Goal: Information Seeking & Learning: Learn about a topic

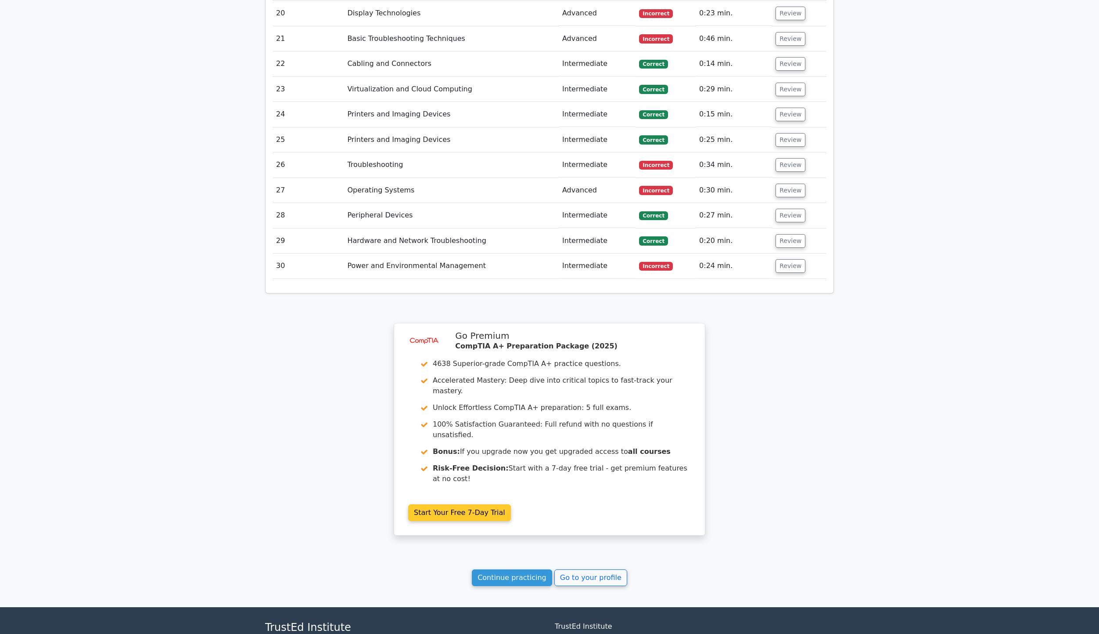
scroll to position [1936, 0]
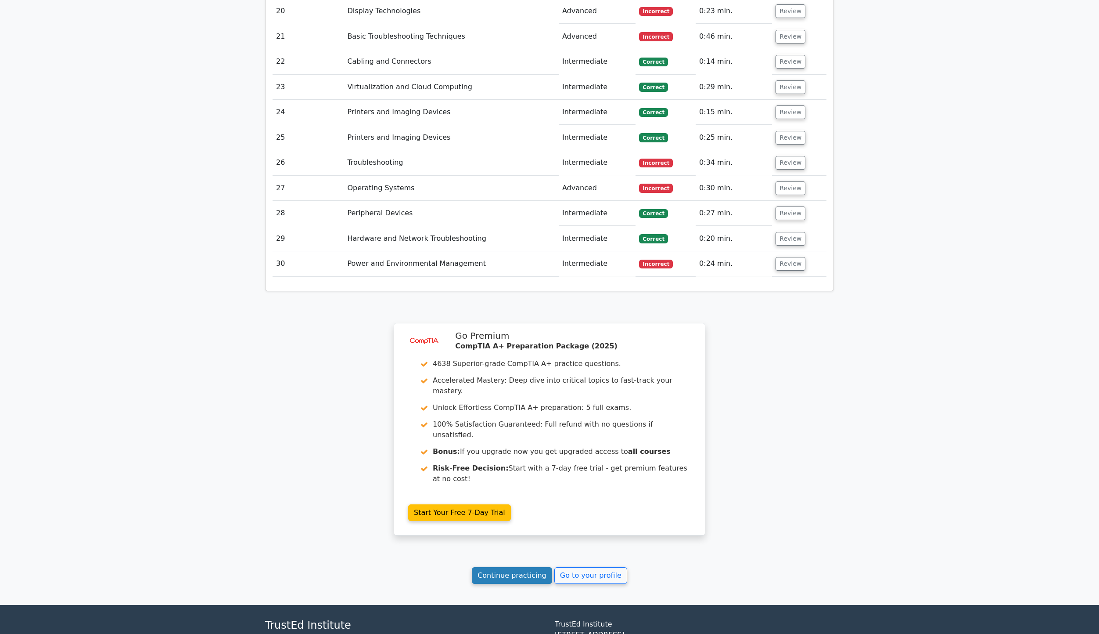
click at [524, 567] on link "Continue practicing" at bounding box center [512, 575] width 80 height 17
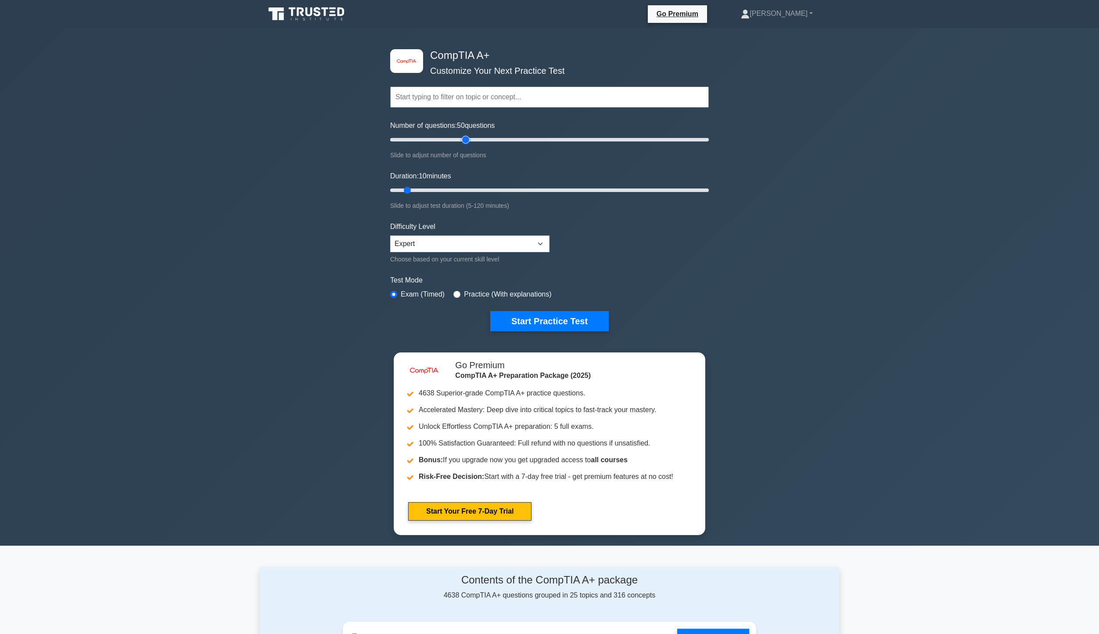
drag, startPoint x: 402, startPoint y: 138, endPoint x: 465, endPoint y: 135, distance: 63.3
type input "50"
click at [465, 135] on input "Number of questions: 50 questions" at bounding box center [549, 139] width 319 height 11
drag, startPoint x: 407, startPoint y: 191, endPoint x: 843, endPoint y: 198, distance: 435.1
type input "120"
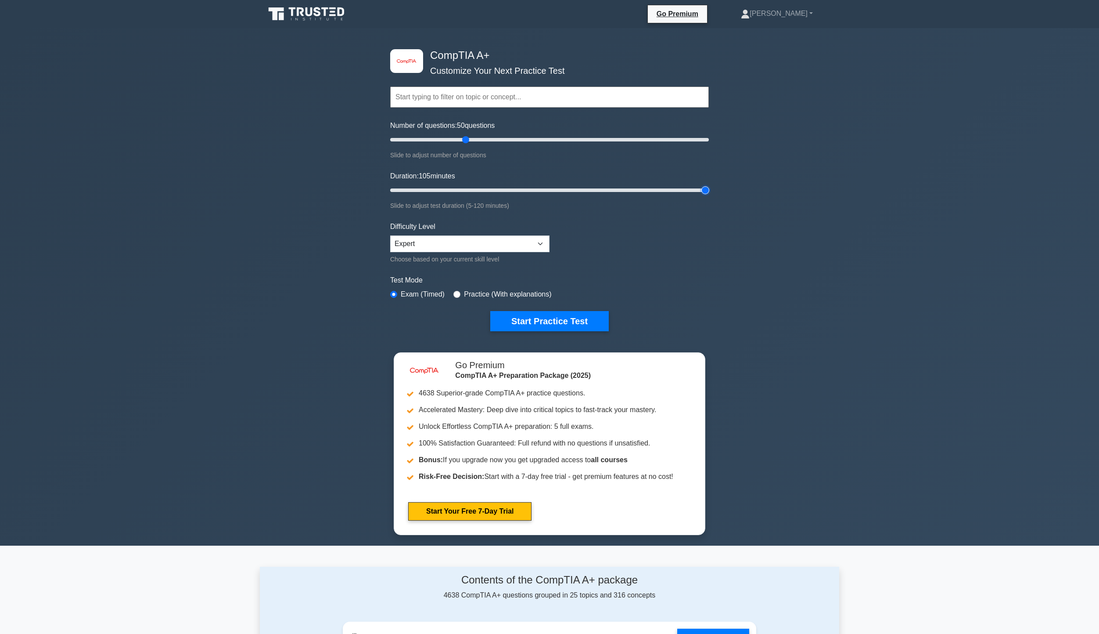
click at [709, 195] on input "Duration: 105 minutes" at bounding box center [549, 190] width 319 height 11
click at [456, 291] on input "radio" at bounding box center [457, 294] width 7 height 7
radio input "true"
click at [543, 314] on button "Start Practice Test" at bounding box center [549, 321] width 119 height 20
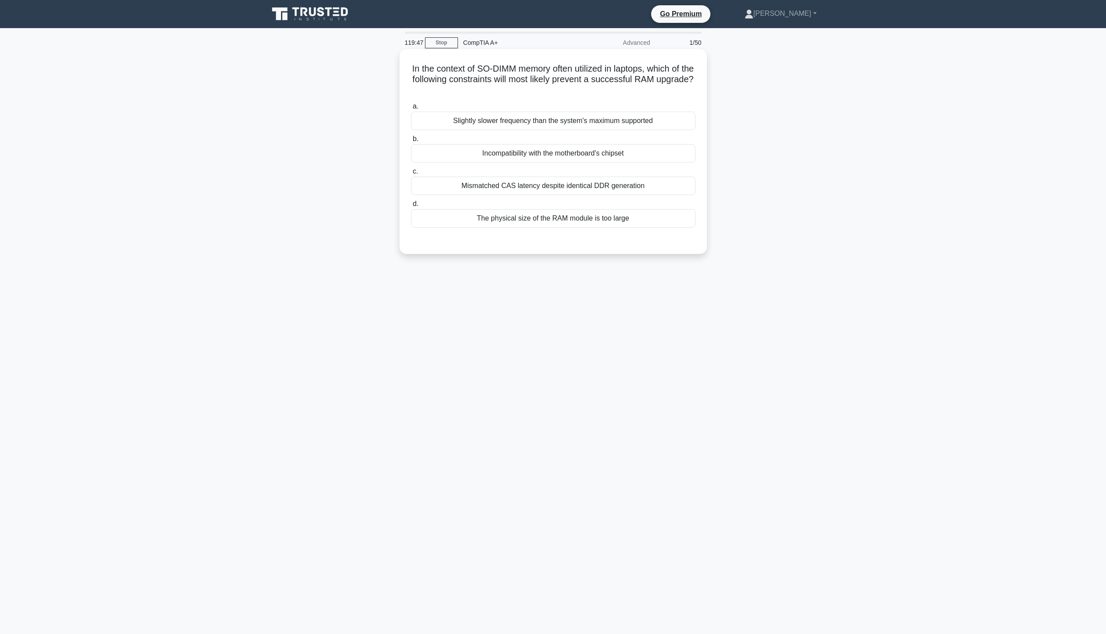
click at [540, 152] on div "Incompatibility with the motherboard's chipset" at bounding box center [553, 153] width 284 height 18
click at [411, 142] on input "b. Incompatibility with the motherboard's chipset" at bounding box center [411, 139] width 0 height 6
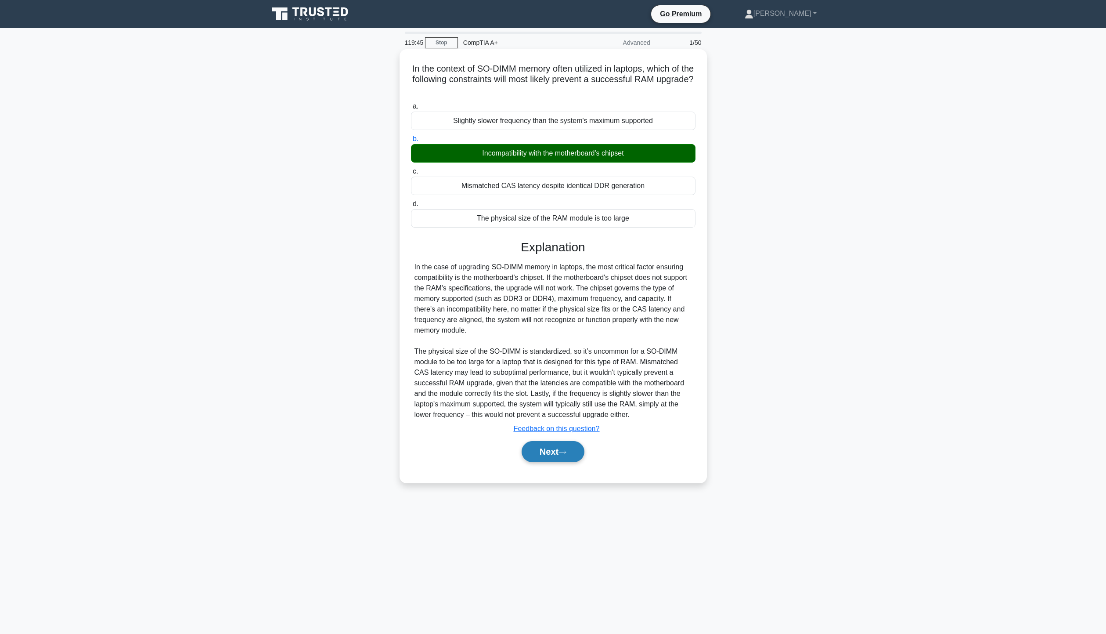
click at [554, 454] on button "Next" at bounding box center [553, 451] width 63 height 21
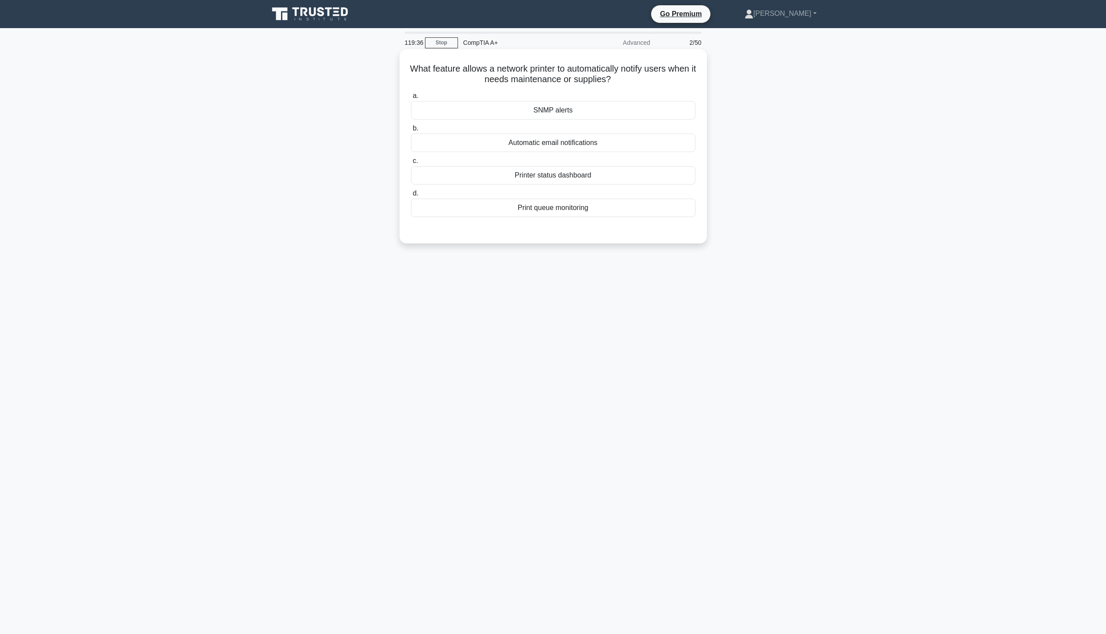
click at [540, 112] on div "SNMP alerts" at bounding box center [553, 110] width 284 height 18
click at [411, 99] on input "a. SNMP alerts" at bounding box center [411, 96] width 0 height 6
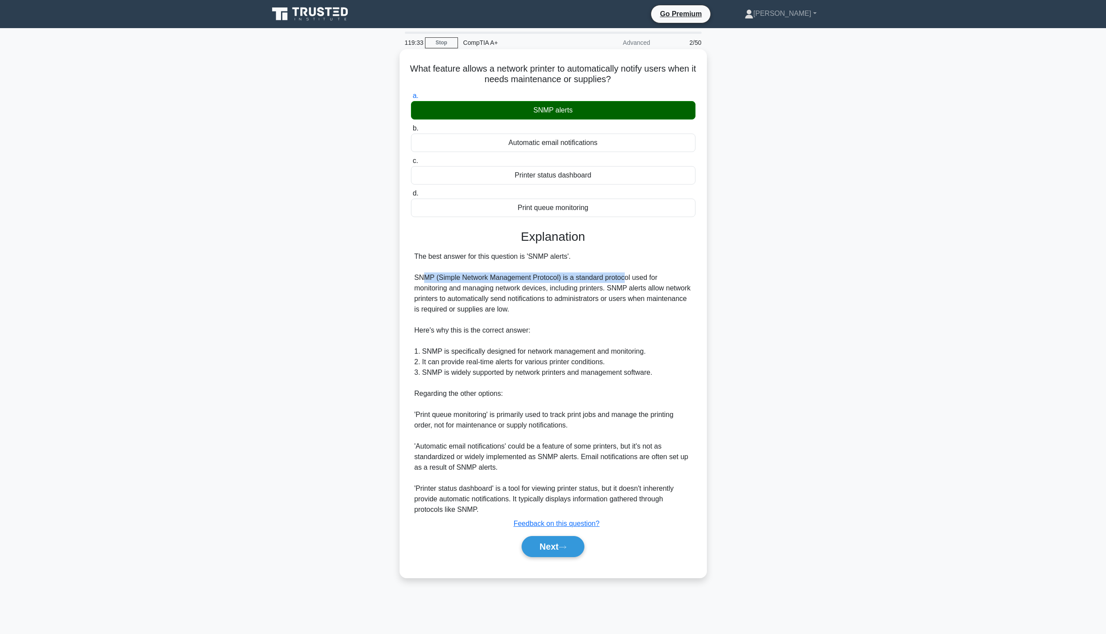
drag, startPoint x: 423, startPoint y: 275, endPoint x: 623, endPoint y: 276, distance: 200.2
click at [623, 276] on div "The best answer for this question is 'SNMP alerts'. SNMP (Simple Network Manage…" at bounding box center [552, 382] width 277 height 263
drag, startPoint x: 418, startPoint y: 289, endPoint x: 662, endPoint y: 284, distance: 243.7
click at [662, 284] on div "The best answer for this question is 'SNMP alerts'. SNMP (Simple Network Manage…" at bounding box center [552, 382] width 277 height 263
click at [651, 325] on div "The best answer for this question is 'SNMP alerts'. SNMP (Simple Network Manage…" at bounding box center [552, 382] width 277 height 263
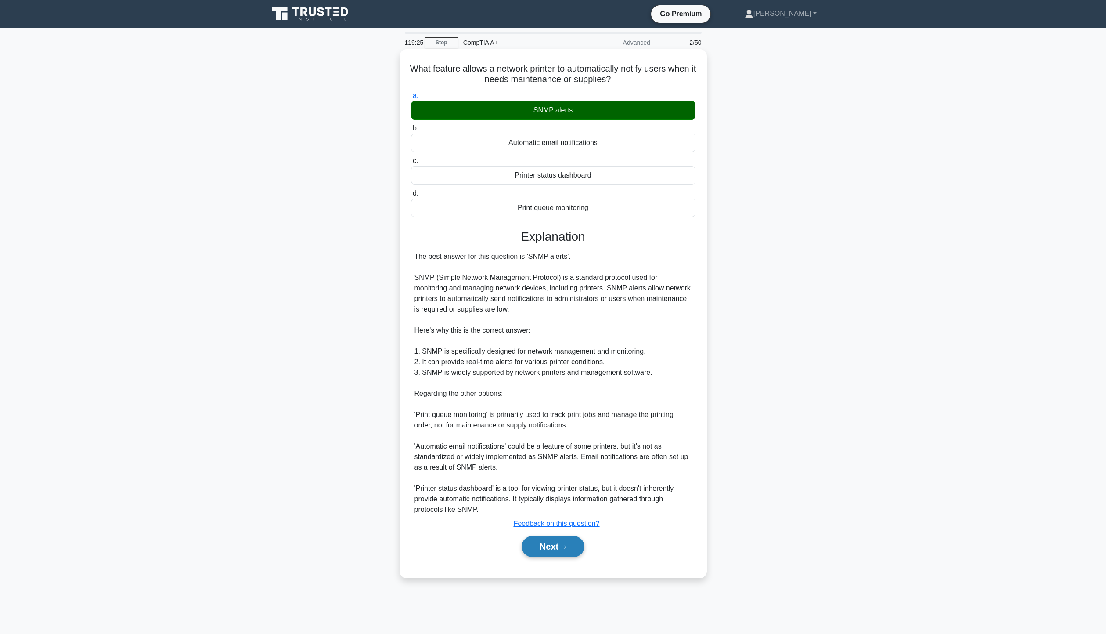
click at [548, 549] on button "Next" at bounding box center [553, 546] width 63 height 21
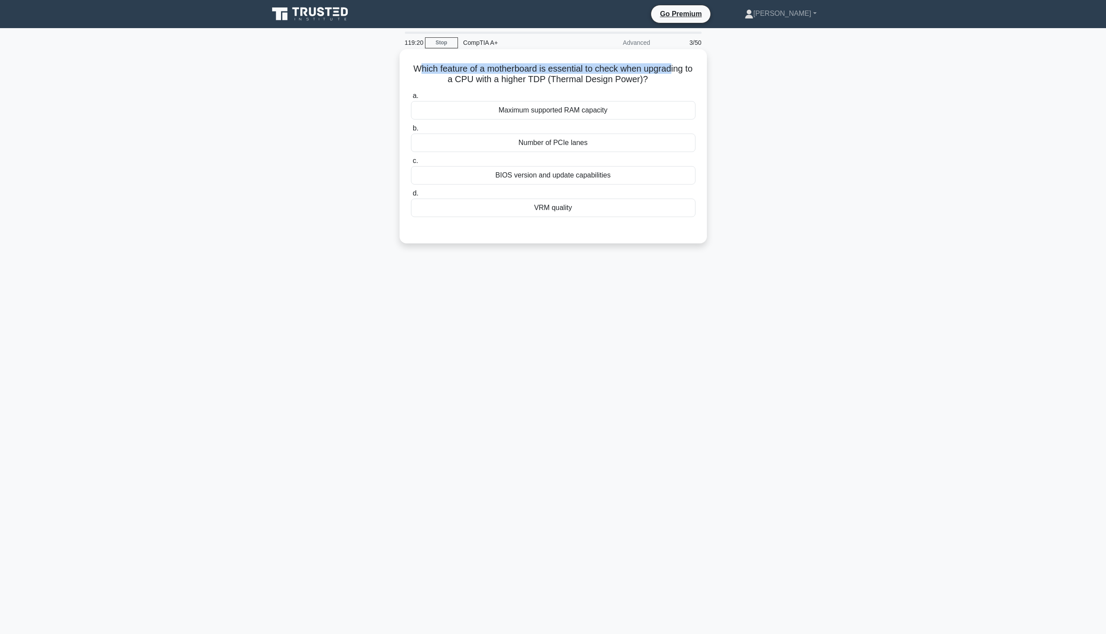
drag, startPoint x: 421, startPoint y: 67, endPoint x: 680, endPoint y: 69, distance: 259.0
click at [680, 69] on h5 "Which feature of a motherboard is essential to check when upgrading to a CPU wi…" at bounding box center [553, 74] width 286 height 22
click at [561, 83] on h5 "Which feature of a motherboard is essential to check when upgrading to a CPU wi…" at bounding box center [553, 74] width 286 height 22
drag, startPoint x: 422, startPoint y: 72, endPoint x: 682, endPoint y: 60, distance: 260.6
click at [682, 60] on div "Which feature of a motherboard is essential to check when upgrading to a CPU wi…" at bounding box center [553, 146] width 300 height 187
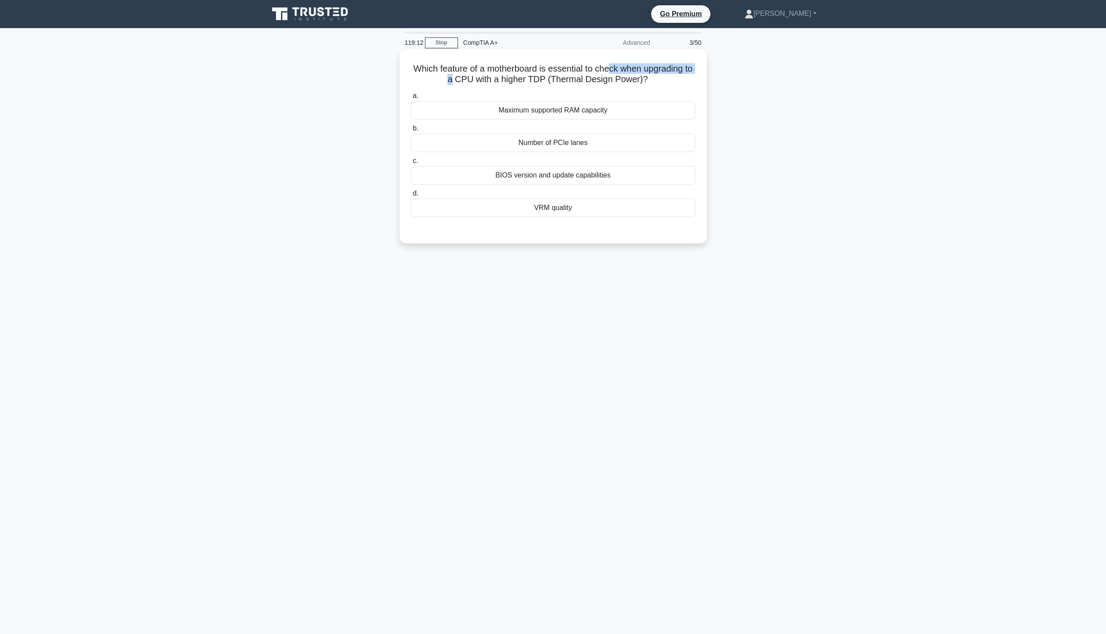
drag, startPoint x: 456, startPoint y: 79, endPoint x: 614, endPoint y: 72, distance: 158.2
click at [614, 72] on h5 "Which feature of a motherboard is essential to check when upgrading to a CPU wi…" at bounding box center [553, 74] width 286 height 22
click at [797, 99] on div "Which feature of a motherboard is essential to check when upgrading to a CPU wi…" at bounding box center [553, 153] width 580 height 205
click at [605, 175] on div "BIOS version and update capabilities" at bounding box center [553, 175] width 284 height 18
click at [411, 164] on input "c. BIOS version and update capabilities" at bounding box center [411, 161] width 0 height 6
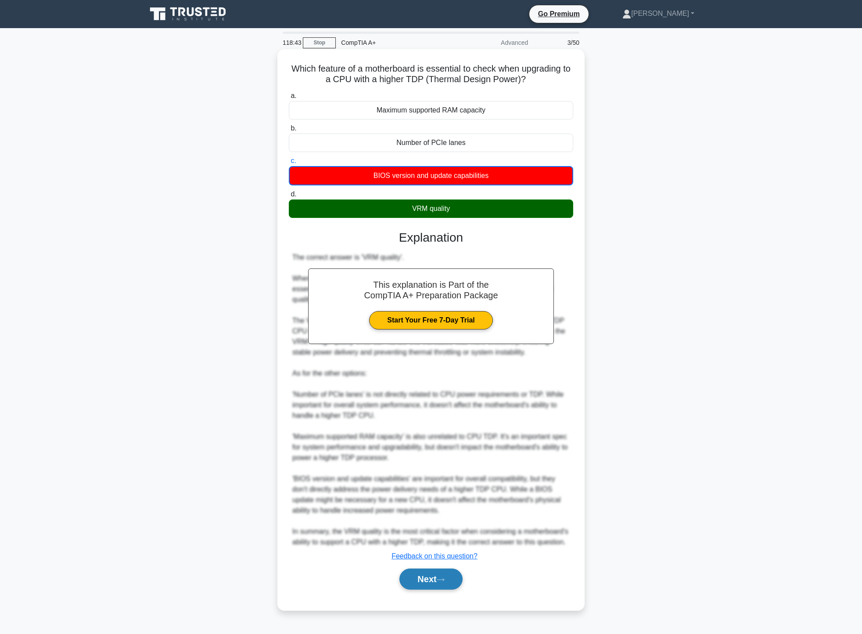
click at [428, 571] on button "Next" at bounding box center [431, 578] width 63 height 21
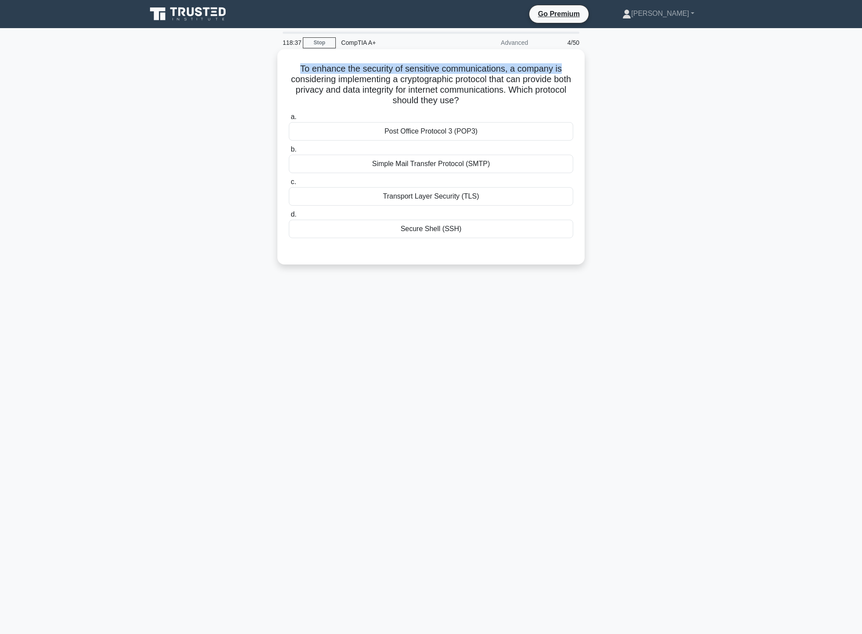
drag, startPoint x: 294, startPoint y: 72, endPoint x: 580, endPoint y: 64, distance: 286.8
click at [572, 65] on h5 "To enhance the security of sensitive communications, a company is considering i…" at bounding box center [431, 84] width 286 height 43
drag, startPoint x: 308, startPoint y: 75, endPoint x: 580, endPoint y: 81, distance: 271.8
click at [580, 81] on div "To enhance the security of sensitive communications, a company is considering i…" at bounding box center [431, 157] width 300 height 208
drag, startPoint x: 304, startPoint y: 90, endPoint x: 583, endPoint y: 101, distance: 279.4
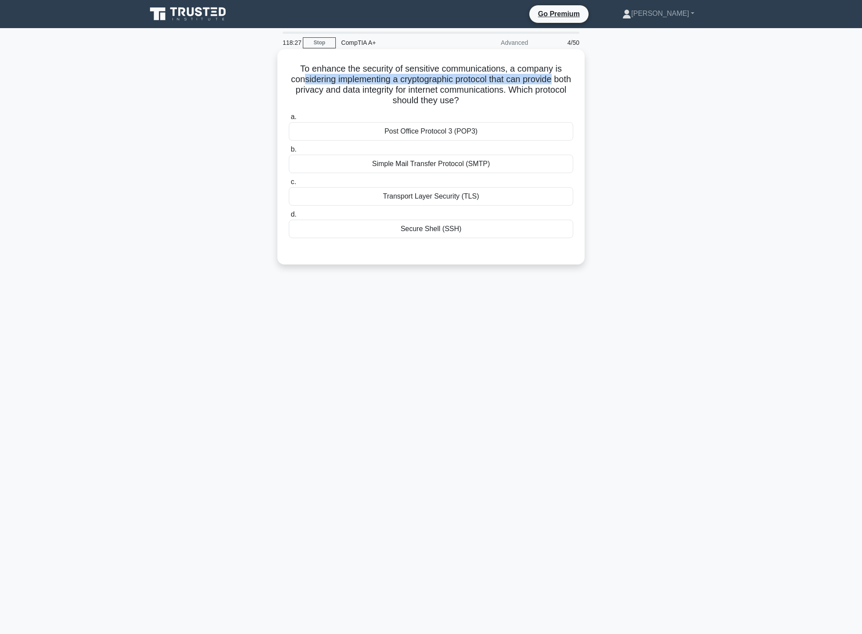
click at [583, 101] on div "To enhance the security of sensitive communications, a company is considering i…" at bounding box center [430, 156] width 307 height 215
click at [614, 100] on div "To enhance the security of sensitive communications, a company is considering i…" at bounding box center [431, 164] width 580 height 226
click at [480, 198] on div "Transport Layer Security (TLS)" at bounding box center [431, 196] width 284 height 18
click at [289, 185] on input "c. Transport Layer Security (TLS)" at bounding box center [289, 182] width 0 height 6
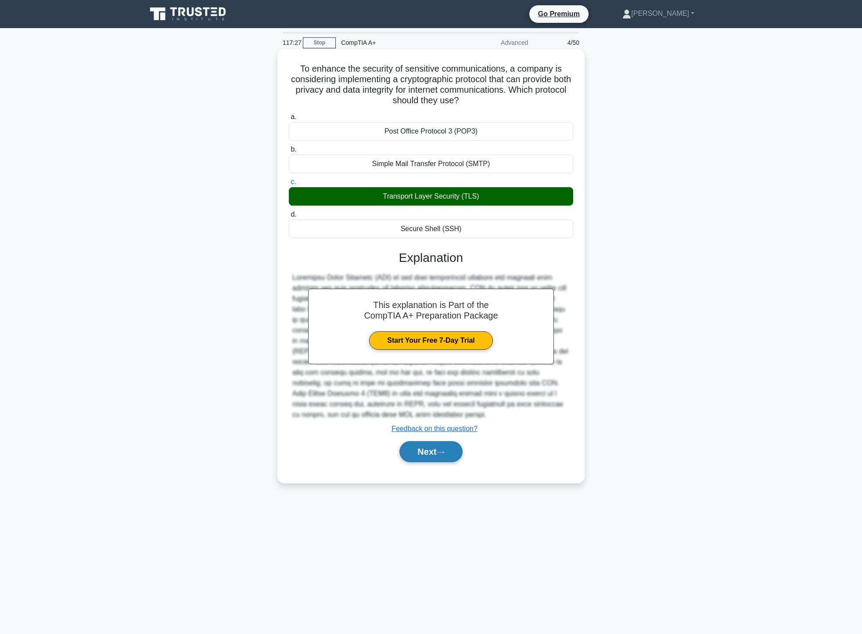
click at [444, 453] on icon at bounding box center [441, 452] width 8 height 5
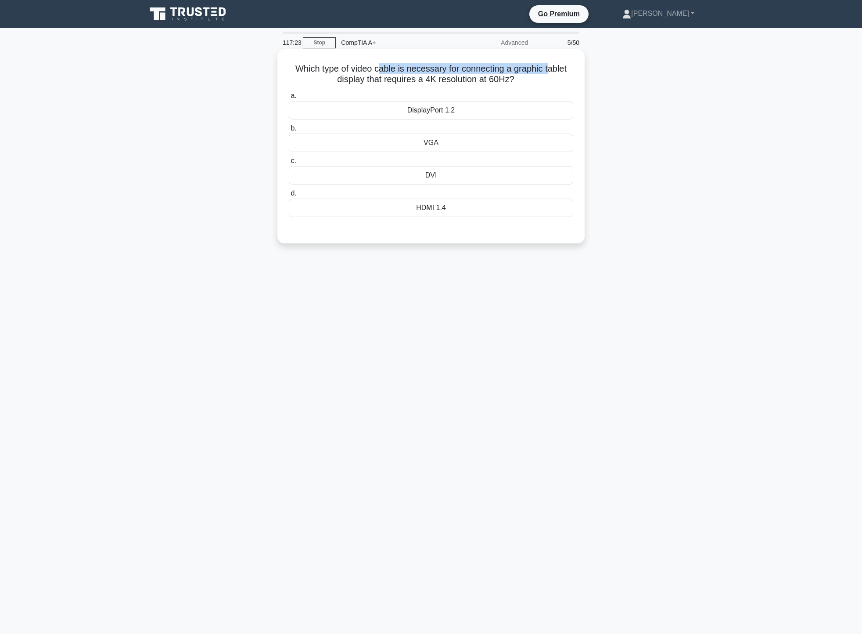
drag, startPoint x: 380, startPoint y: 70, endPoint x: 551, endPoint y: 61, distance: 171.9
click at [551, 61] on div "Which type of video cable is necessary for connecting a graphic tablet display …" at bounding box center [431, 146] width 300 height 187
drag, startPoint x: 341, startPoint y: 82, endPoint x: 525, endPoint y: 83, distance: 184.4
click at [525, 83] on h5 "Which type of video cable is necessary for connecting a graphic tablet display …" at bounding box center [431, 74] width 286 height 22
click at [525, 84] on icon ".spinner_0XTQ{transform-origin:center;animation:spinner_y6GP .75s linear infini…" at bounding box center [520, 80] width 11 height 11
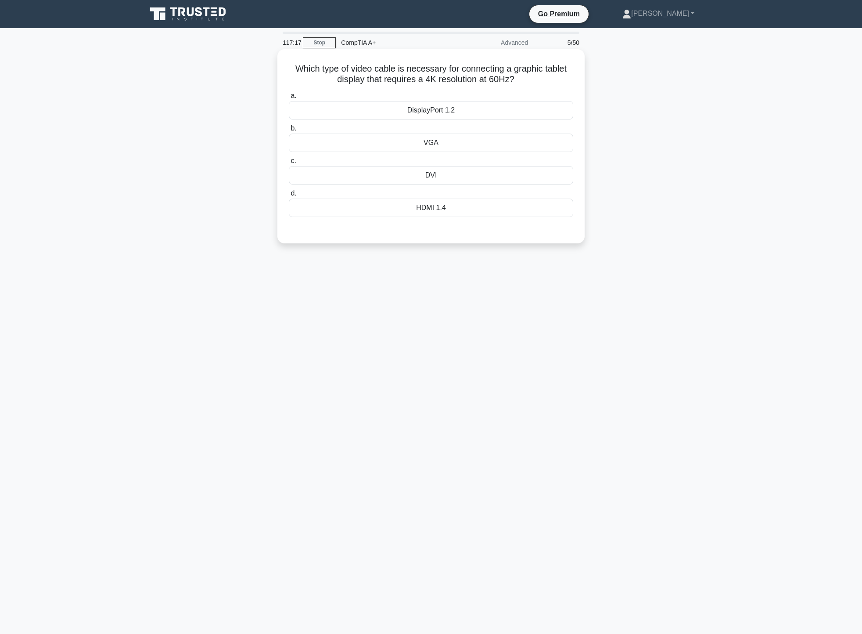
click at [485, 210] on div "HDMI 1.4" at bounding box center [431, 207] width 284 height 18
click at [289, 196] on input "d. HDMI 1.4" at bounding box center [289, 194] width 0 height 6
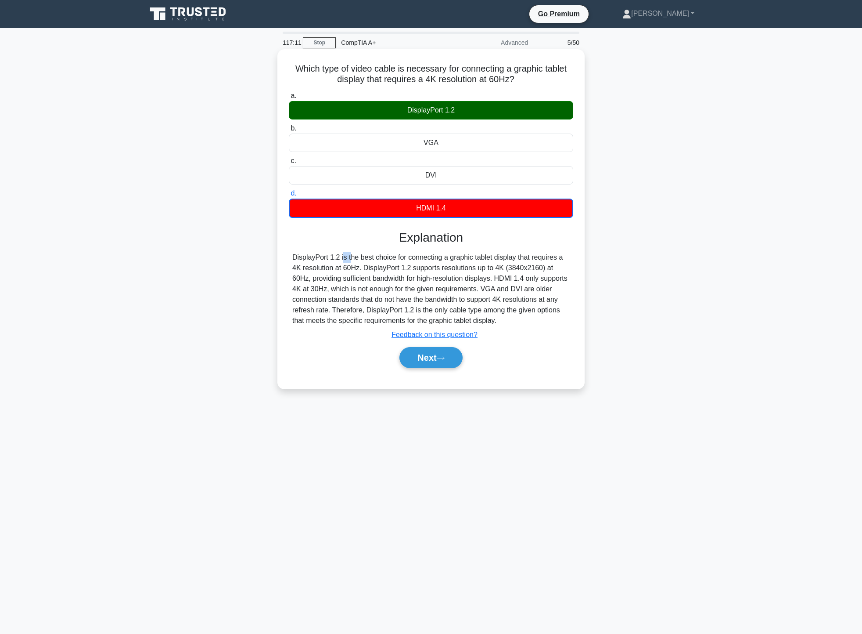
drag, startPoint x: 294, startPoint y: 257, endPoint x: 302, endPoint y: 256, distance: 8.8
click at [302, 256] on div "DisplayPort 1.2 is the best choice for connecting a graphic tablet display that…" at bounding box center [430, 289] width 277 height 74
click at [317, 285] on div "DisplayPort 1.2 is the best choice for connecting a graphic tablet display that…" at bounding box center [430, 289] width 277 height 74
click at [329, 260] on div "DisplayPort 1.2 is the best choice for connecting a graphic tablet display that…" at bounding box center [430, 289] width 277 height 74
drag, startPoint x: 343, startPoint y: 260, endPoint x: 550, endPoint y: 255, distance: 206.4
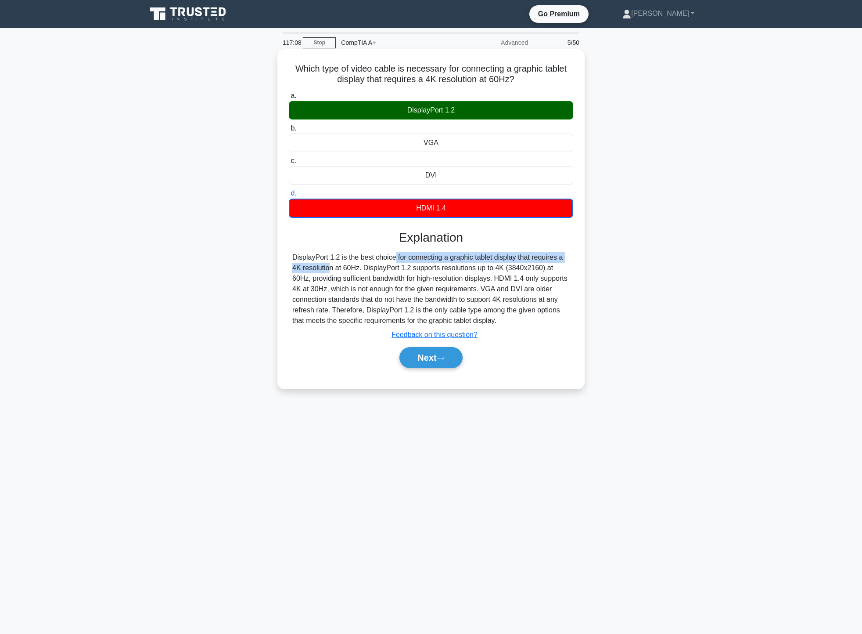
click at [550, 255] on div "DisplayPort 1.2 is the best choice for connecting a graphic tablet display that…" at bounding box center [430, 289] width 277 height 74
drag, startPoint x: 321, startPoint y: 270, endPoint x: 561, endPoint y: 269, distance: 239.7
click at [561, 269] on div "DisplayPort 1.2 is the best choice for connecting a graphic tablet display that…" at bounding box center [430, 289] width 277 height 74
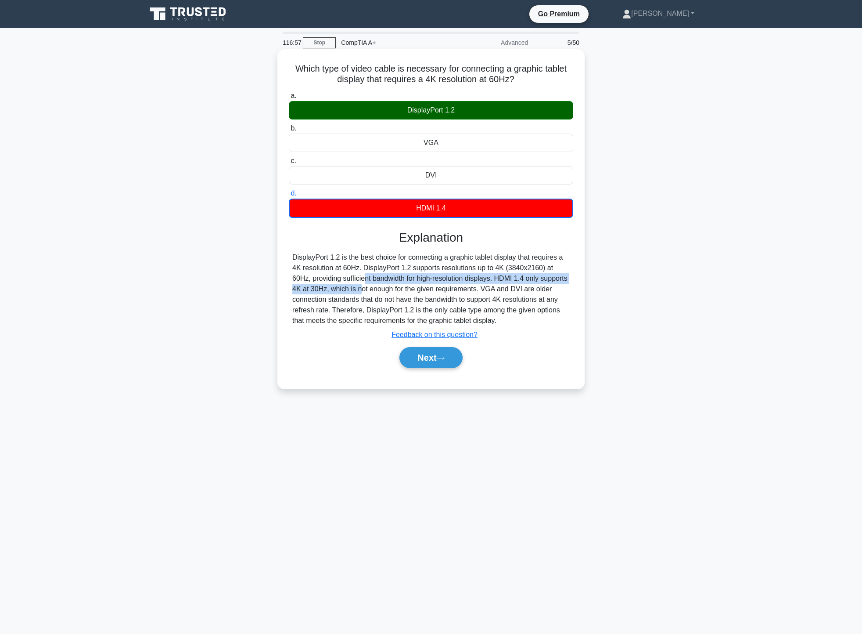
drag, startPoint x: 295, startPoint y: 275, endPoint x: 578, endPoint y: 281, distance: 282.8
click at [576, 280] on div "Which type of video cable is necessary for connecting a graphic tablet display …" at bounding box center [431, 219] width 300 height 332
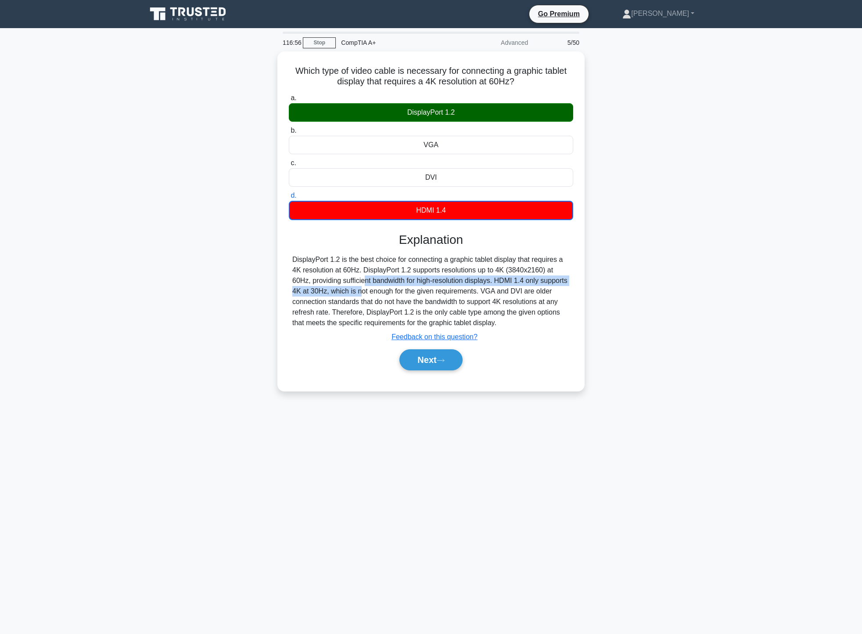
drag, startPoint x: 630, startPoint y: 280, endPoint x: 638, endPoint y: 273, distance: 10.2
click at [630, 280] on div "Which type of video cable is necessary for connecting a graphic tablet display …" at bounding box center [431, 226] width 580 height 350
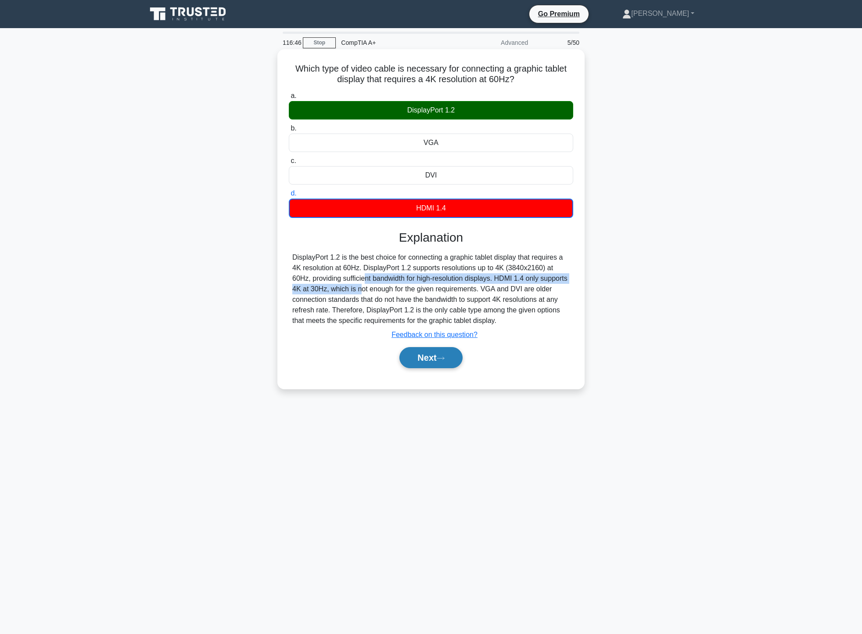
click at [421, 359] on button "Next" at bounding box center [431, 357] width 63 height 21
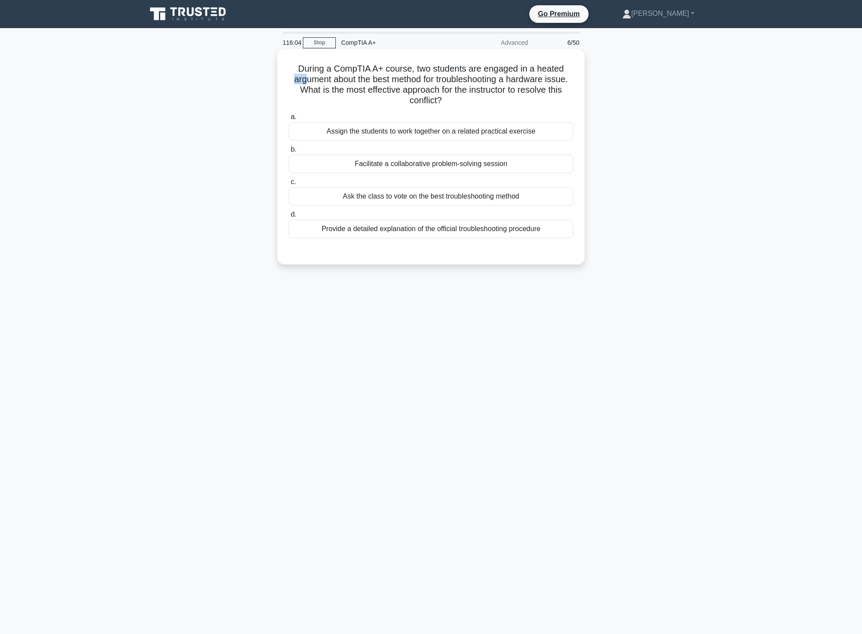
drag, startPoint x: 305, startPoint y: 78, endPoint x: 579, endPoint y: 73, distance: 274.0
click at [579, 73] on div "During a CompTIA A+ course, two students are engaged in a heated argument about…" at bounding box center [431, 157] width 300 height 208
drag, startPoint x: 334, startPoint y: 86, endPoint x: 557, endPoint y: 87, distance: 223.5
click at [557, 87] on h5 "During a CompTIA A+ course, two students are engaged in a heated argument about…" at bounding box center [431, 84] width 286 height 43
click at [463, 160] on div "Facilitate a collaborative problem-solving session" at bounding box center [431, 164] width 284 height 18
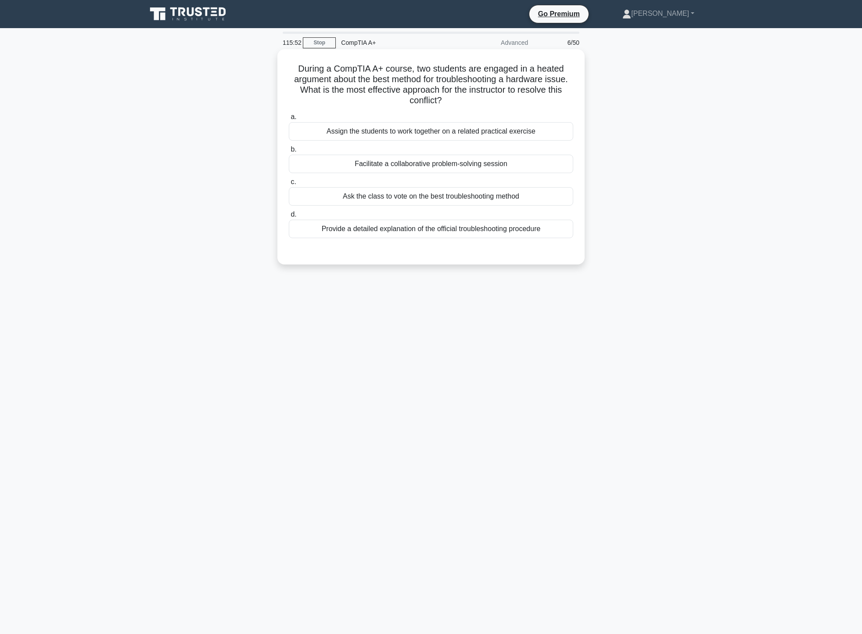
click at [289, 152] on input "b. Facilitate a collaborative problem-solving session" at bounding box center [289, 150] width 0 height 6
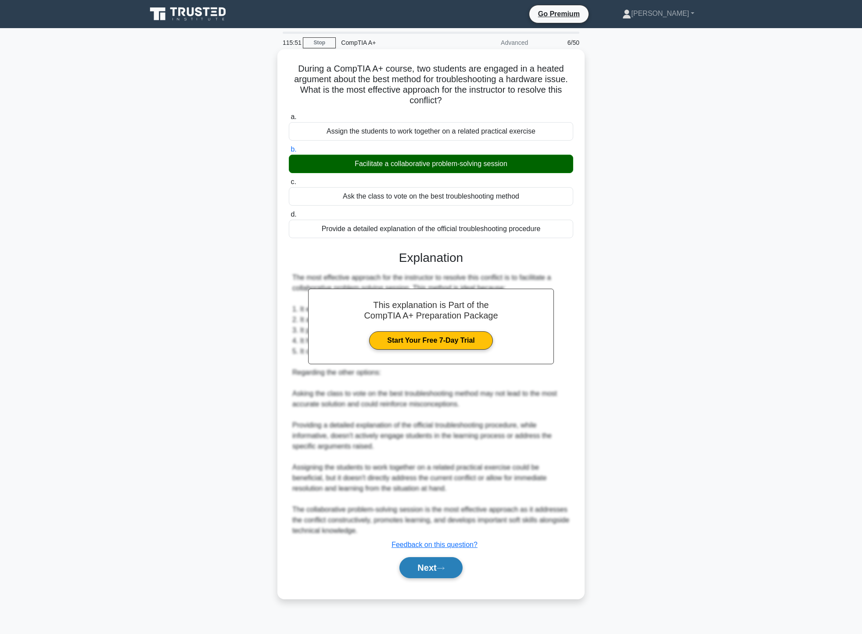
click at [444, 567] on icon at bounding box center [441, 567] width 8 height 5
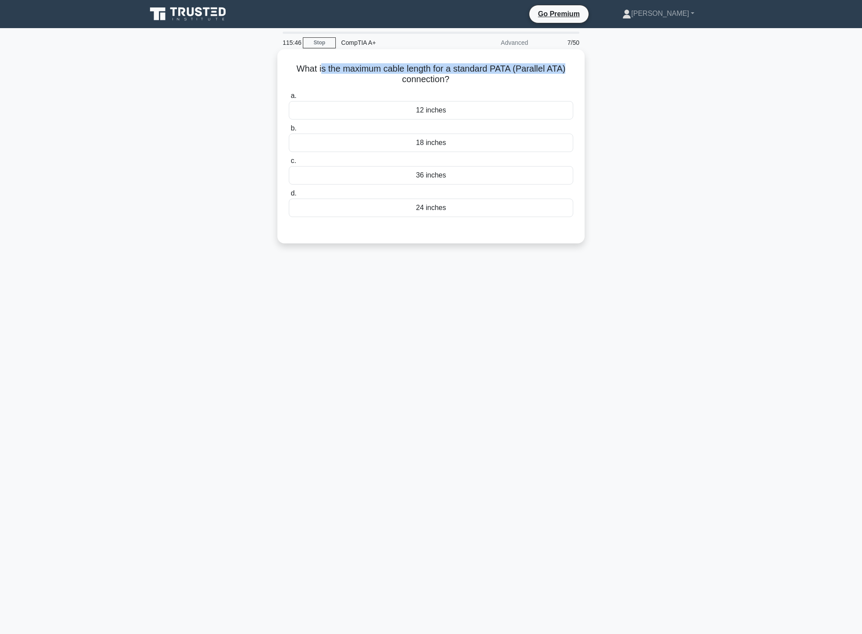
drag, startPoint x: 323, startPoint y: 71, endPoint x: 573, endPoint y: 56, distance: 250.7
click at [573, 56] on div "What is the maximum cable length for a standard PATA (Parallel ATA) connection?…" at bounding box center [431, 146] width 300 height 187
click at [643, 81] on div "What is the maximum cable length for a standard PATA (Parallel ATA) connection?…" at bounding box center [431, 153] width 580 height 205
click at [480, 147] on div "18 inches" at bounding box center [431, 142] width 284 height 18
click at [289, 131] on input "b. 18 inches" at bounding box center [289, 129] width 0 height 6
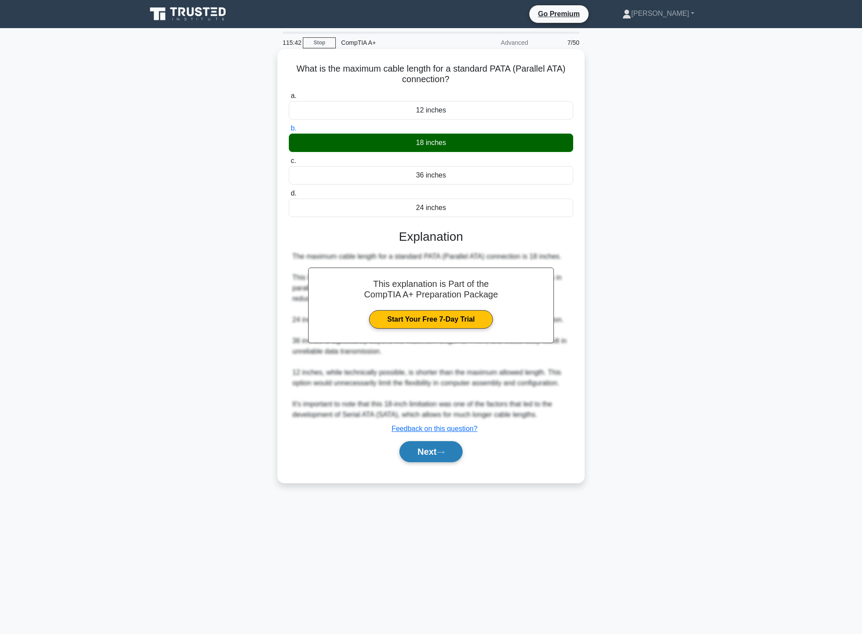
drag, startPoint x: 443, startPoint y: 448, endPoint x: 441, endPoint y: 443, distance: 4.9
click at [443, 446] on button "Next" at bounding box center [431, 451] width 63 height 21
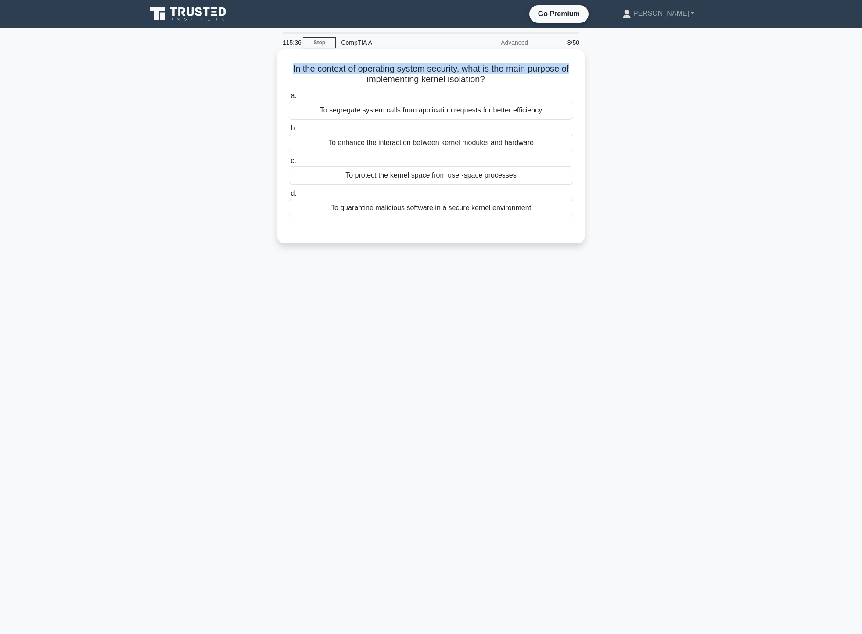
drag, startPoint x: 287, startPoint y: 68, endPoint x: 573, endPoint y: 64, distance: 286.3
click at [573, 64] on div "In the context of operating system security, what is the main purpose of implem…" at bounding box center [431, 146] width 300 height 187
drag, startPoint x: 365, startPoint y: 78, endPoint x: 504, endPoint y: 76, distance: 139.2
click at [504, 76] on h5 "In the context of operating system security, what is the main purpose of implem…" at bounding box center [431, 74] width 286 height 22
click at [529, 76] on h5 "In the context of operating system security, what is the main purpose of implem…" at bounding box center [431, 74] width 286 height 22
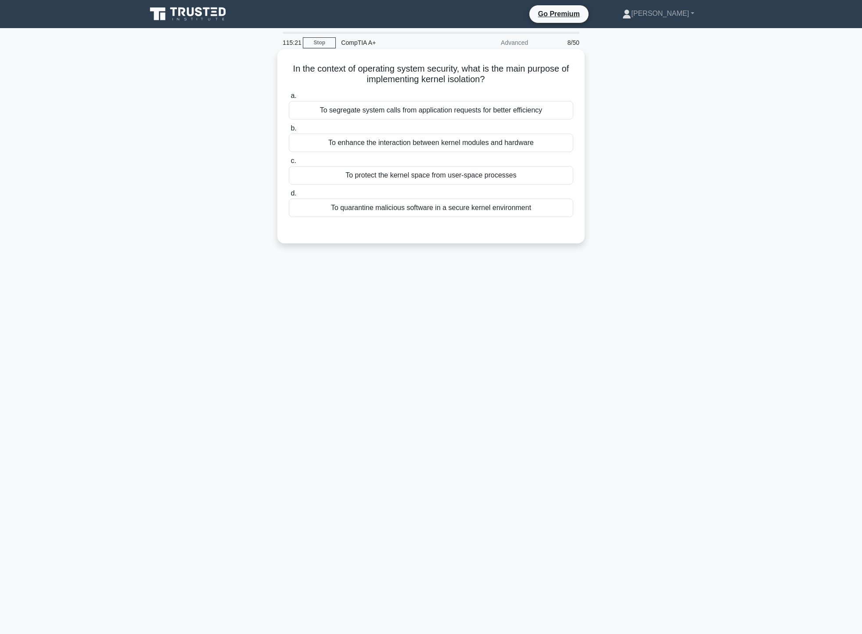
click at [459, 179] on div "To protect the kernel space from user-space processes" at bounding box center [431, 175] width 284 height 18
click at [289, 164] on input "c. To protect the kernel space from user-space processes" at bounding box center [289, 161] width 0 height 6
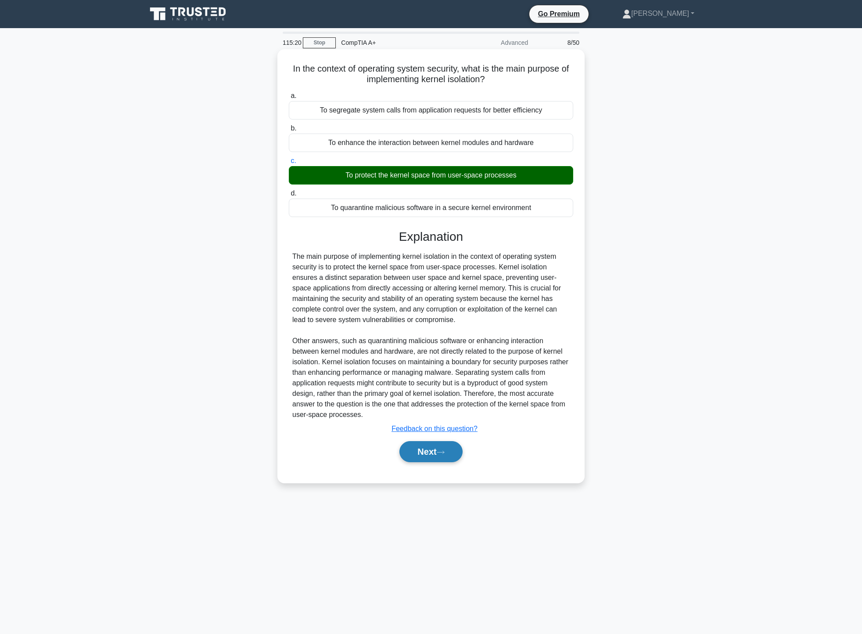
click at [439, 454] on button "Next" at bounding box center [431, 451] width 63 height 21
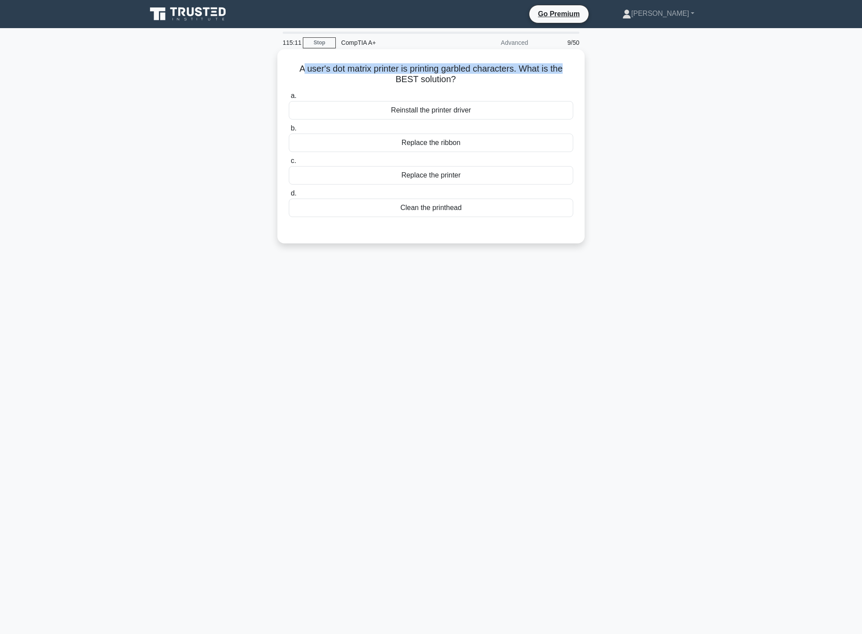
drag, startPoint x: 299, startPoint y: 69, endPoint x: 567, endPoint y: 65, distance: 268.3
click at [567, 65] on h5 "A user's dot matrix printer is printing garbled characters. What is the BEST so…" at bounding box center [431, 74] width 286 height 22
click at [560, 82] on h5 "A user's dot matrix printer is printing garbled characters. What is the BEST so…" at bounding box center [431, 74] width 286 height 22
drag, startPoint x: 447, startPoint y: 68, endPoint x: 478, endPoint y: 70, distance: 30.8
click at [478, 70] on h5 "A user's dot matrix printer is printing garbled characters. What is the BEST so…" at bounding box center [431, 74] width 286 height 22
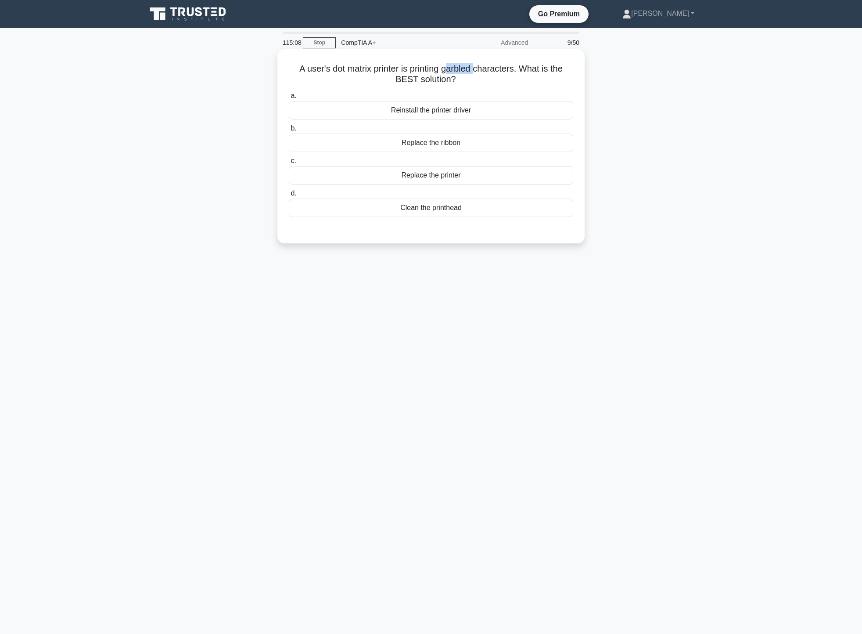
click at [450, 73] on h5 "A user's dot matrix printer is printing garbled characters. What is the BEST so…" at bounding box center [431, 74] width 286 height 22
drag, startPoint x: 444, startPoint y: 71, endPoint x: 475, endPoint y: 68, distance: 30.4
click at [475, 68] on h5 "A user's dot matrix printer is printing garbled characters. What is the BEST so…" at bounding box center [431, 74] width 286 height 22
click at [644, 105] on div "A user's dot matrix printer is printing garbled characters. What is the BEST so…" at bounding box center [431, 153] width 580 height 205
click at [459, 148] on div "Replace the ribbon" at bounding box center [431, 142] width 284 height 18
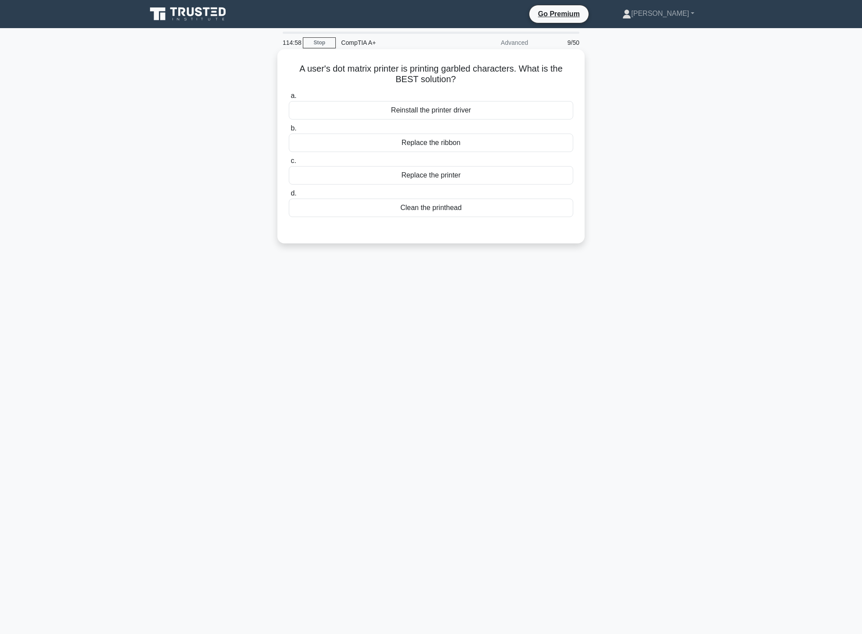
click at [289, 131] on input "b. Replace the ribbon" at bounding box center [289, 129] width 0 height 6
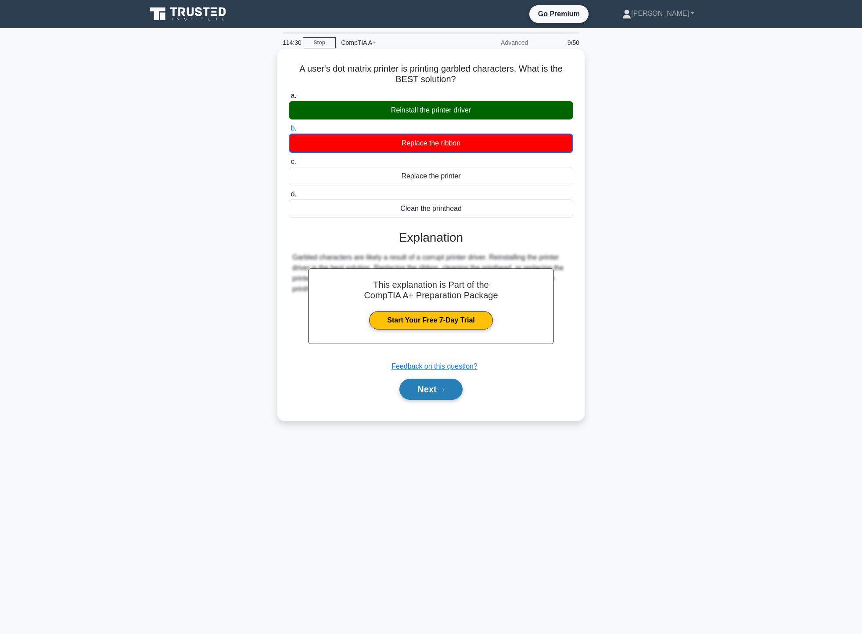
click at [428, 392] on button "Next" at bounding box center [431, 388] width 63 height 21
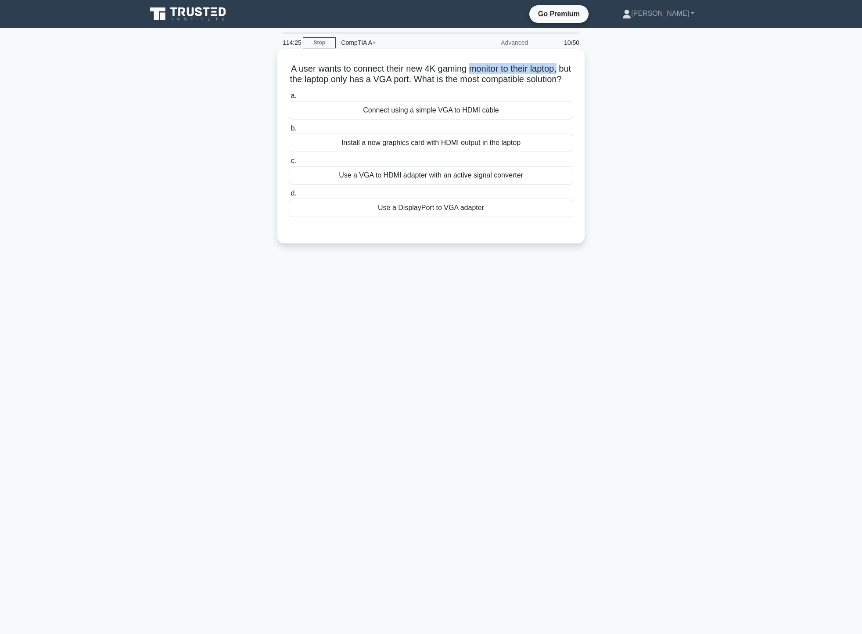
drag, startPoint x: 476, startPoint y: 69, endPoint x: 570, endPoint y: 71, distance: 94.0
click at [570, 71] on h5 "A user wants to connect their new 4K gaming monitor to their laptop, but the la…" at bounding box center [431, 74] width 286 height 22
drag, startPoint x: 302, startPoint y: 81, endPoint x: 555, endPoint y: 78, distance: 252.9
click at [555, 78] on h5 "A user wants to connect their new 4K gaming monitor to their laptop, but the la…" at bounding box center [431, 74] width 286 height 22
click at [688, 90] on div "A user wants to connect their new 4K gaming monitor to their laptop, but the la…" at bounding box center [431, 153] width 580 height 205
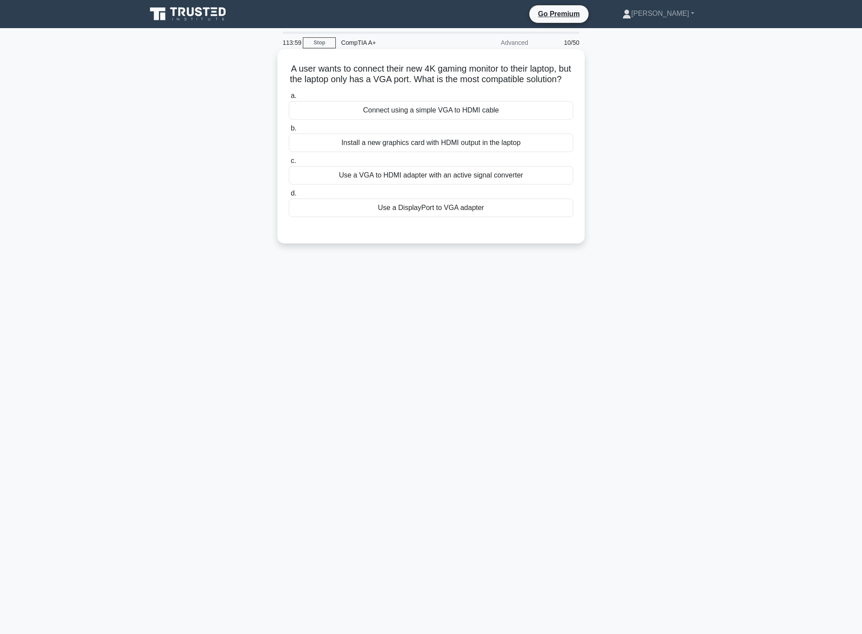
click at [481, 217] on div "Use a DisplayPort to VGA adapter" at bounding box center [431, 207] width 284 height 18
click at [289, 196] on input "d. Use a DisplayPort to VGA adapter" at bounding box center [289, 194] width 0 height 6
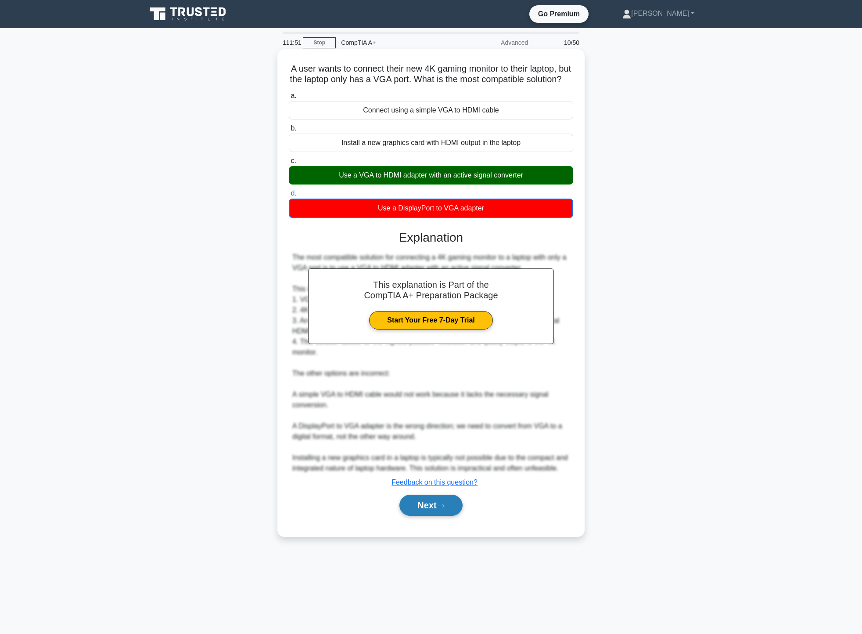
click at [432, 515] on button "Next" at bounding box center [431, 504] width 63 height 21
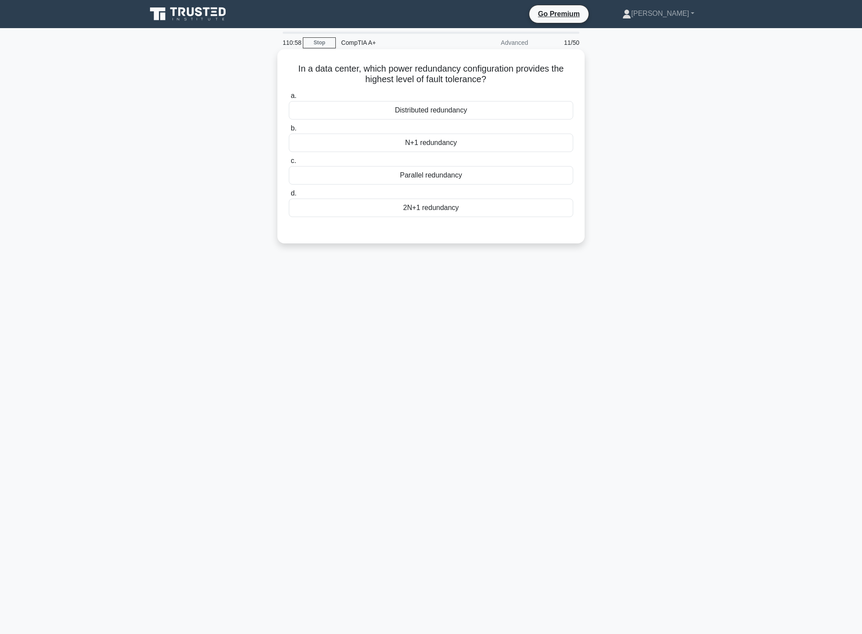
click at [514, 212] on div "2N+1 redundancy" at bounding box center [431, 207] width 284 height 18
click at [289, 196] on input "d. 2N+1 redundancy" at bounding box center [289, 194] width 0 height 6
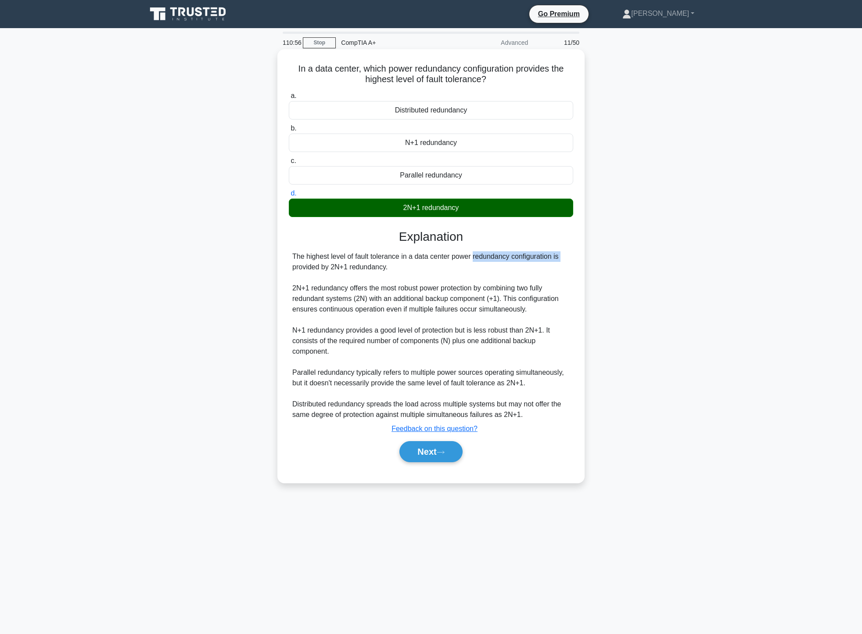
drag, startPoint x: 421, startPoint y: 256, endPoint x: 511, endPoint y: 258, distance: 90.5
click at [511, 258] on div "The highest level of fault tolerance in a data center power redundancy configur…" at bounding box center [430, 335] width 277 height 169
drag, startPoint x: 303, startPoint y: 287, endPoint x: 521, endPoint y: 286, distance: 217.8
click at [521, 286] on div "The highest level of fault tolerance in a data center power redundancy configur…" at bounding box center [430, 335] width 277 height 169
drag, startPoint x: 317, startPoint y: 302, endPoint x: 547, endPoint y: 301, distance: 229.6
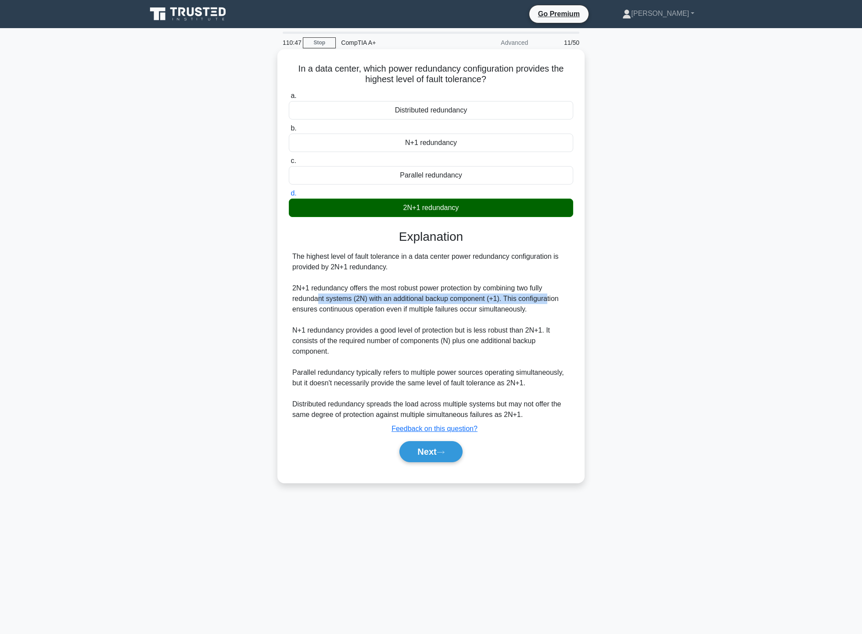
click at [547, 301] on div "The highest level of fault tolerance in a data center power redundancy configur…" at bounding box center [430, 335] width 277 height 169
click at [442, 449] on button "Next" at bounding box center [431, 451] width 63 height 21
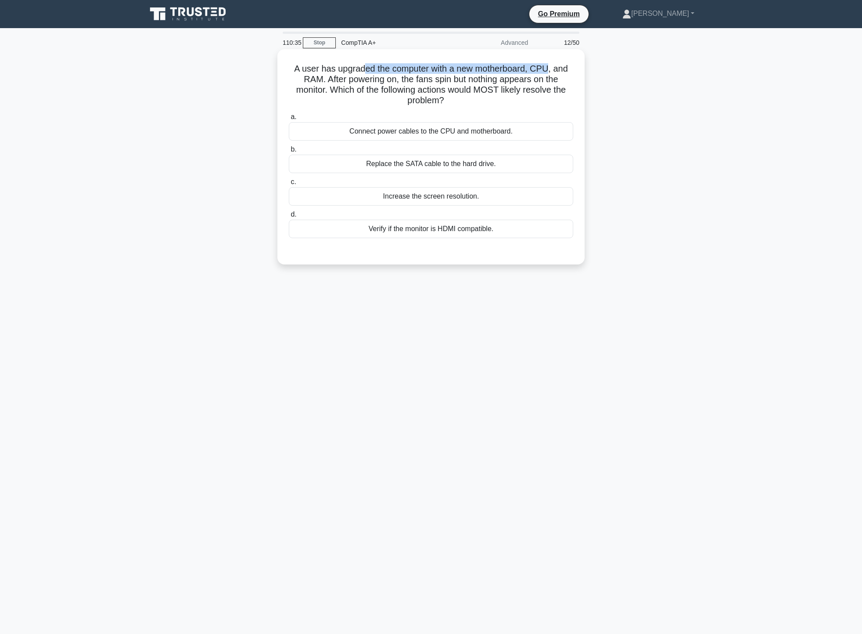
drag, startPoint x: 367, startPoint y: 66, endPoint x: 549, endPoint y: 67, distance: 182.2
click at [549, 67] on h5 "A user has upgraded the computer with a new motherboard, CPU, and RAM. After po…" at bounding box center [431, 84] width 286 height 43
drag, startPoint x: 292, startPoint y: 68, endPoint x: 557, endPoint y: 66, distance: 264.7
click at [557, 66] on h5 "A user has upgraded the computer with a new motherboard, CPU, and RAM. After po…" at bounding box center [431, 84] width 286 height 43
drag, startPoint x: 312, startPoint y: 79, endPoint x: 536, endPoint y: 82, distance: 224.4
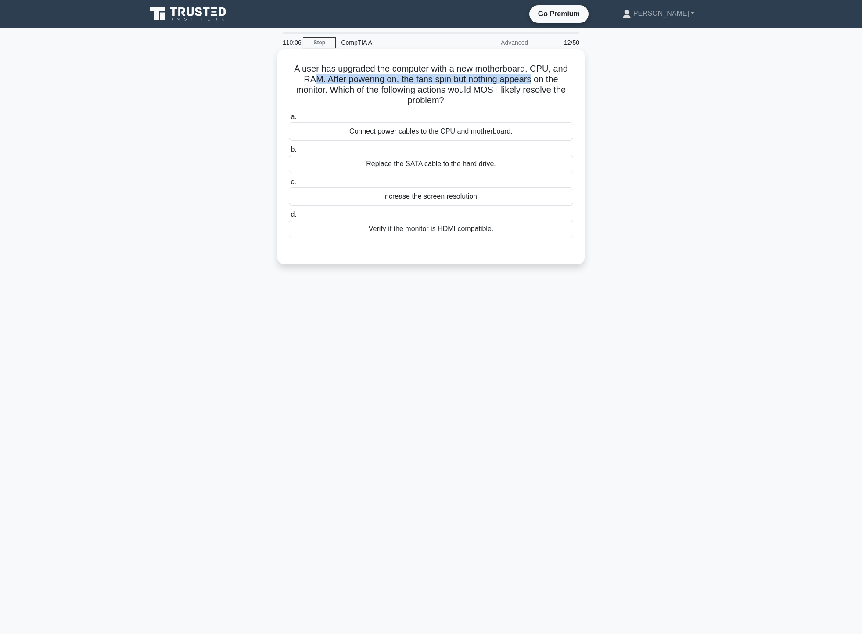
click at [536, 82] on h5 "A user has upgraded the computer with a new motherboard, CPU, and RAM. After po…" at bounding box center [431, 84] width 286 height 43
drag, startPoint x: 337, startPoint y: 92, endPoint x: 558, endPoint y: 96, distance: 221.3
click at [558, 96] on h5 "A user has upgraded the computer with a new motherboard, CPU, and RAM. After po…" at bounding box center [431, 84] width 286 height 43
click at [505, 107] on div "A user has upgraded the computer with a new motherboard, CPU, and RAM. After po…" at bounding box center [431, 157] width 300 height 208
click at [438, 134] on div "Connect power cables to the CPU and motherboard." at bounding box center [431, 131] width 284 height 18
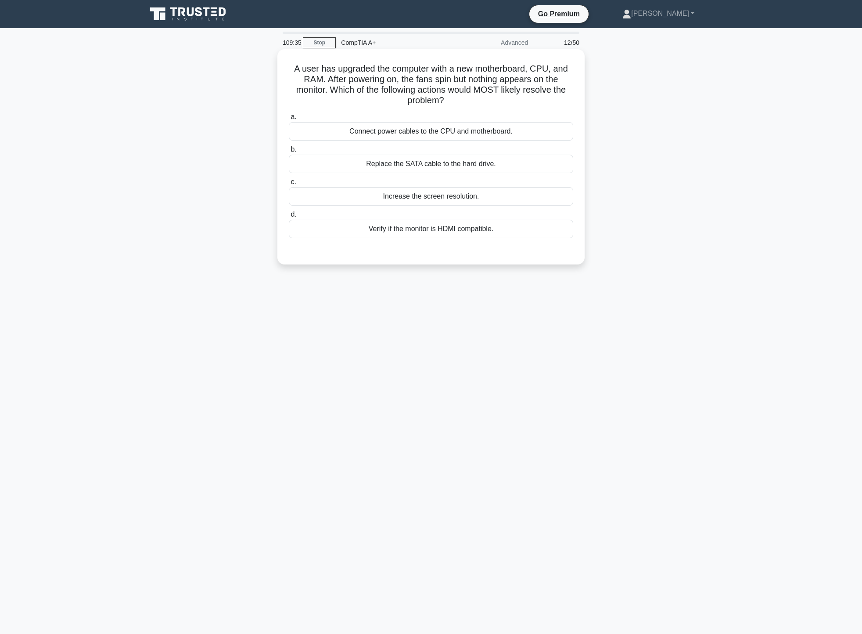
click at [289, 120] on input "a. Connect power cables to the CPU and motherboard." at bounding box center [289, 117] width 0 height 6
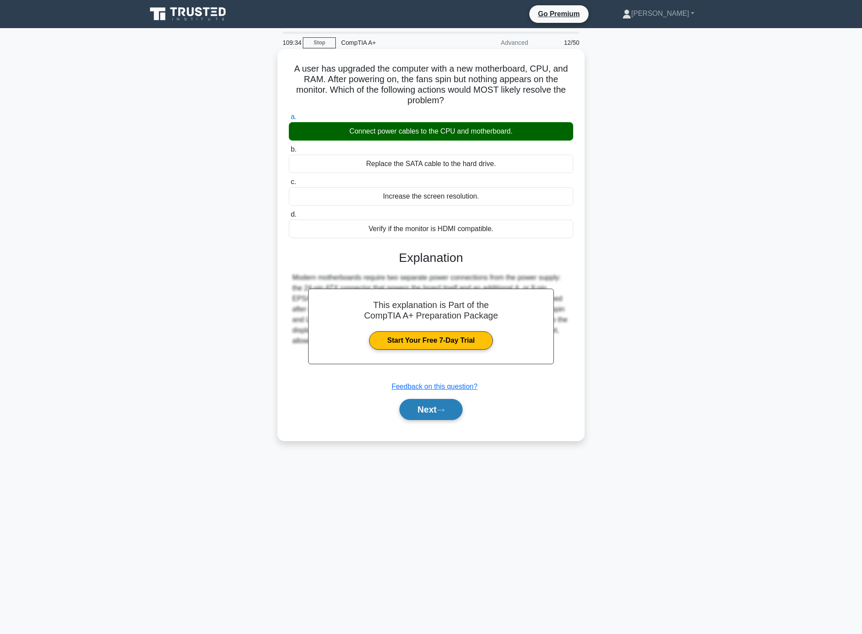
click at [433, 405] on button "Next" at bounding box center [431, 409] width 63 height 21
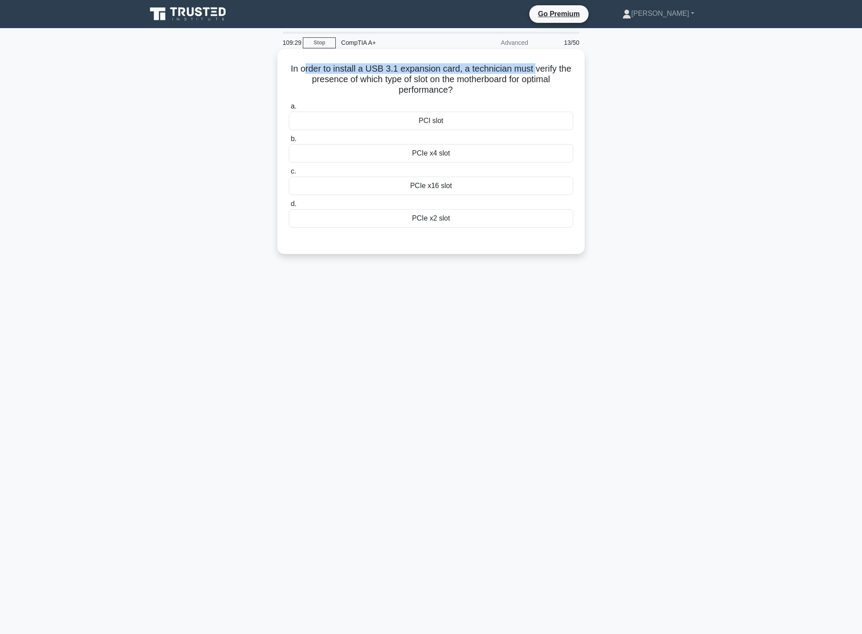
drag, startPoint x: 305, startPoint y: 61, endPoint x: 537, endPoint y: 62, distance: 232.7
click at [537, 62] on div "In order to install a USB 3.1 expansion card, a technician must verify the pres…" at bounding box center [431, 152] width 300 height 198
drag, startPoint x: 310, startPoint y: 83, endPoint x: 569, endPoint y: 79, distance: 259.9
click at [569, 79] on h5 "In order to install a USB 3.1 expansion card, a technician must verify the pres…" at bounding box center [431, 79] width 286 height 32
click at [513, 93] on h5 "In order to install a USB 3.1 expansion card, a technician must verify the pres…" at bounding box center [431, 79] width 286 height 32
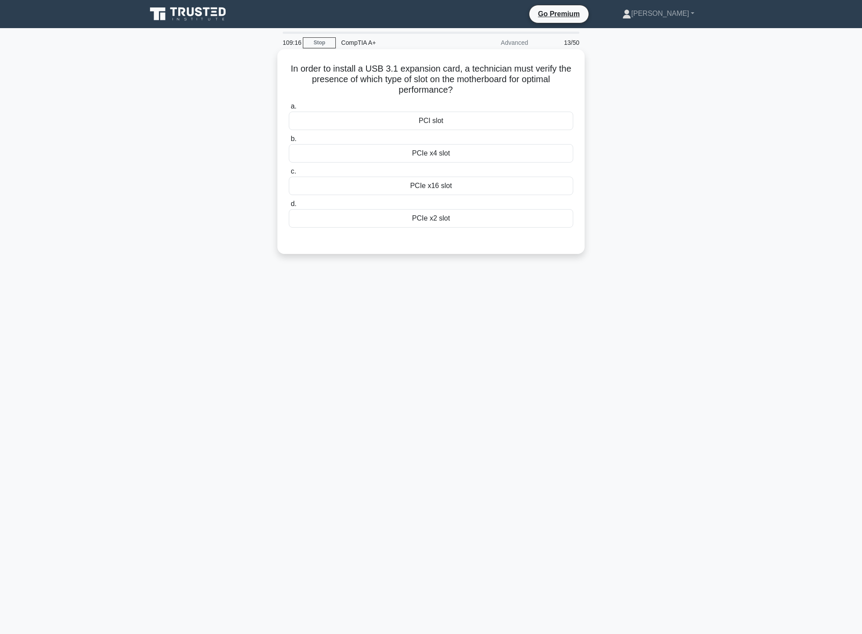
click at [459, 156] on div "PCIe x4 slot" at bounding box center [431, 153] width 284 height 18
click at [289, 142] on input "b. PCIe x4 slot" at bounding box center [289, 139] width 0 height 6
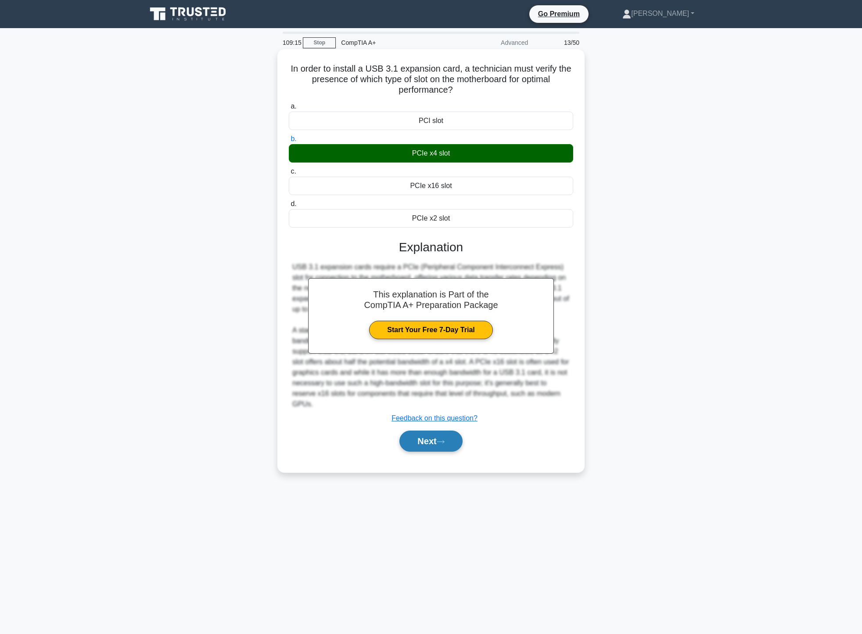
click at [436, 444] on button "Next" at bounding box center [431, 440] width 63 height 21
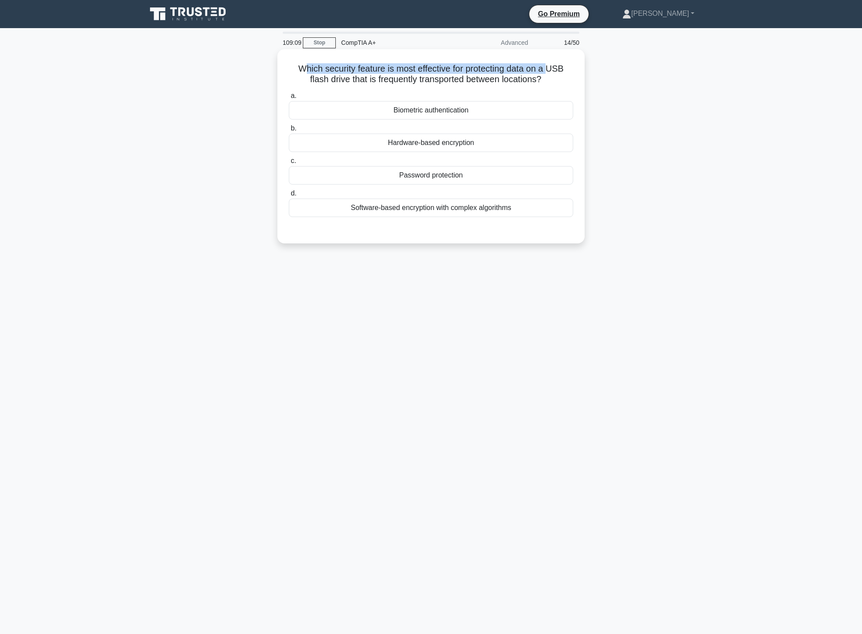
drag, startPoint x: 302, startPoint y: 67, endPoint x: 554, endPoint y: 68, distance: 251.1
click at [554, 68] on h5 "Which security feature is most effective for protecting data on a USB flash dri…" at bounding box center [431, 74] width 286 height 22
drag, startPoint x: 310, startPoint y: 78, endPoint x: 571, endPoint y: 78, distance: 260.3
click at [571, 78] on h5 "Which security feature is most effective for protecting data on a USB flash dri…" at bounding box center [431, 74] width 286 height 22
click at [655, 90] on div "Which security feature is most effective for protecting data on a USB flash dri…" at bounding box center [431, 153] width 580 height 205
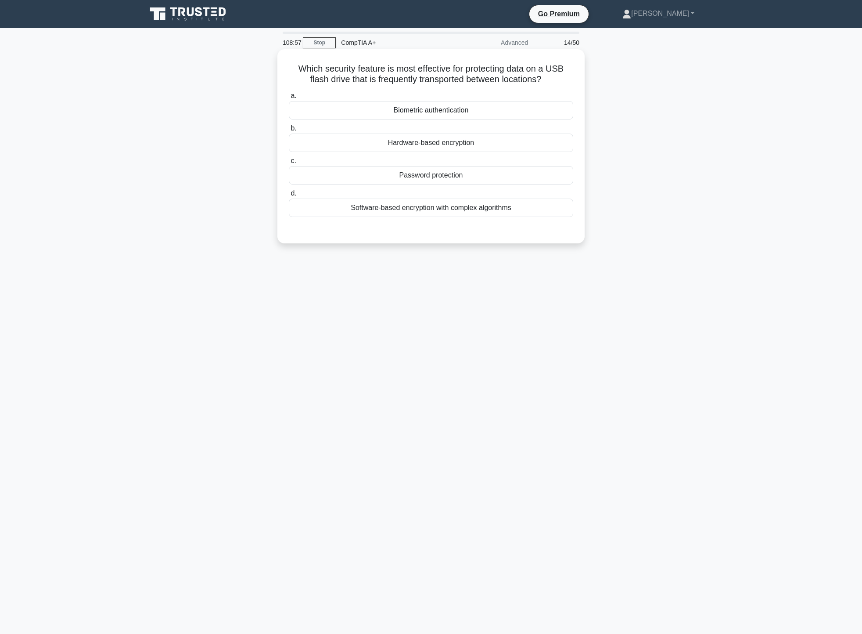
click at [482, 143] on div "Hardware-based encryption" at bounding box center [431, 142] width 284 height 18
click at [289, 131] on input "b. Hardware-based encryption" at bounding box center [289, 129] width 0 height 6
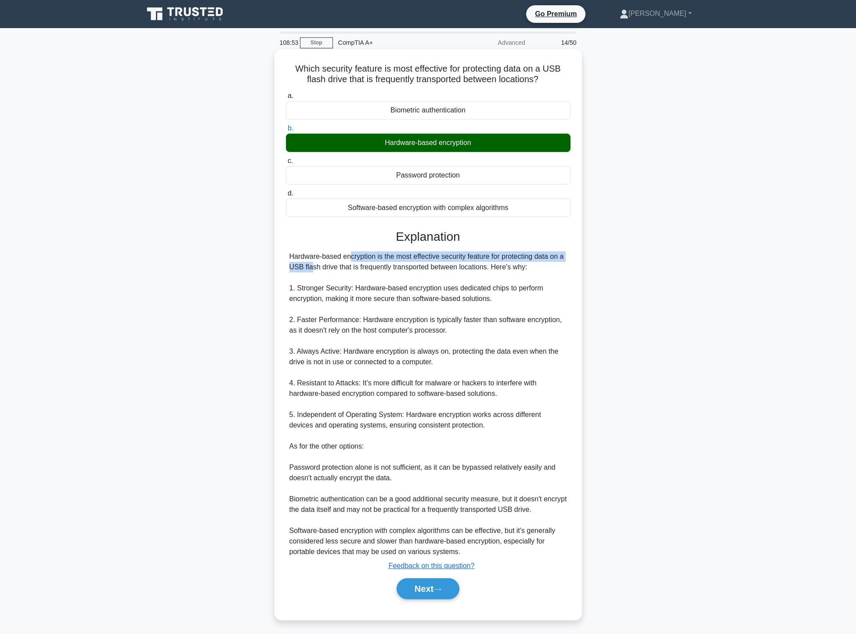
drag, startPoint x: 289, startPoint y: 260, endPoint x: 539, endPoint y: 254, distance: 249.9
click at [539, 254] on div "Hardware-based encryption is the most effective security feature for protecting…" at bounding box center [428, 404] width 284 height 306
drag, startPoint x: 284, startPoint y: 263, endPoint x: 359, endPoint y: 264, distance: 74.7
click at [359, 264] on div "Which security feature is most effective for protecting data on a USB flash dri…" at bounding box center [428, 334] width 300 height 563
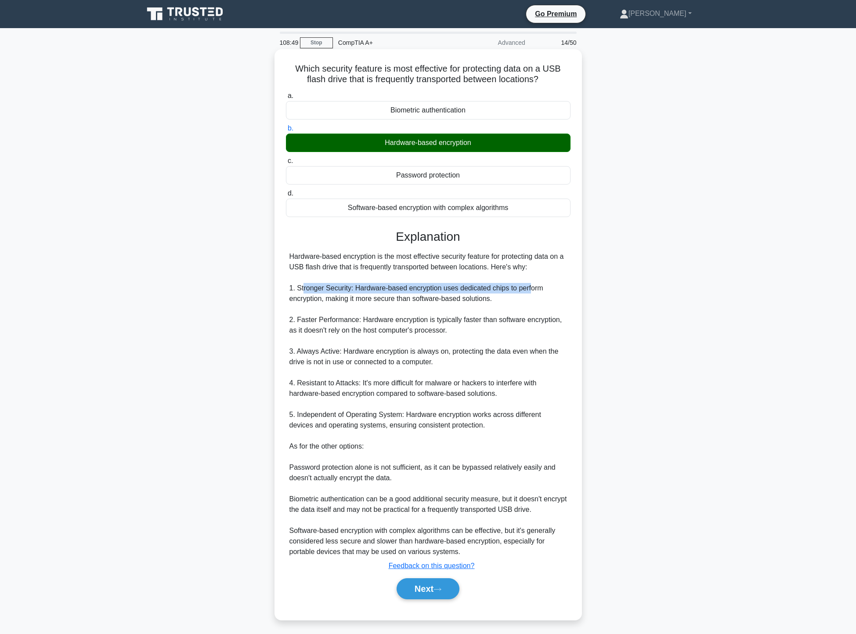
drag, startPoint x: 302, startPoint y: 287, endPoint x: 525, endPoint y: 287, distance: 223.0
click at [528, 286] on div "Hardware-based encryption is the most effective security feature for protecting…" at bounding box center [427, 404] width 277 height 306
drag, startPoint x: 288, startPoint y: 297, endPoint x: 494, endPoint y: 297, distance: 206.3
click at [494, 297] on div "Hardware-based encryption is the most effective security feature for protecting…" at bounding box center [428, 404] width 284 height 306
drag, startPoint x: 310, startPoint y: 322, endPoint x: 534, endPoint y: 312, distance: 224.6
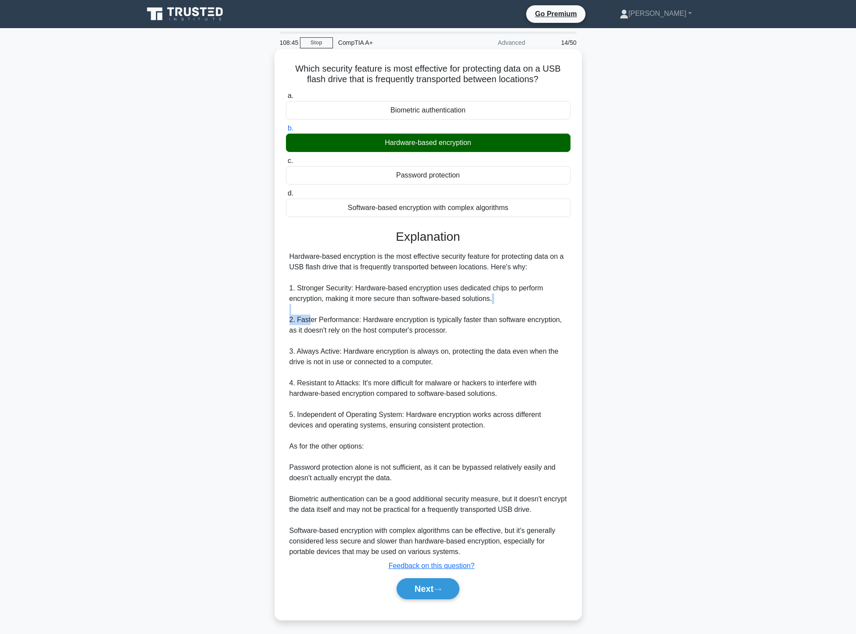
click at [534, 312] on div "Hardware-based encryption is the most effective security feature for protecting…" at bounding box center [427, 404] width 277 height 306
drag, startPoint x: 284, startPoint y: 331, endPoint x: 409, endPoint y: 328, distance: 124.7
click at [409, 328] on div "Which security feature is most effective for protecting data on a USB flash dri…" at bounding box center [428, 334] width 300 height 563
drag, startPoint x: 298, startPoint y: 352, endPoint x: 540, endPoint y: 353, distance: 241.9
click at [540, 353] on div "Hardware-based encryption is the most effective security feature for protecting…" at bounding box center [427, 404] width 277 height 306
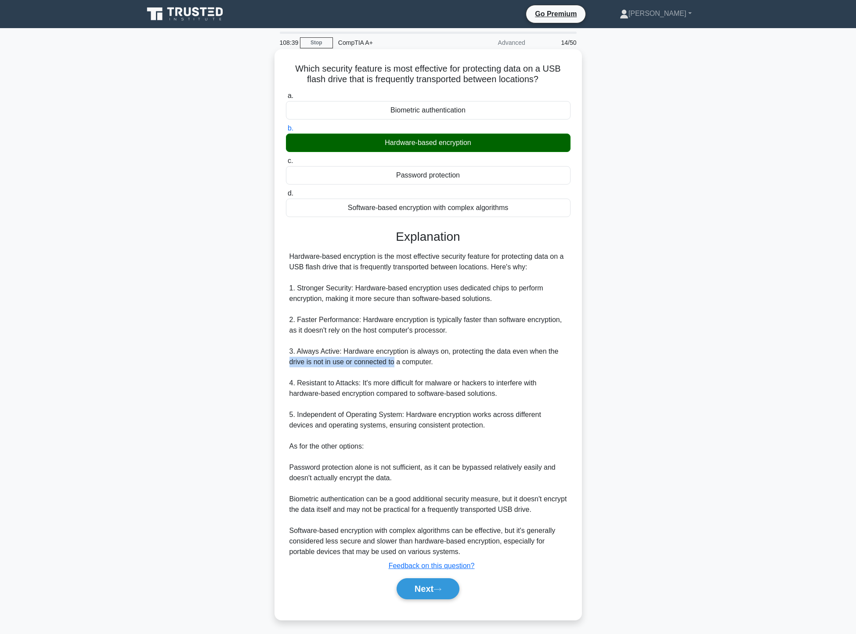
drag, startPoint x: 290, startPoint y: 359, endPoint x: 394, endPoint y: 359, distance: 104.1
click at [394, 359] on div "Hardware-based encryption is the most effective security feature for protecting…" at bounding box center [427, 404] width 277 height 306
drag, startPoint x: 307, startPoint y: 533, endPoint x: 465, endPoint y: 533, distance: 158.5
click at [488, 535] on div "Hardware-based encryption is the most effective security feature for protecting…" at bounding box center [427, 404] width 277 height 306
drag, startPoint x: 330, startPoint y: 544, endPoint x: 479, endPoint y: 542, distance: 149.3
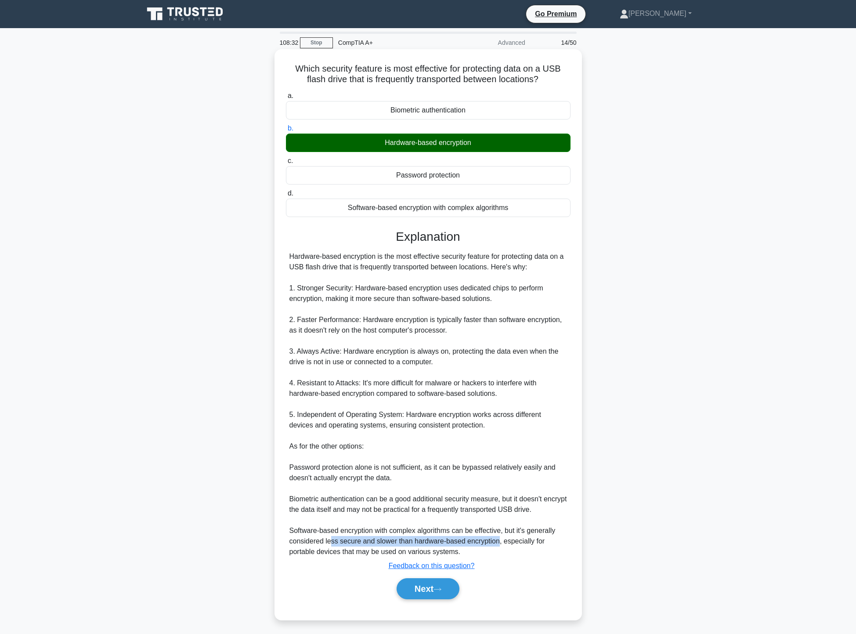
click at [496, 540] on div "Hardware-based encryption is the most effective security feature for protecting…" at bounding box center [427, 404] width 277 height 306
click at [533, 347] on div "Hardware-based encryption is the most effective security feature for protecting…" at bounding box center [427, 404] width 277 height 306
click at [433, 592] on button "Next" at bounding box center [427, 588] width 63 height 21
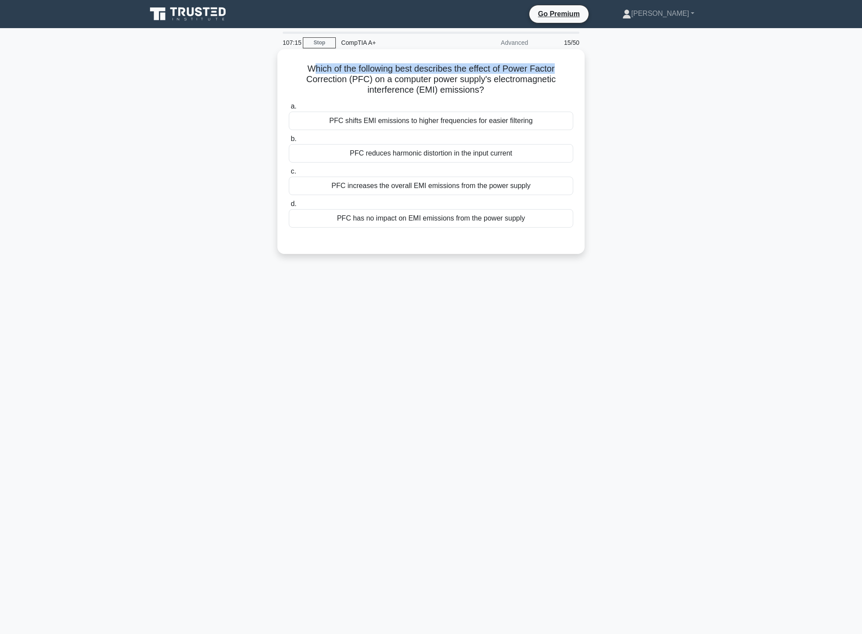
drag, startPoint x: 310, startPoint y: 60, endPoint x: 580, endPoint y: 63, distance: 270.5
click at [580, 63] on div "Which of the following best describes the effect of Power Factor Correction (PF…" at bounding box center [431, 152] width 300 height 198
drag, startPoint x: 362, startPoint y: 92, endPoint x: 507, endPoint y: 97, distance: 145.0
click at [507, 97] on div "Which of the following best describes the effect of Power Factor Correction (PF…" at bounding box center [431, 152] width 300 height 198
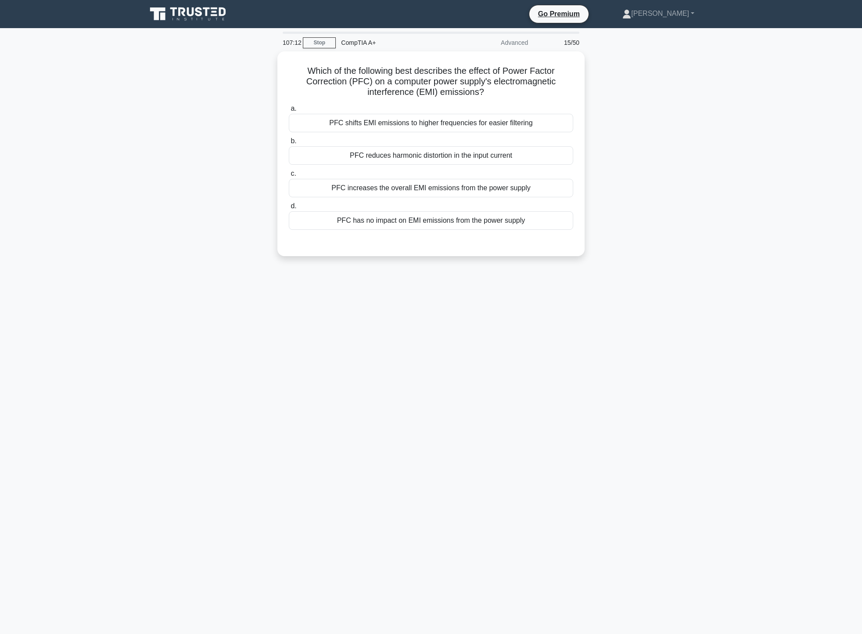
click at [628, 104] on div "Which of the following best describes the effect of Power Factor Correction (PF…" at bounding box center [431, 158] width 580 height 215
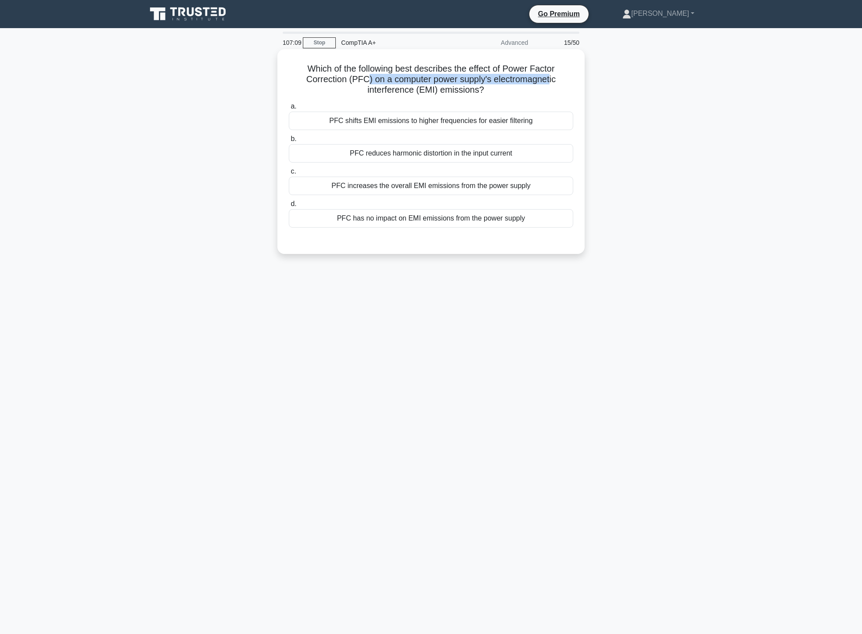
drag, startPoint x: 365, startPoint y: 78, endPoint x: 552, endPoint y: 82, distance: 187.1
click at [552, 82] on h5 "Which of the following best describes the effect of Power Factor Correction (PF…" at bounding box center [431, 79] width 286 height 32
drag, startPoint x: 367, startPoint y: 90, endPoint x: 505, endPoint y: 97, distance: 138.5
click at [505, 97] on div "Which of the following best describes the effect of Power Factor Correction (PF…" at bounding box center [431, 152] width 300 height 198
click at [470, 158] on div "PFC reduces harmonic distortion in the input current" at bounding box center [431, 153] width 284 height 18
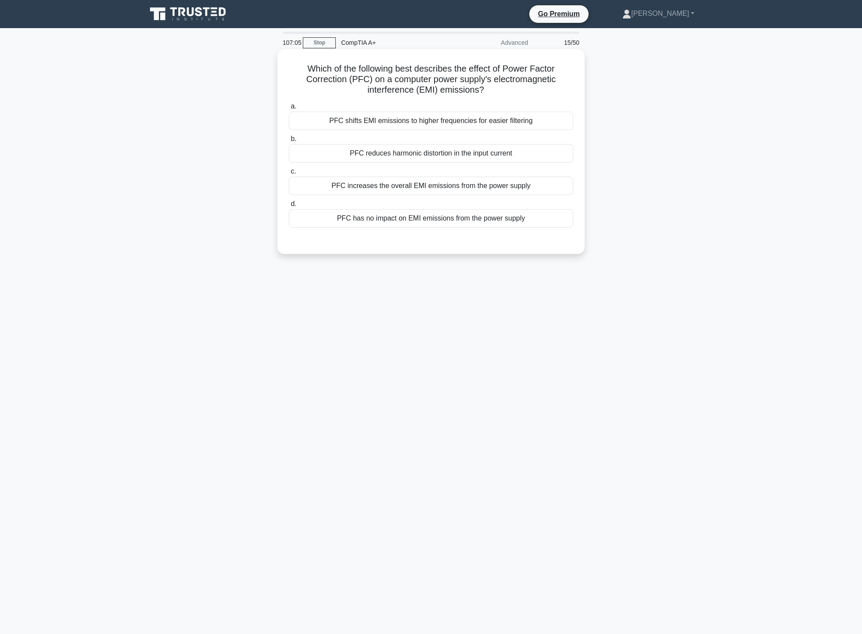
click at [289, 142] on input "b. PFC reduces harmonic distortion in the input current" at bounding box center [289, 139] width 0 height 6
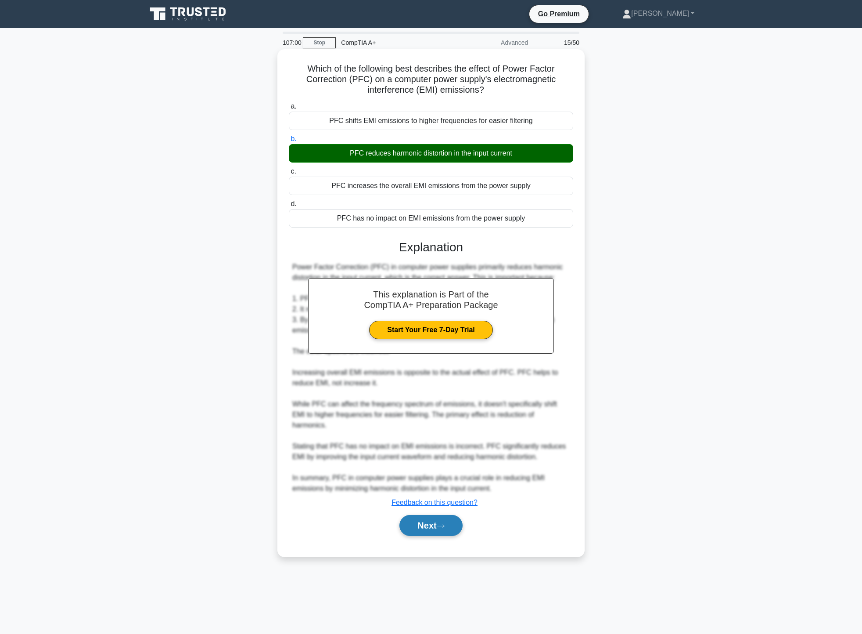
click at [444, 524] on icon at bounding box center [440, 525] width 7 height 3
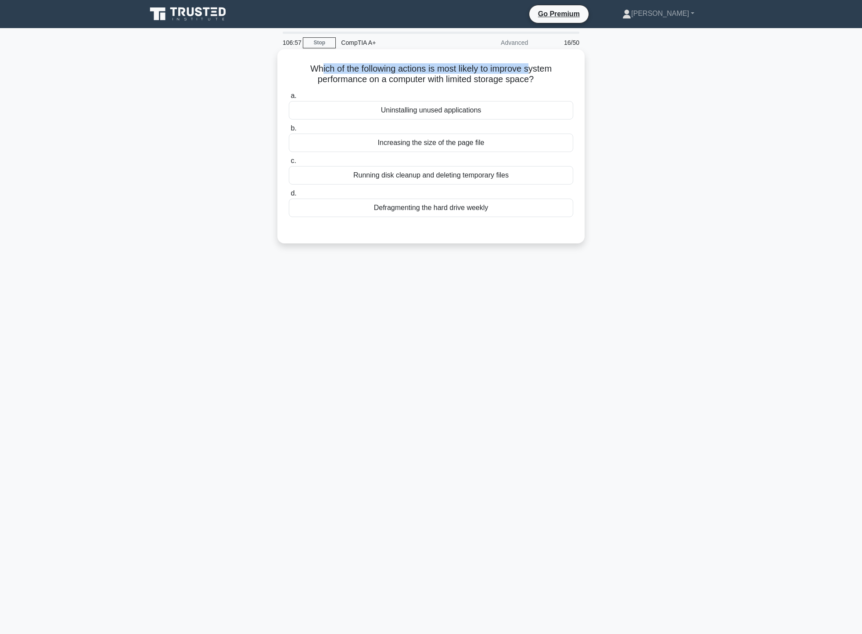
drag, startPoint x: 317, startPoint y: 69, endPoint x: 533, endPoint y: 64, distance: 216.1
click at [533, 64] on h5 "Which of the following actions is most likely to improve system performance on …" at bounding box center [431, 74] width 286 height 22
drag, startPoint x: 324, startPoint y: 80, endPoint x: 558, endPoint y: 78, distance: 234.0
click at [555, 78] on h5 "Which of the following actions is most likely to improve system performance on …" at bounding box center [431, 74] width 286 height 22
click at [511, 116] on div "Uninstalling unused applications" at bounding box center [431, 110] width 284 height 18
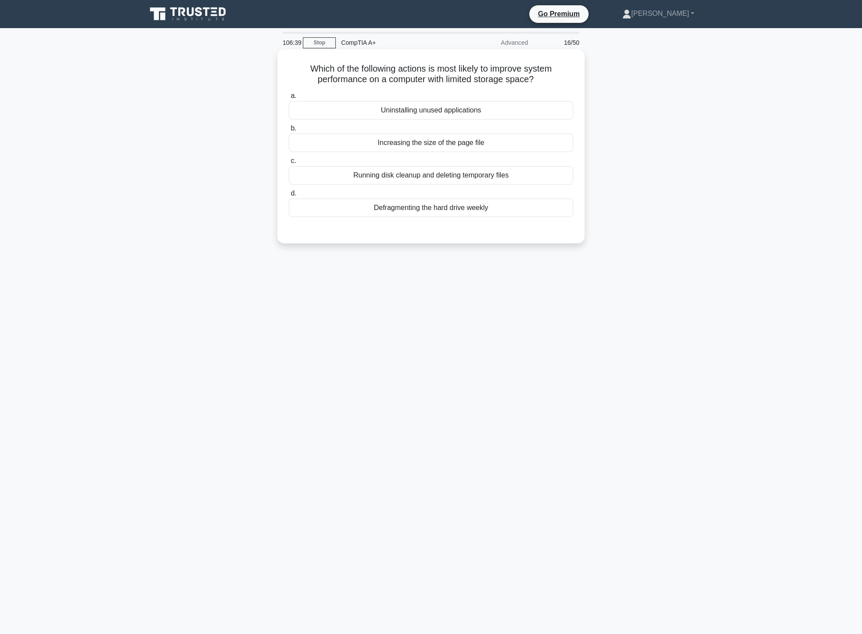
click at [289, 99] on input "a. Uninstalling unused applications" at bounding box center [289, 96] width 0 height 6
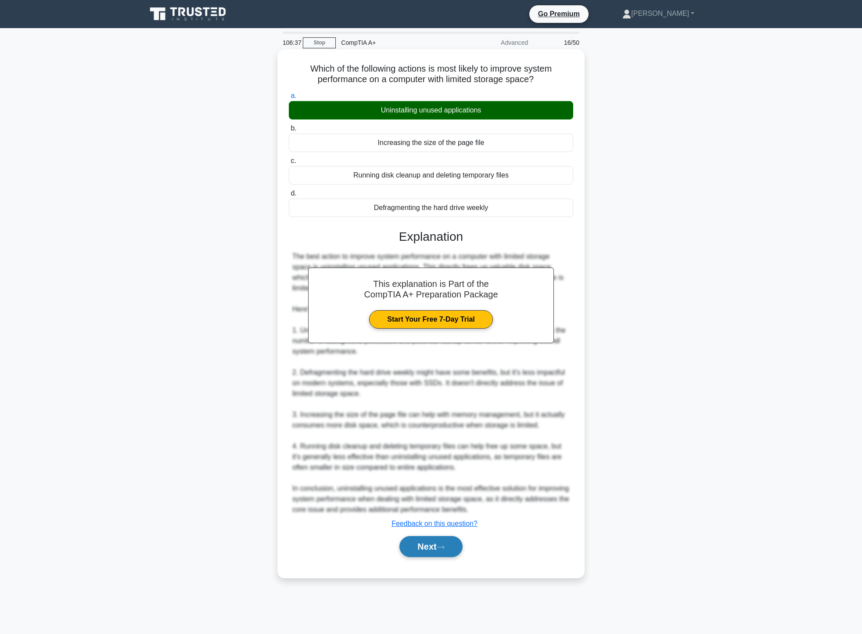
click at [444, 536] on button "Next" at bounding box center [431, 546] width 63 height 21
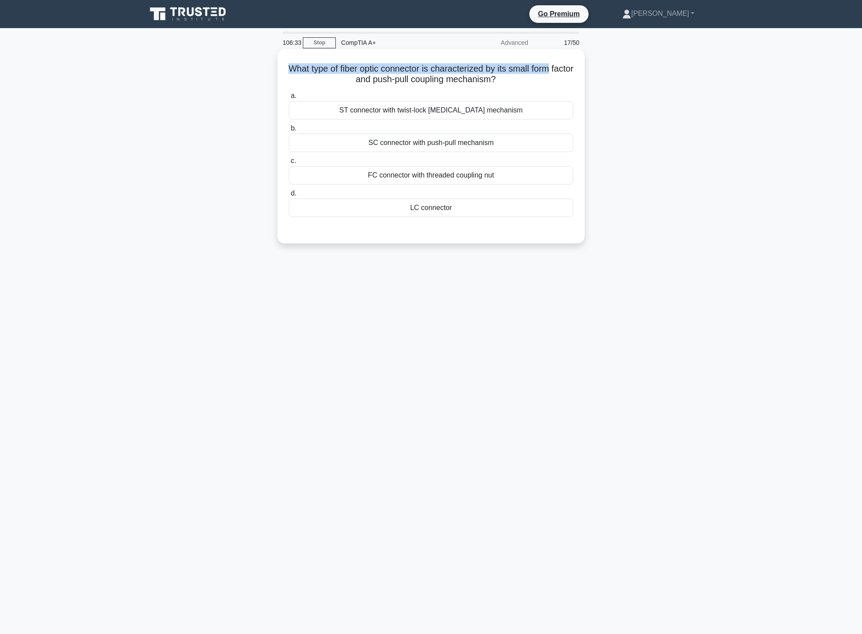
drag, startPoint x: 299, startPoint y: 68, endPoint x: 563, endPoint y: 60, distance: 264.4
click at [563, 60] on div "What type of fiber optic connector is characterized by its small form factor an…" at bounding box center [431, 146] width 300 height 187
drag, startPoint x: 314, startPoint y: 79, endPoint x: 528, endPoint y: 80, distance: 214.3
click at [528, 80] on h5 "What type of fiber optic connector is characterized by its small form factor an…" at bounding box center [431, 74] width 286 height 22
click at [504, 144] on div "SC connector with push-pull mechanism" at bounding box center [431, 142] width 284 height 18
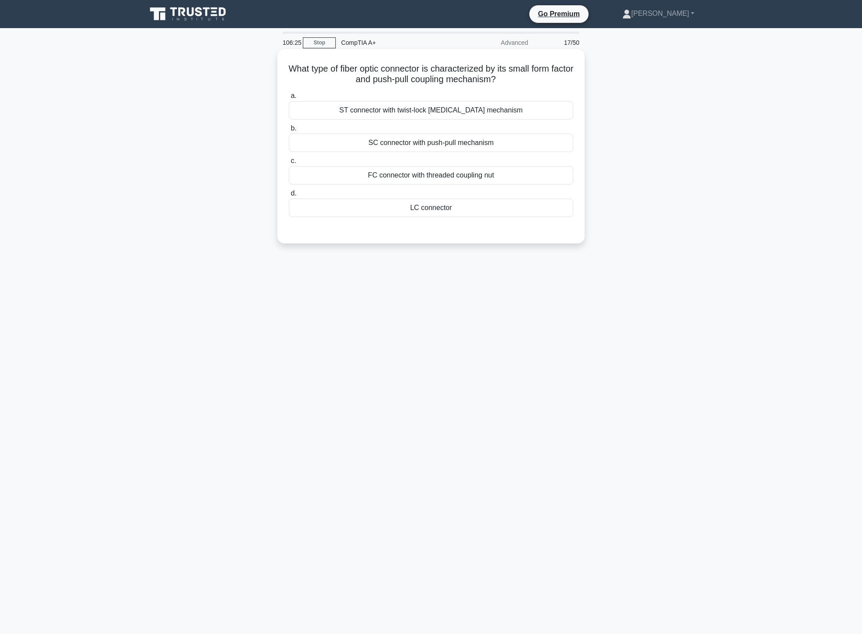
click at [289, 131] on input "b. SC connector with push-pull mechanism" at bounding box center [289, 129] width 0 height 6
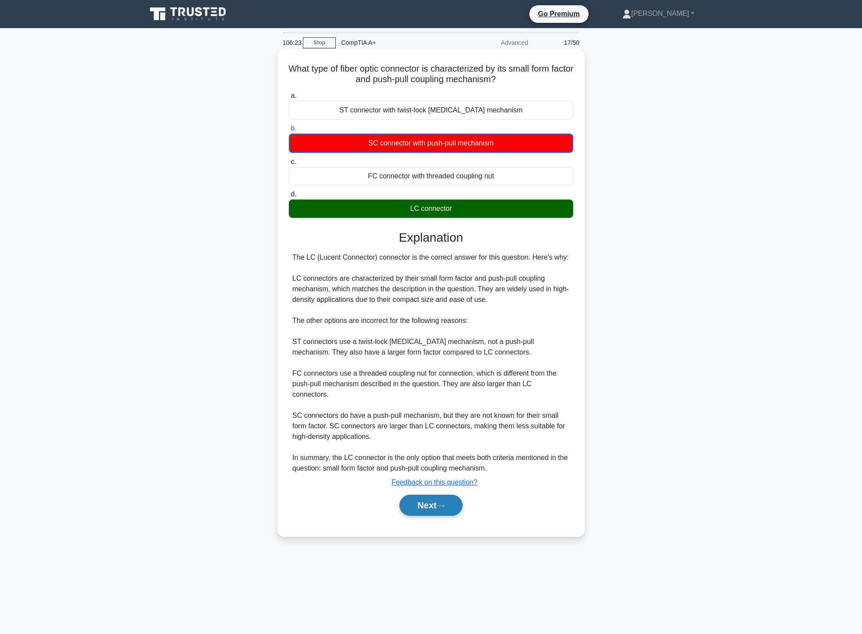
click at [432, 498] on button "Next" at bounding box center [431, 504] width 63 height 21
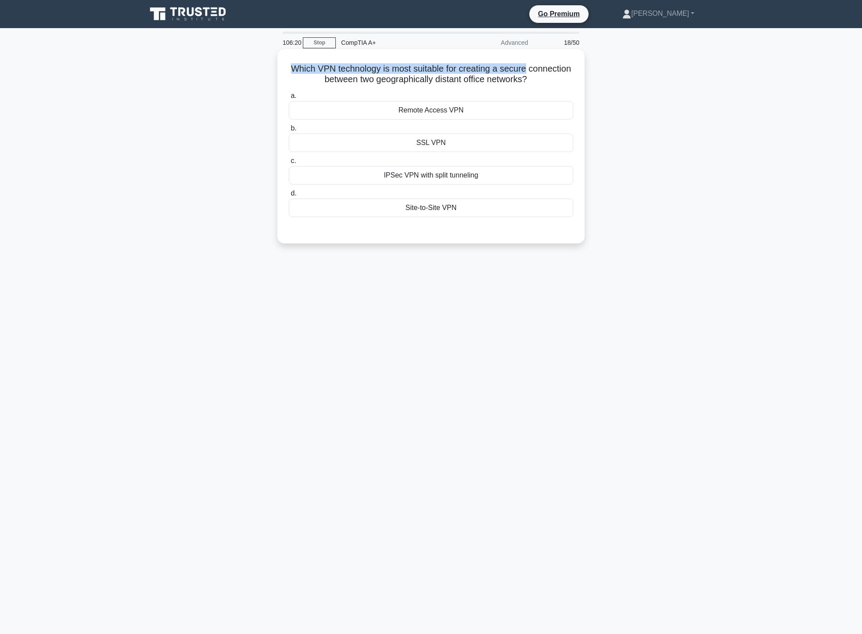
drag, startPoint x: 303, startPoint y: 65, endPoint x: 554, endPoint y: 68, distance: 251.6
click at [554, 68] on h5 "Which VPN technology is most suitable for creating a secure connection between …" at bounding box center [431, 74] width 286 height 22
drag, startPoint x: 291, startPoint y: 82, endPoint x: 574, endPoint y: 82, distance: 282.7
click at [574, 82] on h5 "Which VPN technology is most suitable for creating a secure connection between …" at bounding box center [431, 74] width 286 height 22
click at [488, 214] on div "Site-to-Site VPN" at bounding box center [431, 207] width 284 height 18
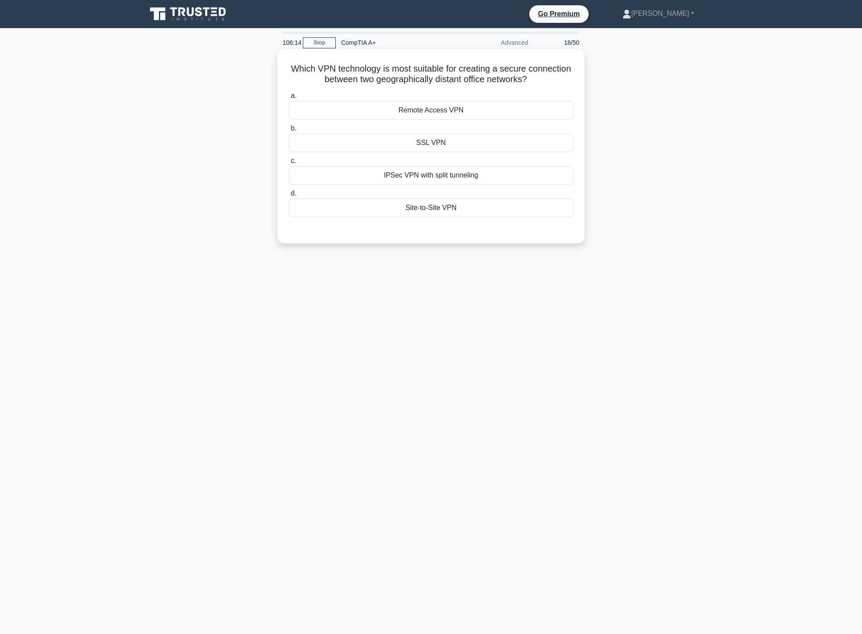
click at [289, 196] on input "d. Site-to-Site VPN" at bounding box center [289, 194] width 0 height 6
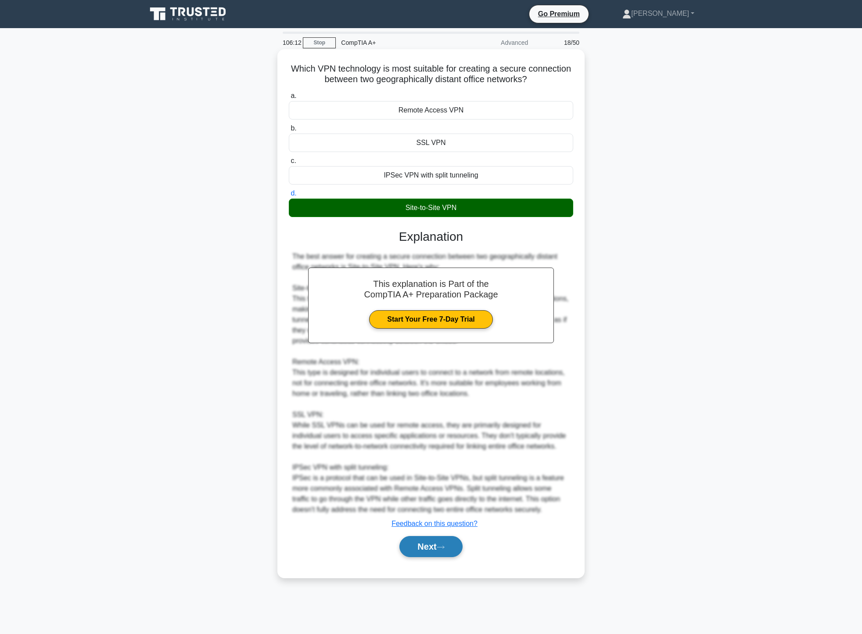
click at [439, 548] on button "Next" at bounding box center [431, 546] width 63 height 21
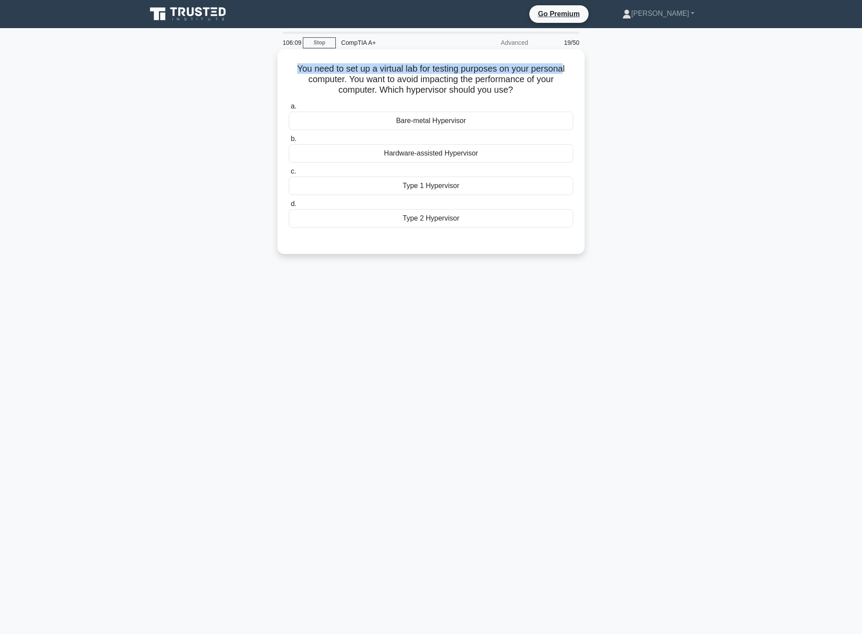
drag, startPoint x: 295, startPoint y: 70, endPoint x: 568, endPoint y: 62, distance: 272.8
click at [568, 63] on h5 "You need to set up a virtual lab for testing purposes on your personal computer…" at bounding box center [431, 79] width 286 height 32
drag, startPoint x: 311, startPoint y: 79, endPoint x: 525, endPoint y: 88, distance: 214.5
click at [558, 83] on h5 "You need to set up a virtual lab for testing purposes on your personal computer…" at bounding box center [431, 79] width 286 height 32
drag, startPoint x: 339, startPoint y: 90, endPoint x: 520, endPoint y: 93, distance: 180.9
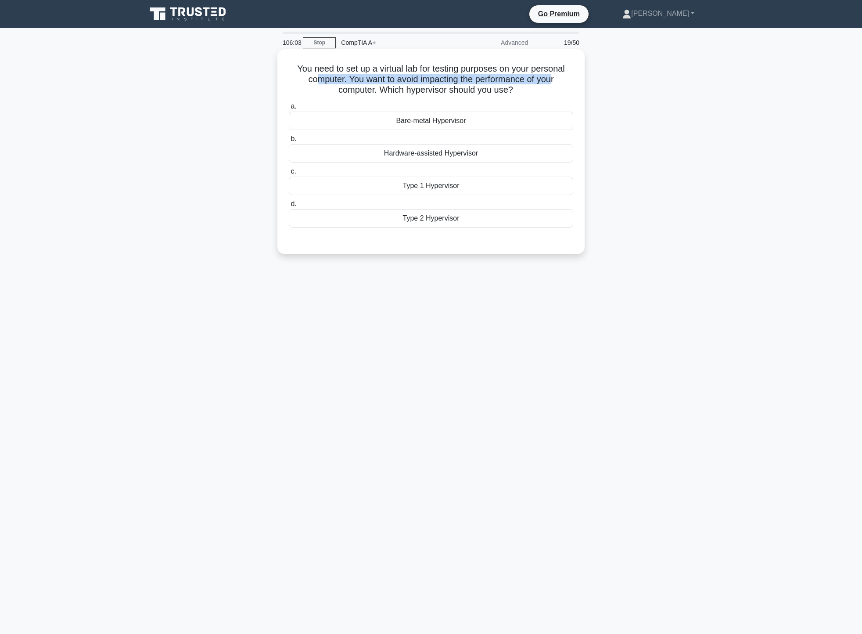
click at [520, 93] on h5 "You need to set up a virtual lab for testing purposes on your personal computer…" at bounding box center [431, 79] width 286 height 32
click at [523, 92] on icon ".spinner_0XTQ{transform-origin:center;animation:spinner_y6GP .75s linear infini…" at bounding box center [518, 90] width 11 height 11
click at [468, 216] on div "Type 2 Hypervisor" at bounding box center [431, 218] width 284 height 18
click at [289, 207] on input "d. Type 2 Hypervisor" at bounding box center [289, 204] width 0 height 6
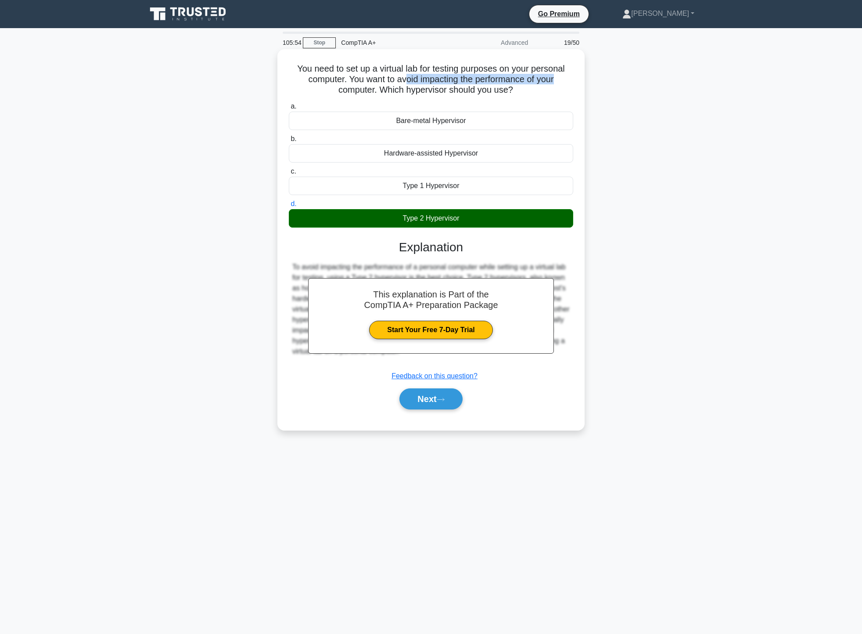
drag, startPoint x: 430, startPoint y: 76, endPoint x: 566, endPoint y: 77, distance: 136.1
click at [563, 77] on h5 "You need to set up a virtual lab for testing purposes on your personal computer…" at bounding box center [431, 79] width 286 height 32
click at [453, 400] on button "Next" at bounding box center [431, 398] width 63 height 21
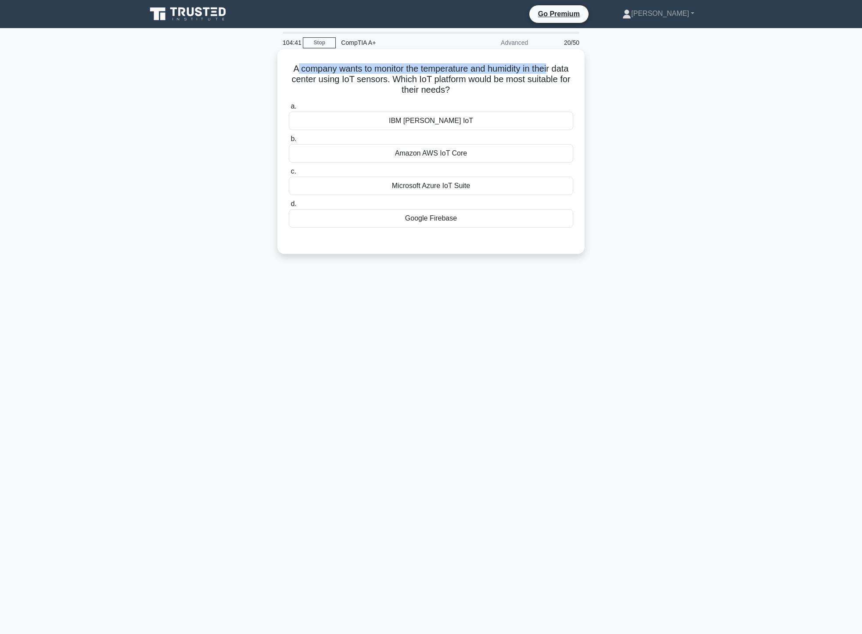
drag, startPoint x: 302, startPoint y: 70, endPoint x: 562, endPoint y: 63, distance: 259.1
click at [562, 63] on h5 "A company wants to monitor the temperature and humidity in their data center us…" at bounding box center [431, 79] width 286 height 32
drag, startPoint x: 308, startPoint y: 79, endPoint x: 561, endPoint y: 78, distance: 252.9
click at [561, 78] on h5 "A company wants to monitor the temperature and humidity in their data center us…" at bounding box center [431, 79] width 286 height 32
click at [461, 91] on icon ".spinner_0XTQ{transform-origin:center;animation:spinner_y6GP .75s linear infini…" at bounding box center [455, 90] width 11 height 11
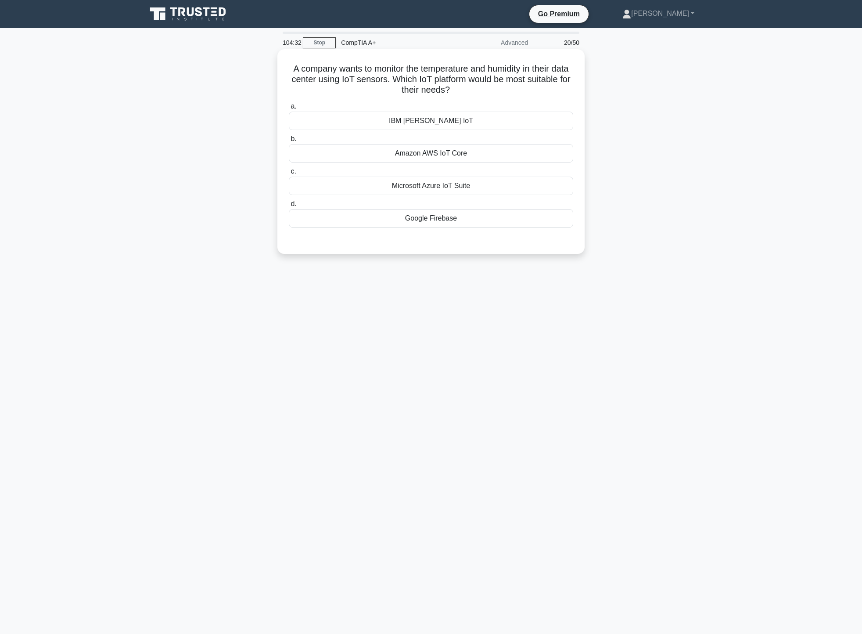
click at [477, 119] on div "IBM Watson IoT" at bounding box center [431, 121] width 284 height 18
click at [289, 109] on input "a. IBM Watson IoT" at bounding box center [289, 107] width 0 height 6
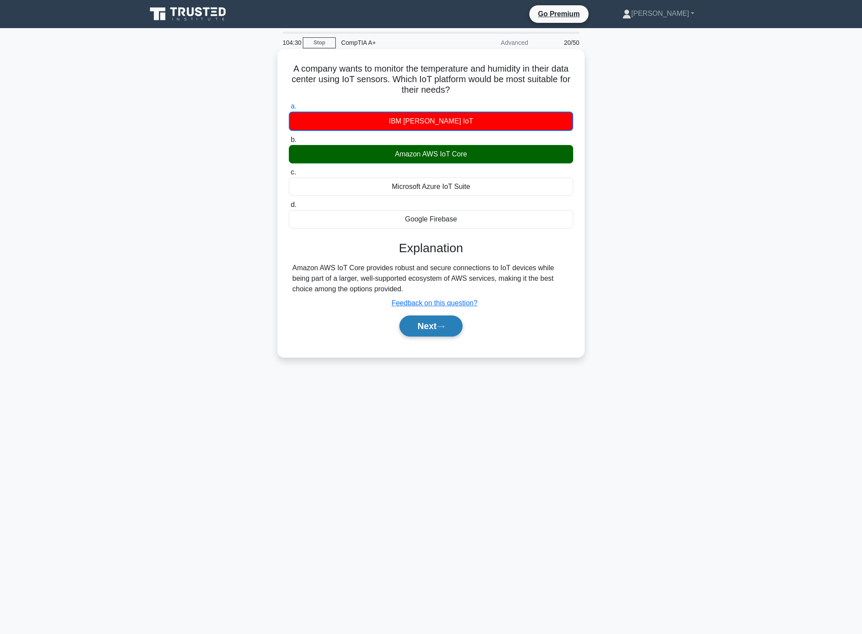
click at [405, 327] on button "Next" at bounding box center [431, 325] width 63 height 21
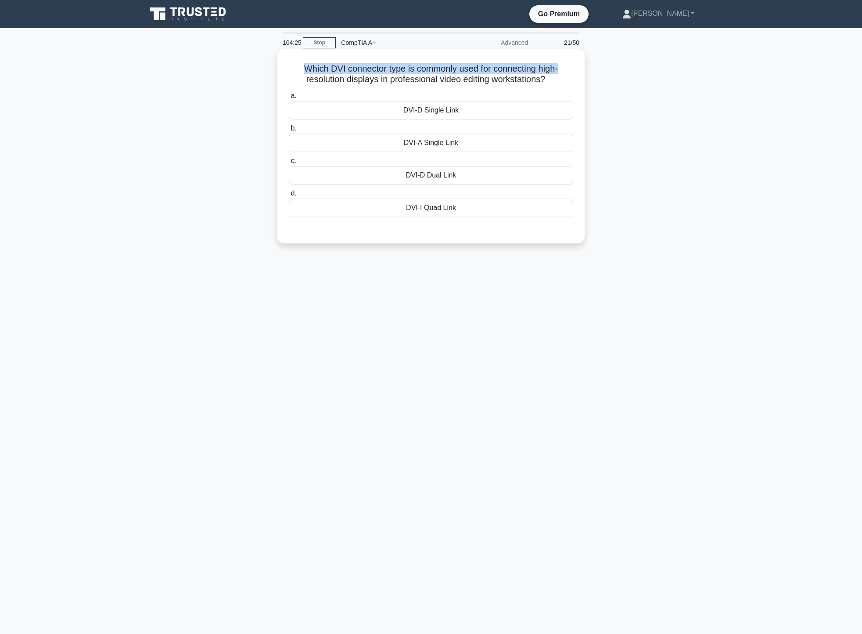
drag, startPoint x: 299, startPoint y: 69, endPoint x: 578, endPoint y: 61, distance: 278.5
click at [578, 61] on div "Which DVI connector type is commonly used for connecting high-resolution displa…" at bounding box center [431, 146] width 300 height 187
click at [450, 78] on h5 "Which DVI connector type is commonly used for connecting high-resolution displa…" at bounding box center [431, 74] width 286 height 22
click at [459, 209] on div "DVI-I Quad Link" at bounding box center [431, 207] width 284 height 18
click at [289, 196] on input "d. DVI-I Quad Link" at bounding box center [289, 194] width 0 height 6
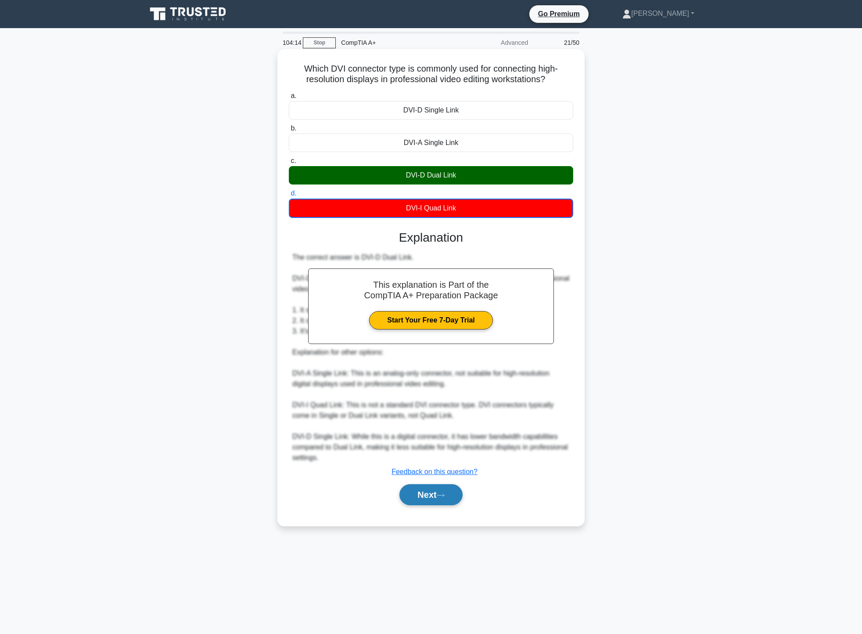
click at [445, 499] on button "Next" at bounding box center [431, 494] width 63 height 21
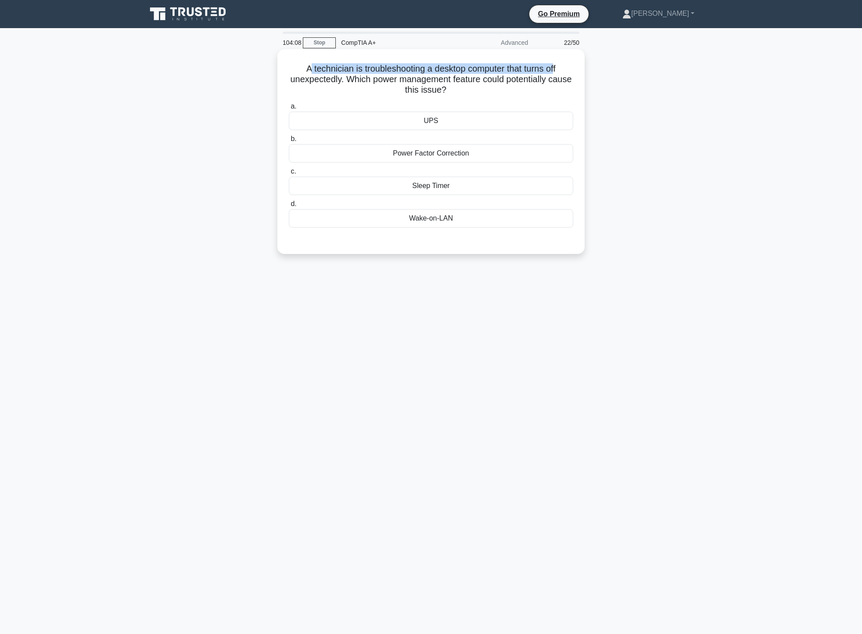
drag, startPoint x: 305, startPoint y: 71, endPoint x: 560, endPoint y: 65, distance: 255.1
click at [560, 65] on h5 "A technician is troubleshooting a desktop computer that turns off unexpectedly.…" at bounding box center [431, 79] width 286 height 32
drag, startPoint x: 363, startPoint y: 78, endPoint x: 565, endPoint y: 79, distance: 202.0
click at [565, 79] on h5 "A technician is troubleshooting a desktop computer that turns off unexpectedly.…" at bounding box center [431, 79] width 286 height 32
click at [506, 93] on h5 "A technician is troubleshooting a desktop computer that turns off unexpectedly.…" at bounding box center [431, 79] width 286 height 32
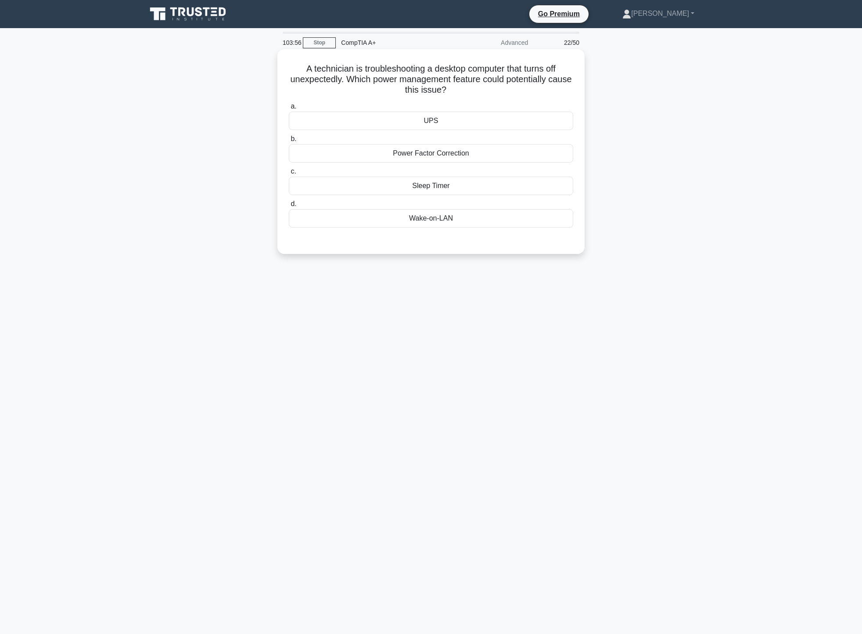
click at [468, 186] on div "Sleep Timer" at bounding box center [431, 185] width 284 height 18
click at [289, 174] on input "c. Sleep Timer" at bounding box center [289, 172] width 0 height 6
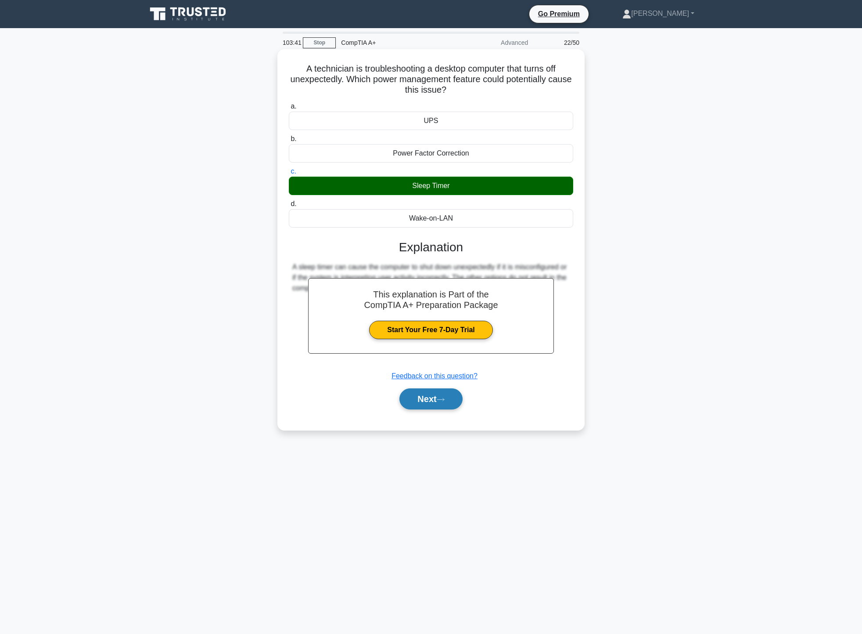
click at [421, 402] on button "Next" at bounding box center [431, 398] width 63 height 21
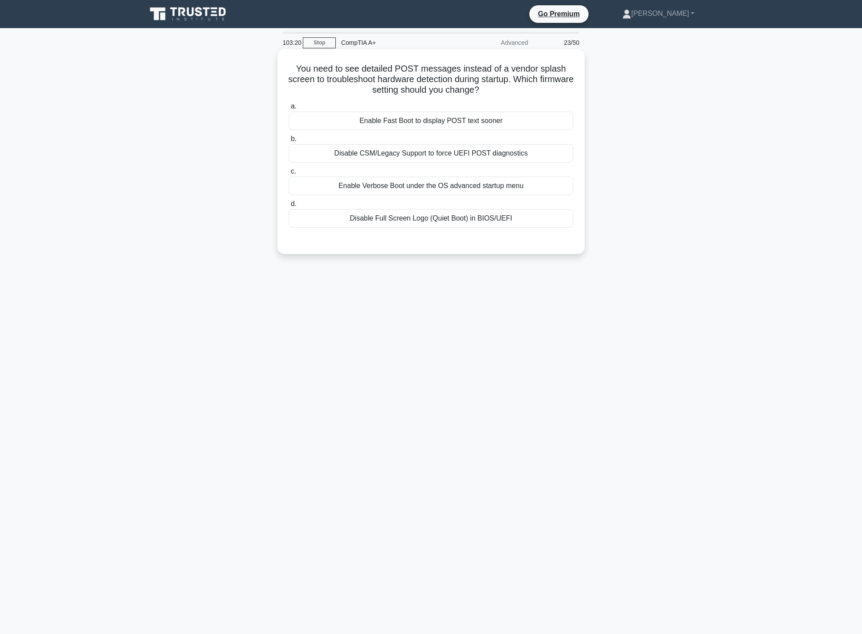
click at [446, 222] on div "Disable Full Screen Logo (Quiet Boot) in BIOS/UEFI" at bounding box center [431, 218] width 284 height 18
click at [289, 207] on input "d. Disable Full Screen Logo (Quiet Boot) in BIOS/UEFI" at bounding box center [289, 204] width 0 height 6
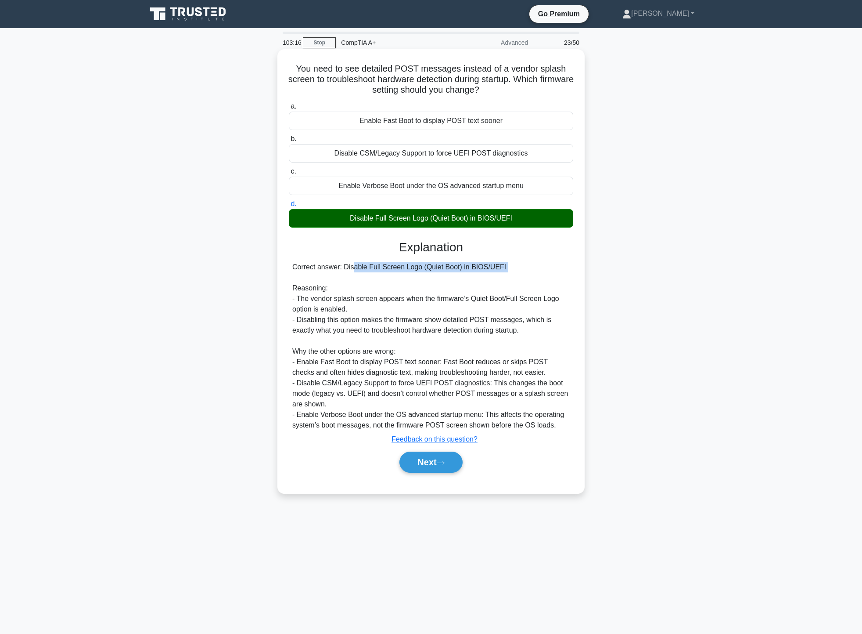
drag, startPoint x: 299, startPoint y: 269, endPoint x: 501, endPoint y: 274, distance: 202.5
click at [501, 274] on div "Correct answer: Disable Full Screen Logo (Quiet Boot) in BIOS/UEFI Reasoning: -…" at bounding box center [430, 346] width 277 height 169
click at [482, 286] on div "Correct answer: Disable Full Screen Logo (Quiet Boot) in BIOS/UEFI Reasoning: -…" at bounding box center [430, 346] width 277 height 169
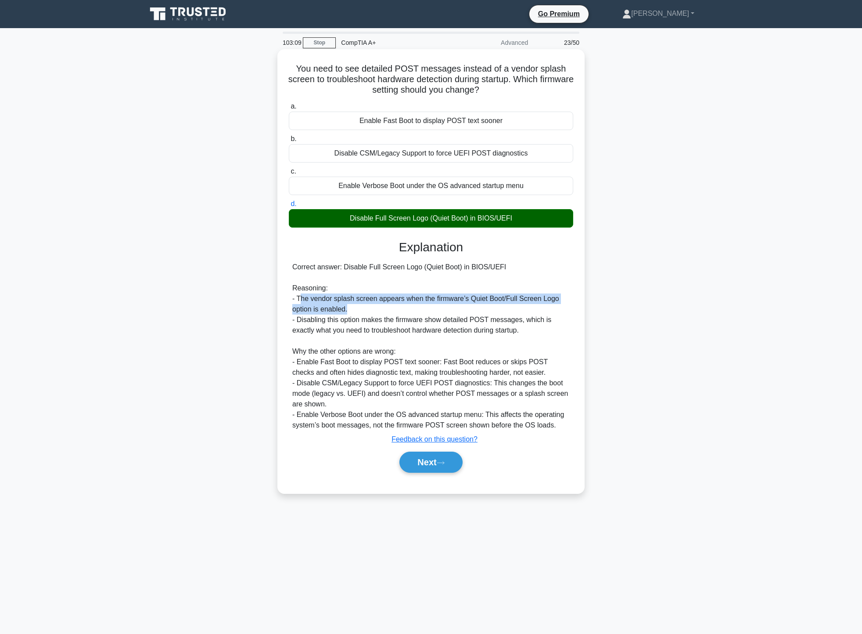
drag, startPoint x: 300, startPoint y: 297, endPoint x: 494, endPoint y: 314, distance: 194.8
click at [550, 306] on div "Correct answer: Disable Full Screen Logo (Quiet Boot) in BIOS/UEFI Reasoning: -…" at bounding box center [430, 346] width 277 height 169
click at [421, 317] on div "Correct answer: Disable Full Screen Logo (Quiet Boot) in BIOS/UEFI Reasoning: -…" at bounding box center [430, 346] width 277 height 169
drag, startPoint x: 316, startPoint y: 299, endPoint x: 374, endPoint y: 300, distance: 58.0
click at [374, 299] on div "Correct answer: Disable Full Screen Logo (Quiet Boot) in BIOS/UEFI Reasoning: -…" at bounding box center [430, 346] width 277 height 169
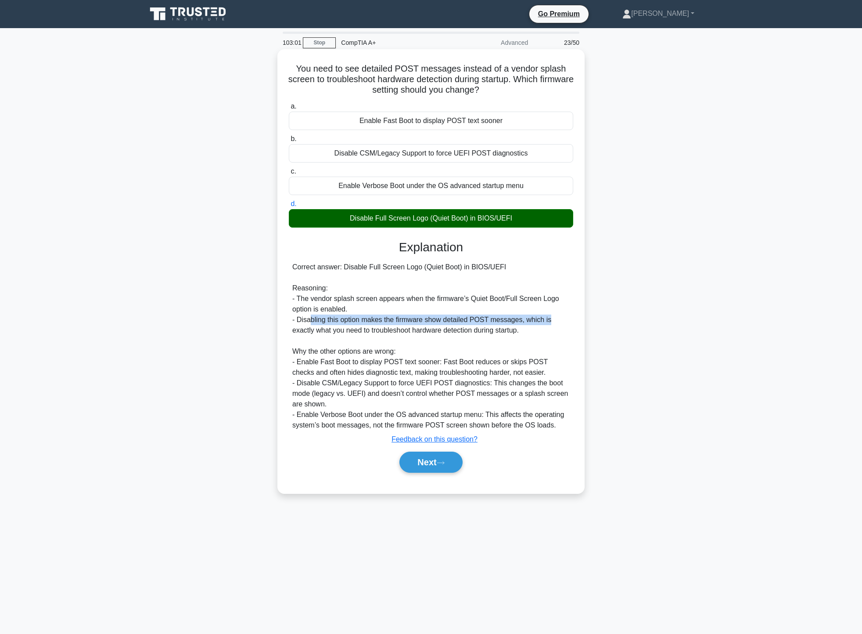
drag, startPoint x: 310, startPoint y: 317, endPoint x: 569, endPoint y: 324, distance: 259.1
click at [569, 324] on div "Correct answer: Disable Full Screen Logo (Quiet Boot) in BIOS/UEFI Reasoning: -…" at bounding box center [430, 346] width 277 height 169
drag, startPoint x: 308, startPoint y: 328, endPoint x: 491, endPoint y: 331, distance: 182.7
click at [491, 331] on div "Correct answer: Disable Full Screen Logo (Quiet Boot) in BIOS/UEFI Reasoning: -…" at bounding box center [430, 346] width 277 height 169
click at [443, 417] on div "Correct answer: Disable Full Screen Logo (Quiet Boot) in BIOS/UEFI Reasoning: -…" at bounding box center [430, 346] width 277 height 169
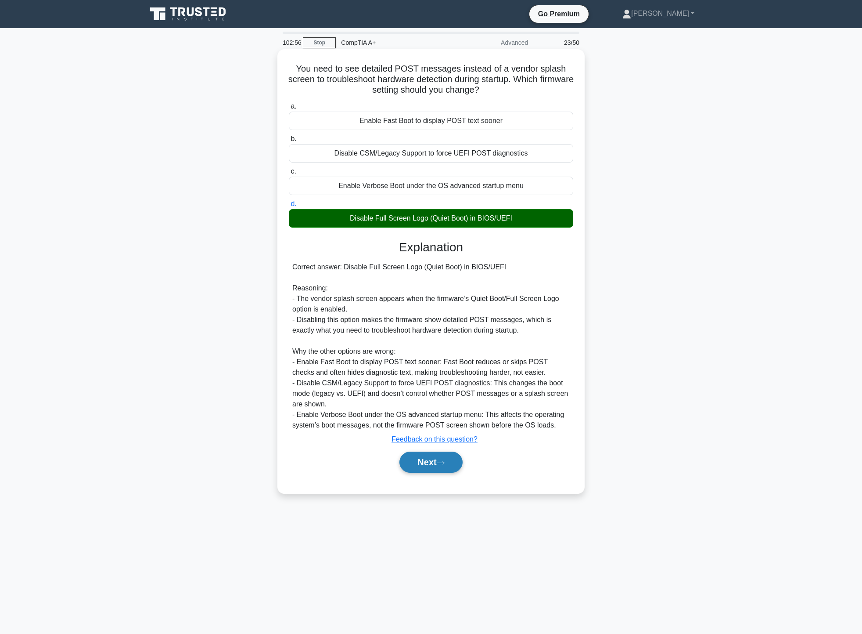
click at [425, 460] on button "Next" at bounding box center [431, 461] width 63 height 21
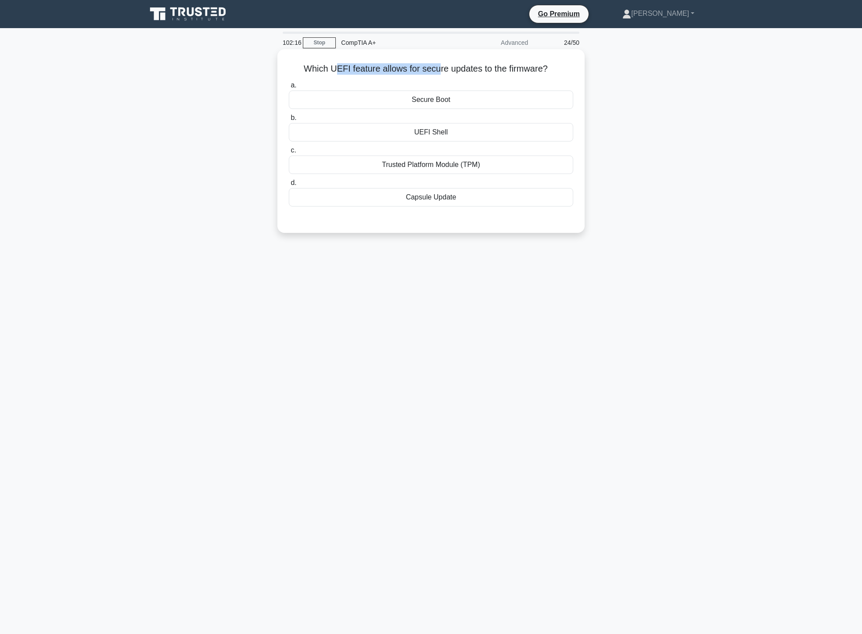
drag, startPoint x: 335, startPoint y: 66, endPoint x: 436, endPoint y: 67, distance: 101.0
click at [436, 67] on h5 "Which UEFI feature allows for secure updates to the firmware? .spinner_0XTQ{tra…" at bounding box center [431, 68] width 286 height 11
click at [462, 128] on div "UEFI Shell" at bounding box center [431, 132] width 284 height 18
click at [289, 121] on input "b. UEFI Shell" at bounding box center [289, 118] width 0 height 6
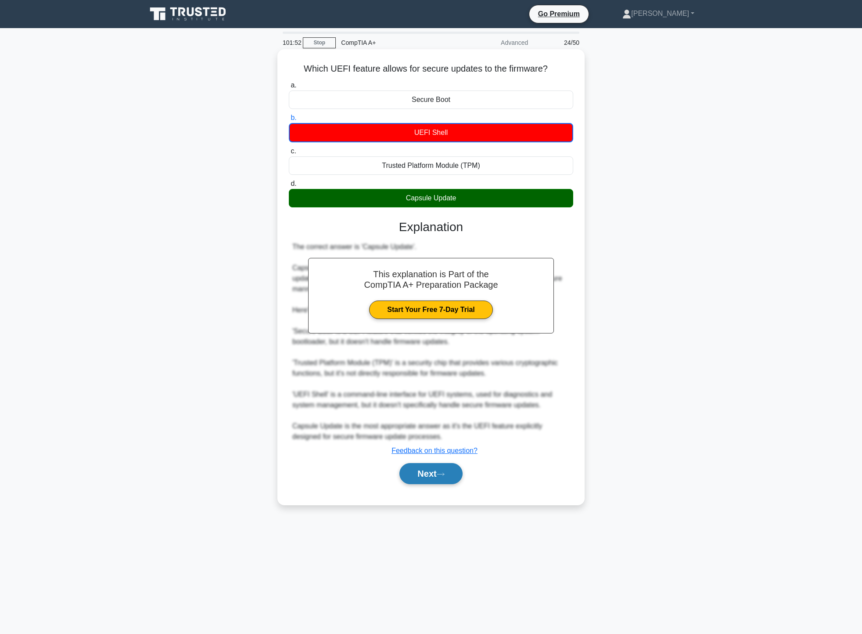
click at [421, 468] on button "Next" at bounding box center [431, 473] width 63 height 21
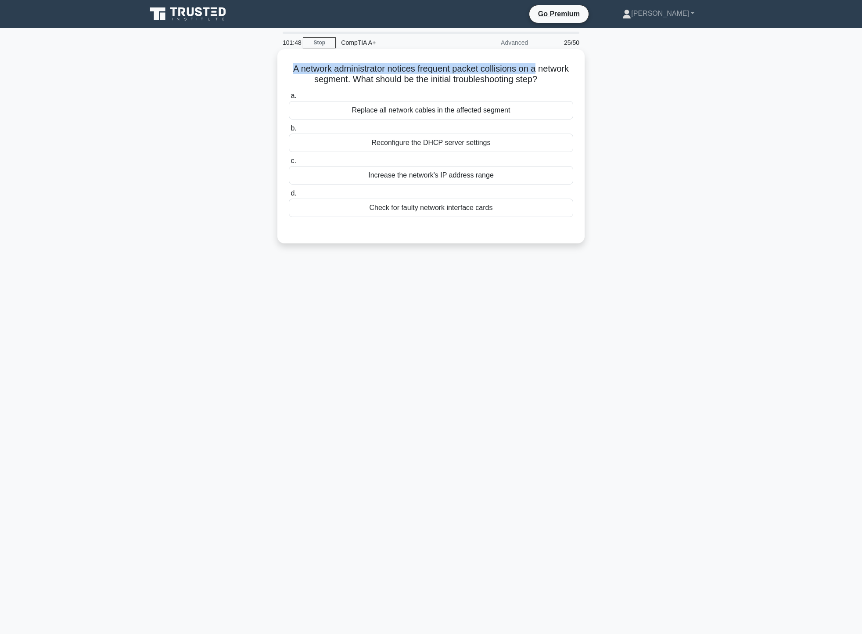
drag, startPoint x: 307, startPoint y: 72, endPoint x: 558, endPoint y: 62, distance: 250.9
click at [558, 62] on div "A network administrator notices frequent packet collisions on a network segment…" at bounding box center [431, 146] width 300 height 187
drag, startPoint x: 304, startPoint y: 76, endPoint x: 569, endPoint y: 76, distance: 265.2
click at [569, 76] on h5 "A network administrator notices frequent packet collisions on a network segment…" at bounding box center [431, 74] width 286 height 22
click at [496, 213] on div "Check for faulty network interface cards" at bounding box center [431, 207] width 284 height 18
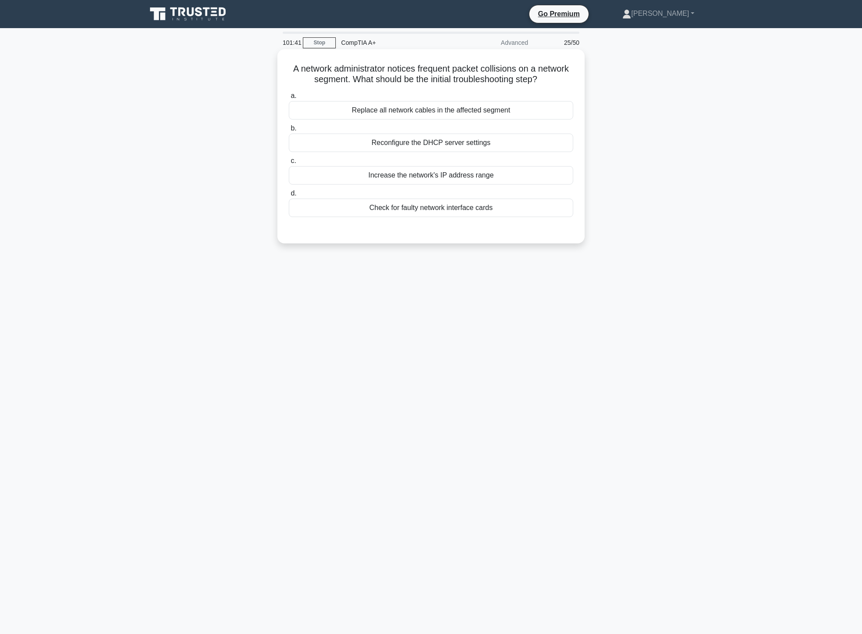
click at [289, 196] on input "d. Check for faulty network interface cards" at bounding box center [289, 194] width 0 height 6
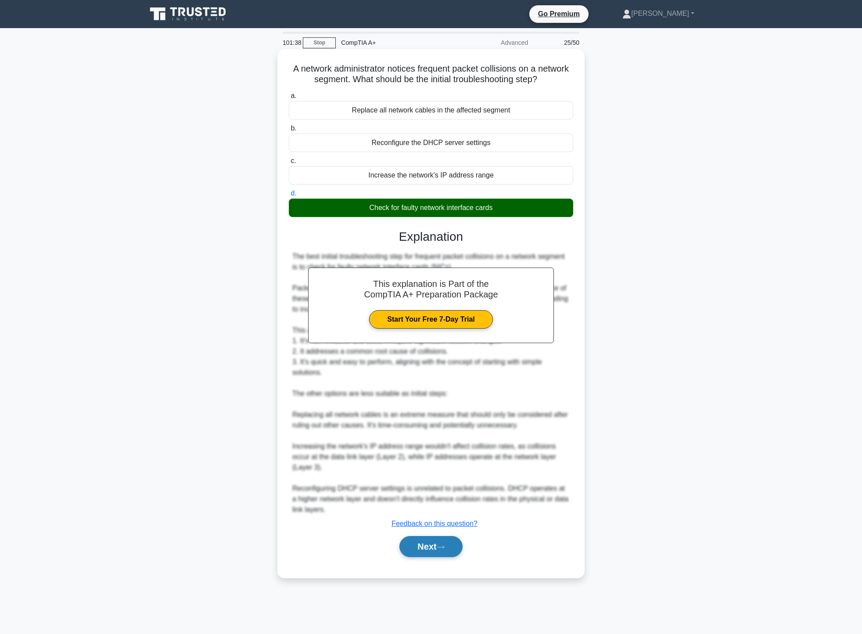
click at [430, 547] on button "Next" at bounding box center [431, 546] width 63 height 21
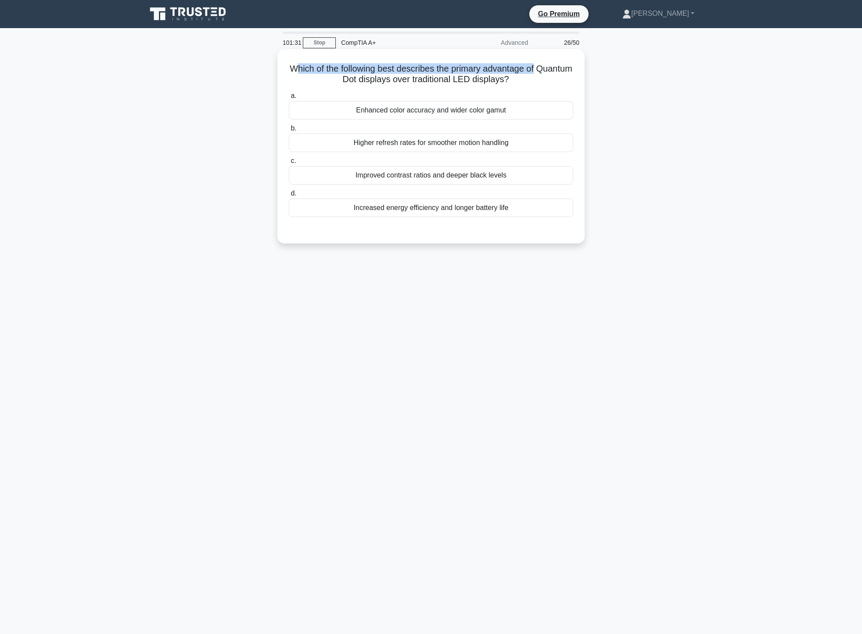
drag, startPoint x: 310, startPoint y: 67, endPoint x: 557, endPoint y: 60, distance: 247.7
click at [557, 60] on div "Which of the following best describes the primary advantage of Quantum Dot disp…" at bounding box center [431, 146] width 300 height 187
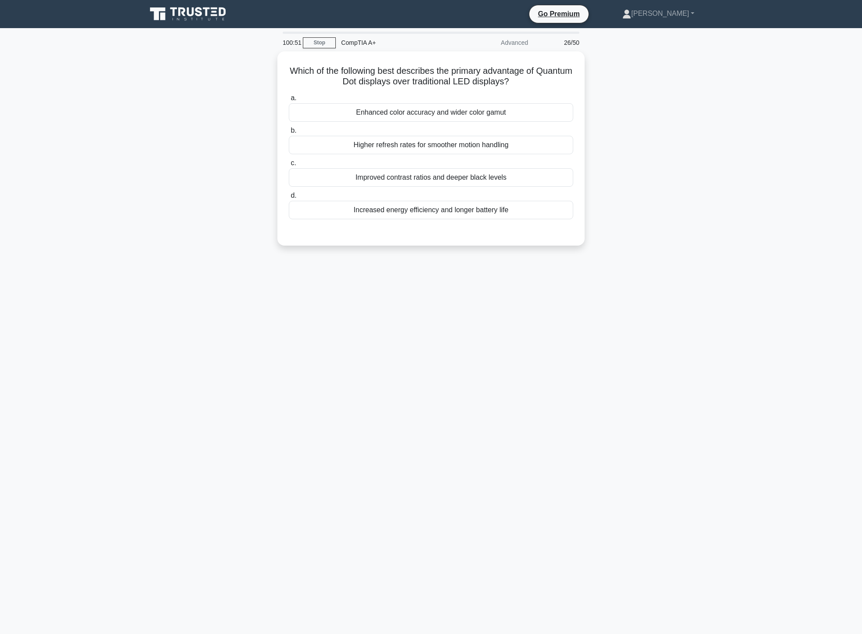
click at [619, 81] on div "Which of the following best describes the primary advantage of Quantum Dot disp…" at bounding box center [431, 153] width 580 height 205
click at [433, 113] on div "Enhanced color accuracy and wider color gamut" at bounding box center [431, 110] width 284 height 18
click at [289, 99] on input "a. Enhanced color accuracy and wider color gamut" at bounding box center [289, 96] width 0 height 6
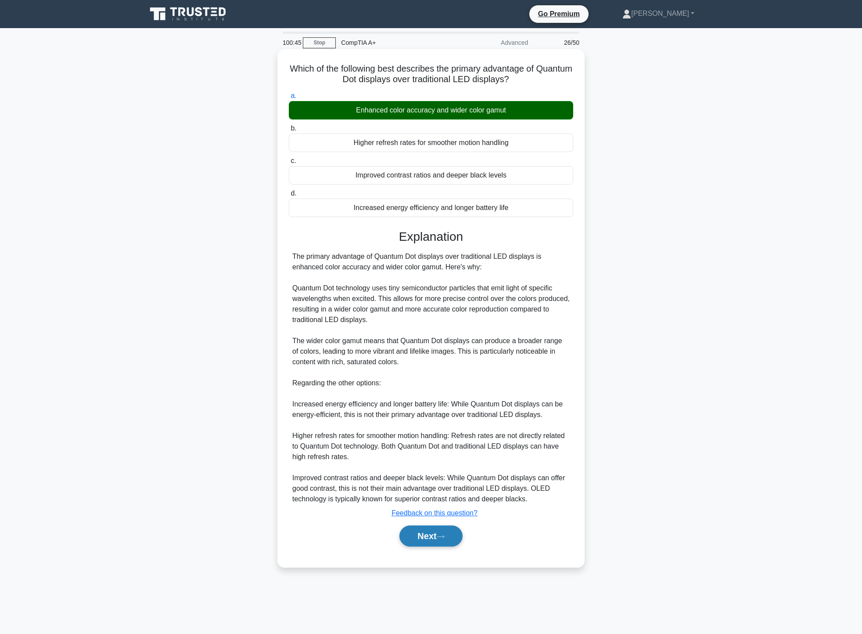
click at [442, 541] on button "Next" at bounding box center [431, 535] width 63 height 21
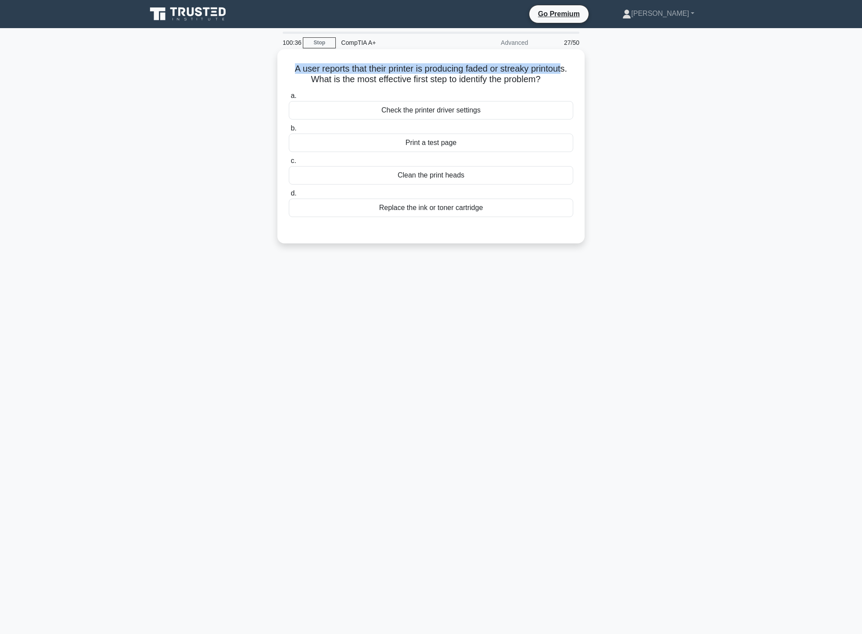
drag, startPoint x: 290, startPoint y: 70, endPoint x: 567, endPoint y: 65, distance: 276.6
click at [567, 65] on div "A user reports that their printer is producing faded or streaky printouts. What…" at bounding box center [431, 146] width 300 height 187
click at [642, 99] on div "A user reports that their printer is producing faded or streaky printouts. What…" at bounding box center [431, 153] width 580 height 205
click at [470, 176] on div "Clean the print heads" at bounding box center [431, 175] width 284 height 18
click at [289, 164] on input "c. Clean the print heads" at bounding box center [289, 161] width 0 height 6
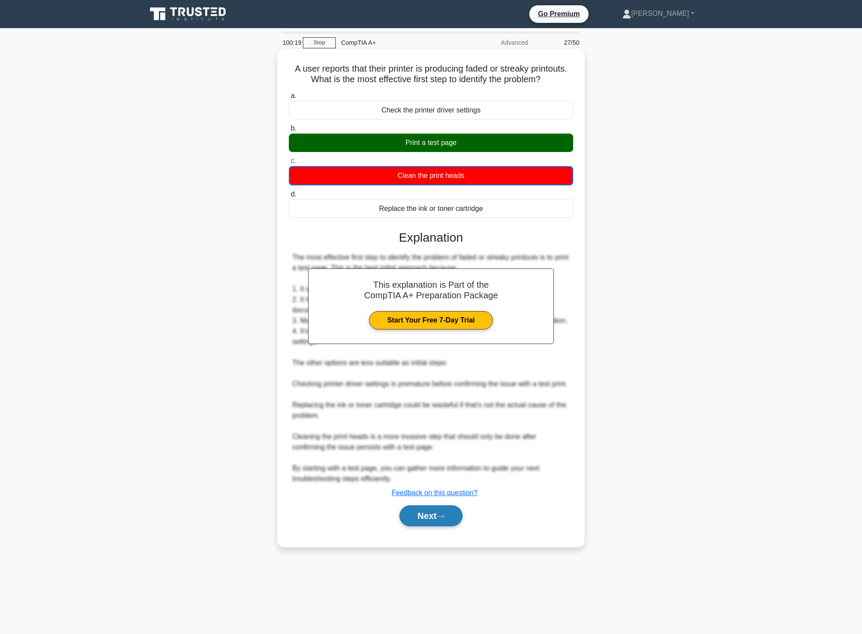
click at [445, 518] on icon at bounding box center [441, 516] width 8 height 5
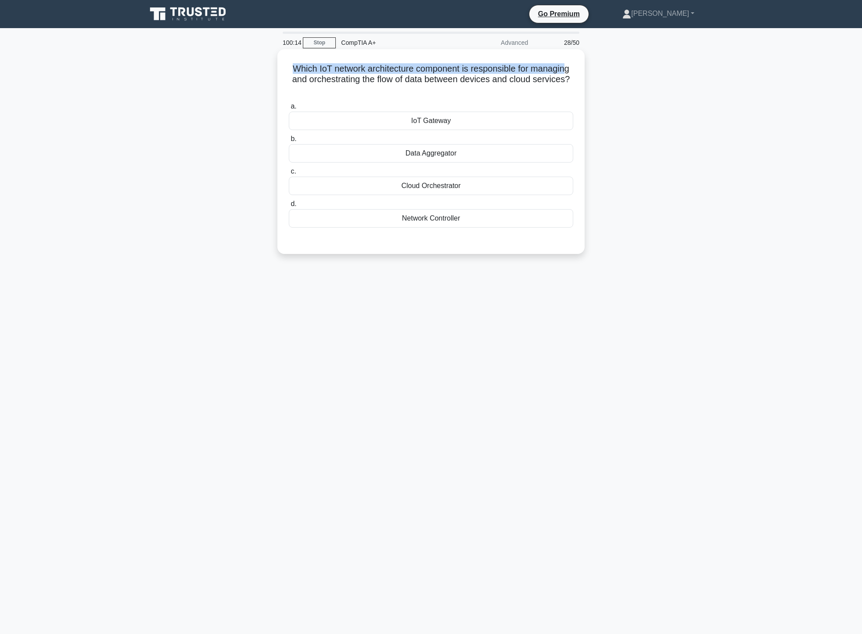
drag, startPoint x: 291, startPoint y: 63, endPoint x: 566, endPoint y: 67, distance: 275.7
click at [566, 67] on h5 "Which IoT network architecture component is responsible for managing and orches…" at bounding box center [431, 79] width 286 height 32
click at [317, 90] on h5 "Which IoT network architecture component is responsible for managing and orches…" at bounding box center [431, 79] width 286 height 32
drag, startPoint x: 300, startPoint y: 65, endPoint x: 565, endPoint y: 70, distance: 265.2
click at [565, 70] on h5 "Which IoT network architecture component is responsible for managing and orches…" at bounding box center [431, 79] width 286 height 32
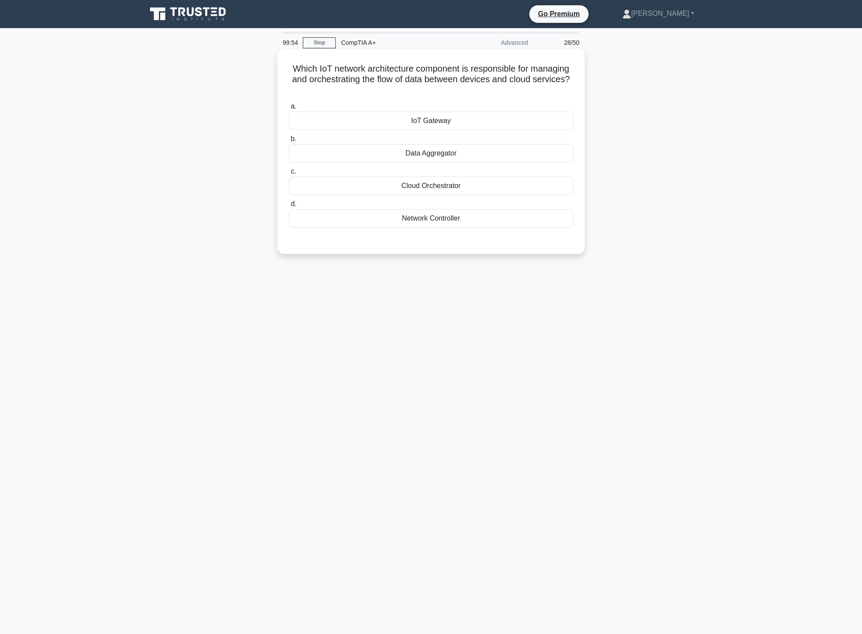
click at [464, 122] on div "IoT Gateway" at bounding box center [431, 121] width 284 height 18
click at [289, 109] on input "a. IoT Gateway" at bounding box center [289, 107] width 0 height 6
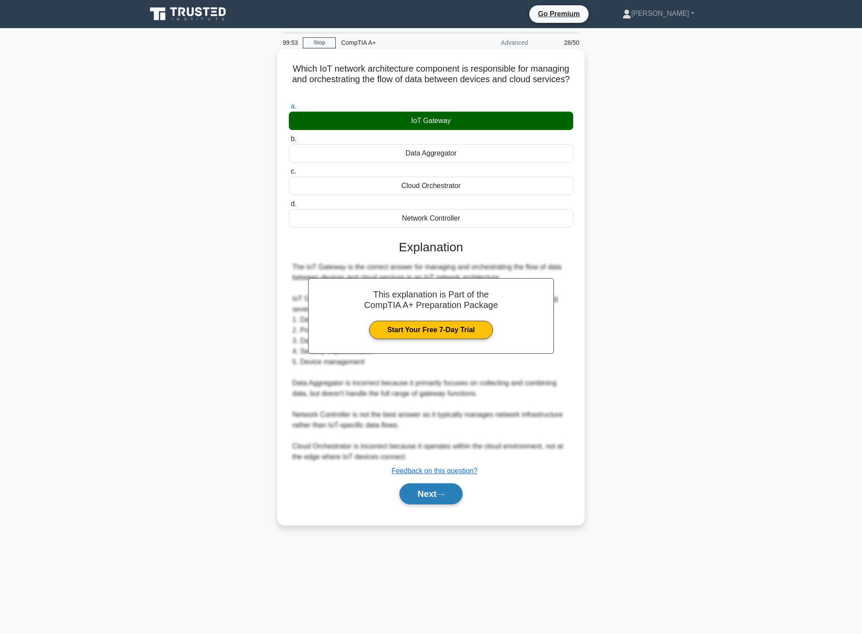
click at [442, 495] on icon at bounding box center [440, 494] width 7 height 3
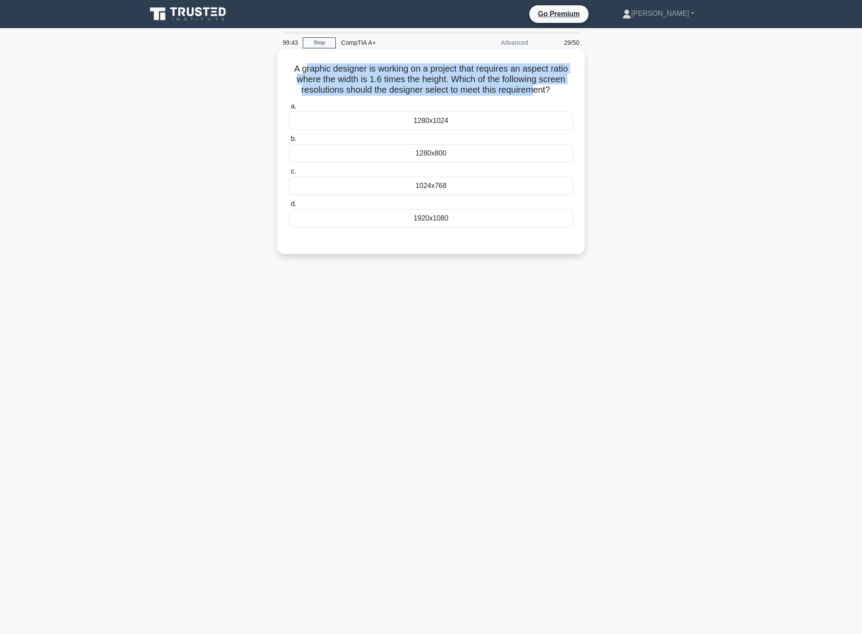
drag, startPoint x: 305, startPoint y: 61, endPoint x: 539, endPoint y: 92, distance: 236.5
click at [538, 92] on div "A graphic designer is working on a project that requires an aspect ratio where …" at bounding box center [431, 152] width 300 height 198
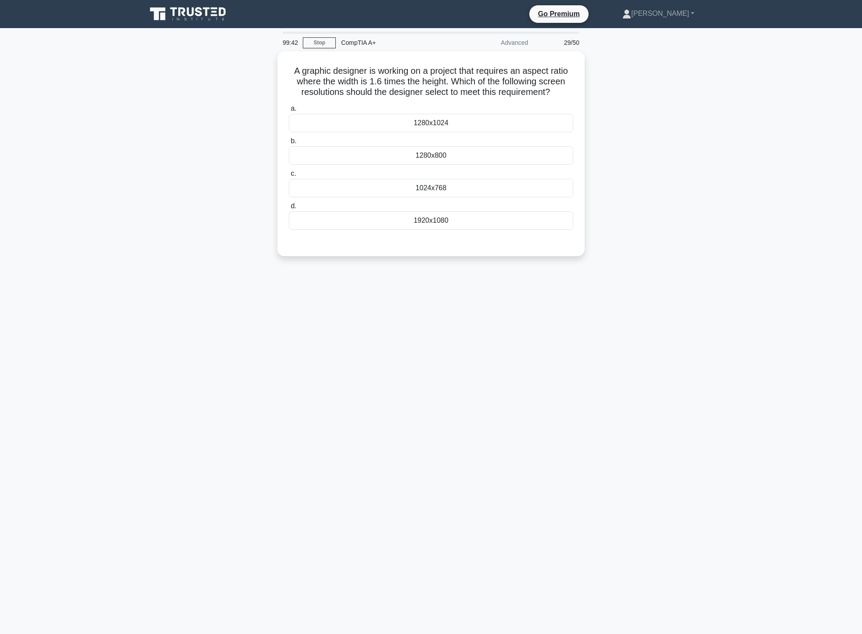
click at [642, 115] on div "A graphic designer is working on a project that requires an aspect ratio where …" at bounding box center [431, 158] width 580 height 215
click at [460, 153] on div "1280x800" at bounding box center [431, 153] width 284 height 18
click at [289, 142] on input "b. 1280x800" at bounding box center [289, 139] width 0 height 6
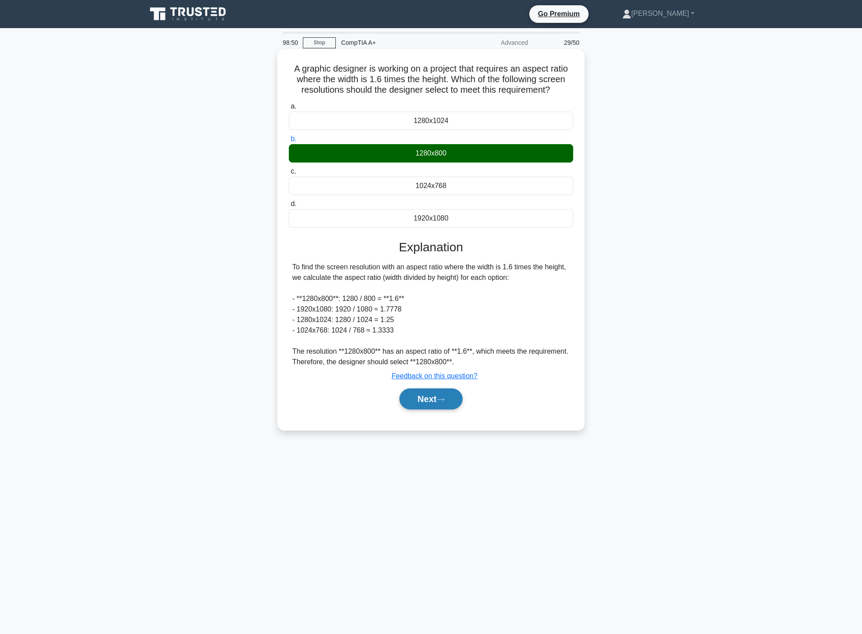
click at [443, 406] on button "Next" at bounding box center [431, 398] width 63 height 21
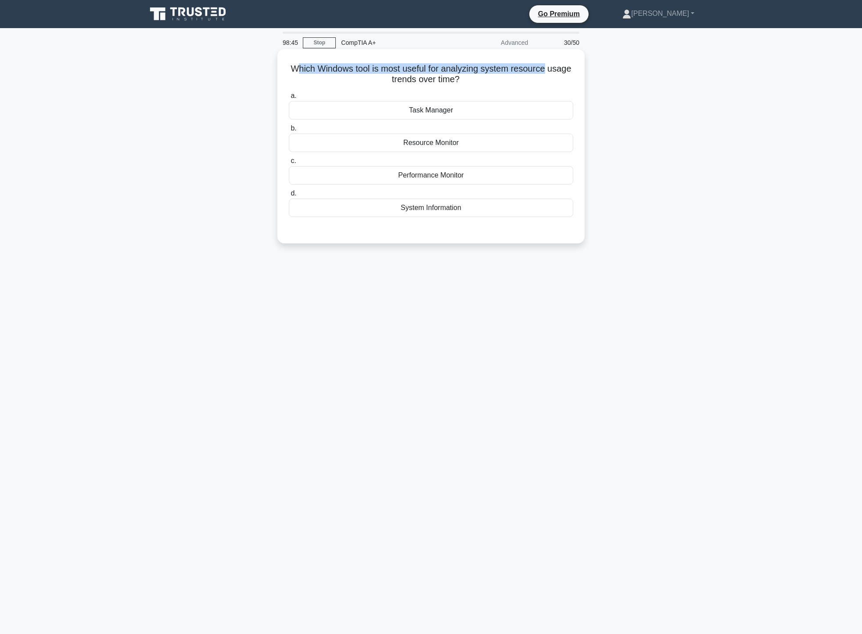
drag, startPoint x: 306, startPoint y: 72, endPoint x: 564, endPoint y: 67, distance: 258.2
click at [564, 67] on h5 "Which Windows tool is most useful for analyzing system resource usage trends ov…" at bounding box center [431, 74] width 286 height 22
drag, startPoint x: 392, startPoint y: 75, endPoint x: 465, endPoint y: 85, distance: 74.0
click at [457, 76] on h5 "Which Windows tool is most useful for analyzing system resource usage trends ov…" at bounding box center [431, 74] width 286 height 22
click at [469, 184] on div "Performance Monitor" at bounding box center [431, 175] width 284 height 18
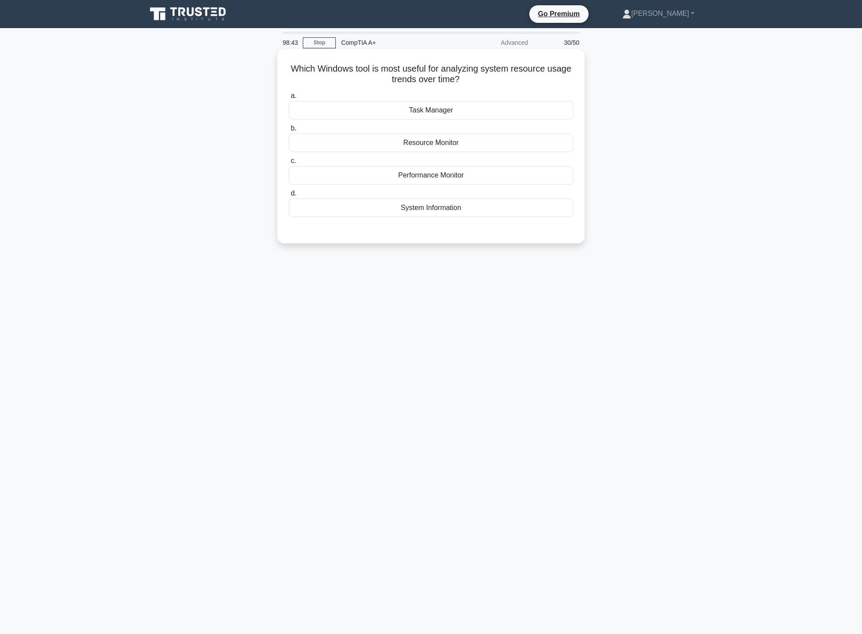
click at [289, 164] on input "c. Performance Monitor" at bounding box center [289, 161] width 0 height 6
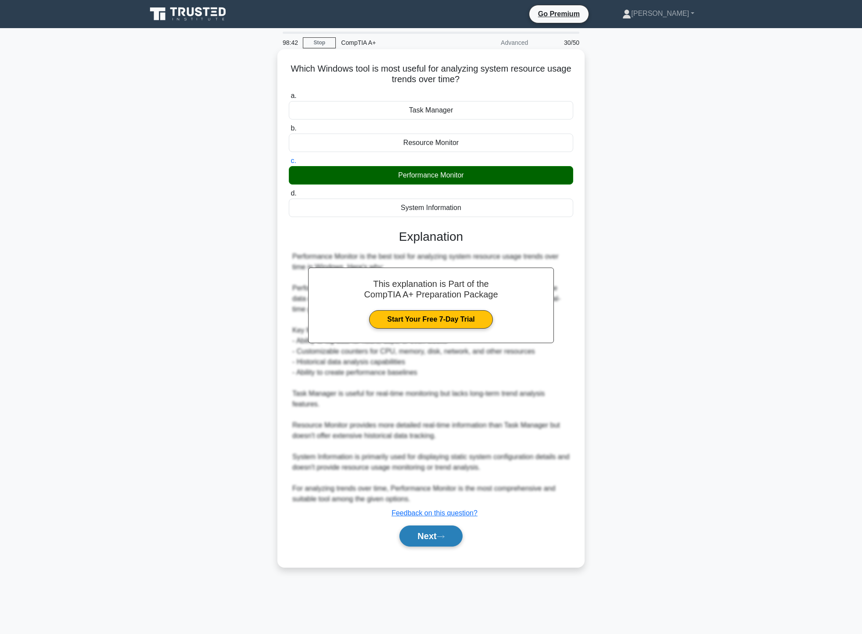
click at [436, 544] on button "Next" at bounding box center [431, 535] width 63 height 21
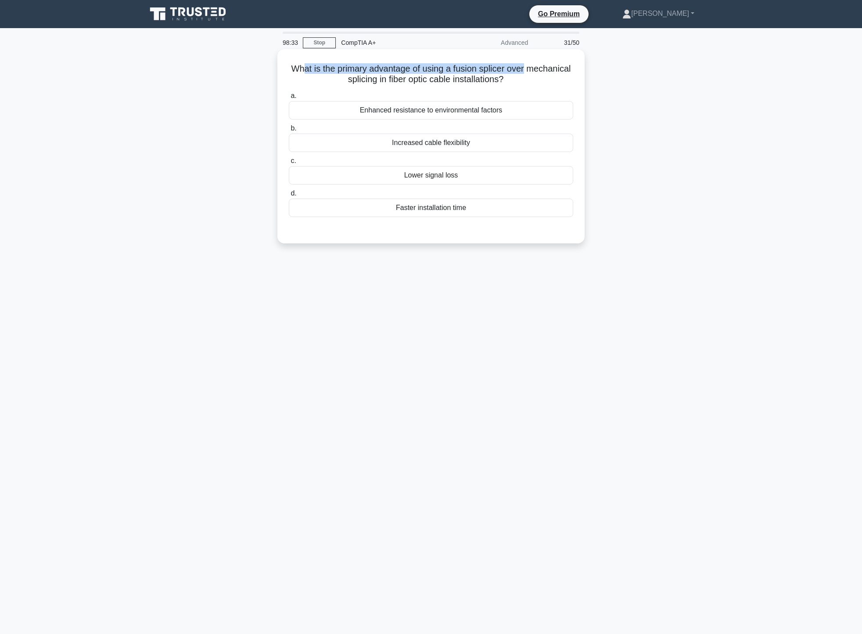
drag, startPoint x: 324, startPoint y: 69, endPoint x: 551, endPoint y: 72, distance: 227.0
click at [551, 72] on h5 "What is the primary advantage of using a fusion splicer over mechanical splicin…" at bounding box center [431, 74] width 286 height 22
click at [489, 218] on div "a. Enhanced resistance to environmental factors b. Increased cable flexibility …" at bounding box center [431, 154] width 295 height 130
click at [492, 213] on div "Faster installation time" at bounding box center [431, 207] width 284 height 18
click at [289, 196] on input "d. Faster installation time" at bounding box center [289, 194] width 0 height 6
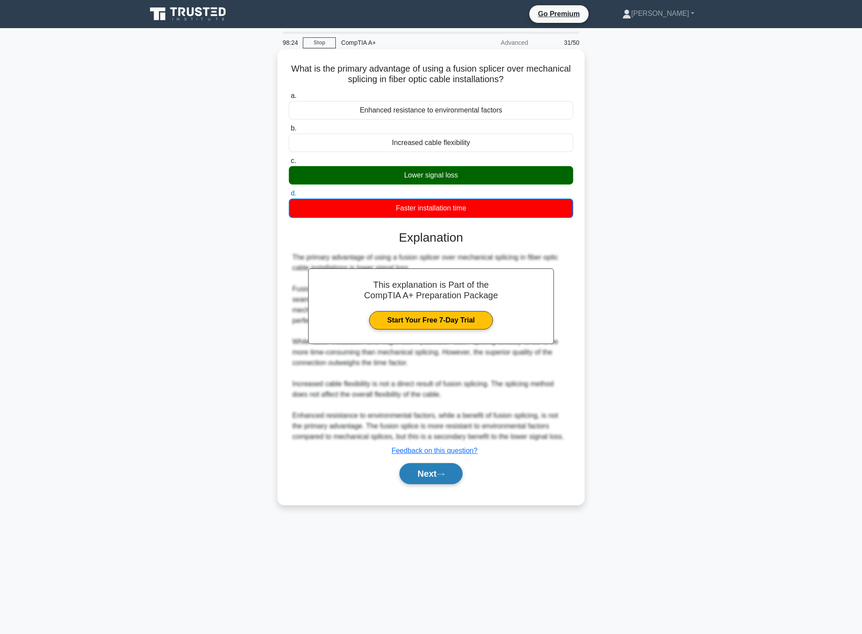
click at [440, 481] on button "Next" at bounding box center [431, 473] width 63 height 21
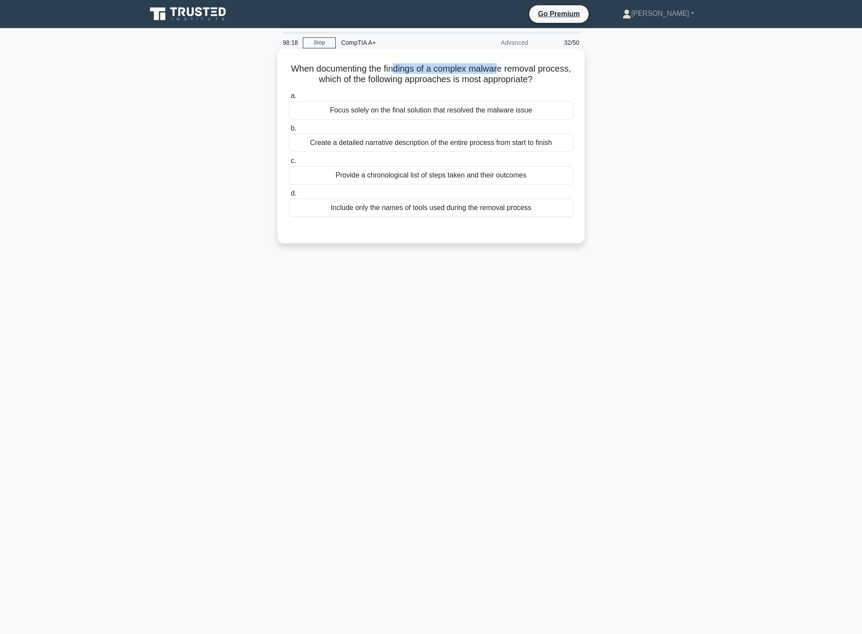
drag, startPoint x: 414, startPoint y: 69, endPoint x: 518, endPoint y: 71, distance: 104.1
click at [518, 71] on h5 "When documenting the findings of a complex malware removal process, which of th…" at bounding box center [431, 74] width 286 height 22
drag, startPoint x: 345, startPoint y: 78, endPoint x: 450, endPoint y: 84, distance: 105.6
click at [450, 84] on h5 "When documenting the findings of a complex malware removal process, which of th…" at bounding box center [431, 74] width 286 height 22
click at [476, 141] on div "Create a detailed narrative description of the entire process from start to fin…" at bounding box center [431, 142] width 284 height 18
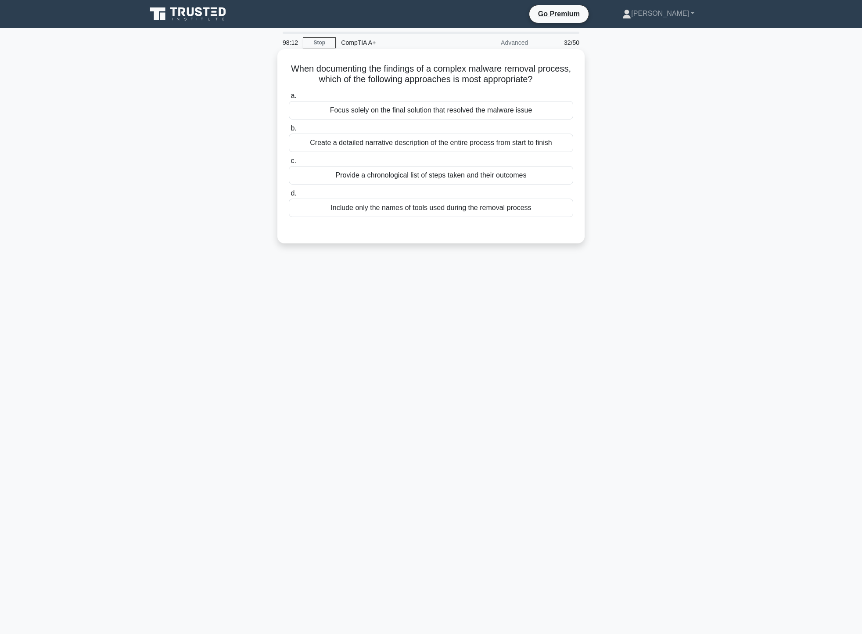
click at [289, 131] on input "b. Create a detailed narrative description of the entire process from start to …" at bounding box center [289, 129] width 0 height 6
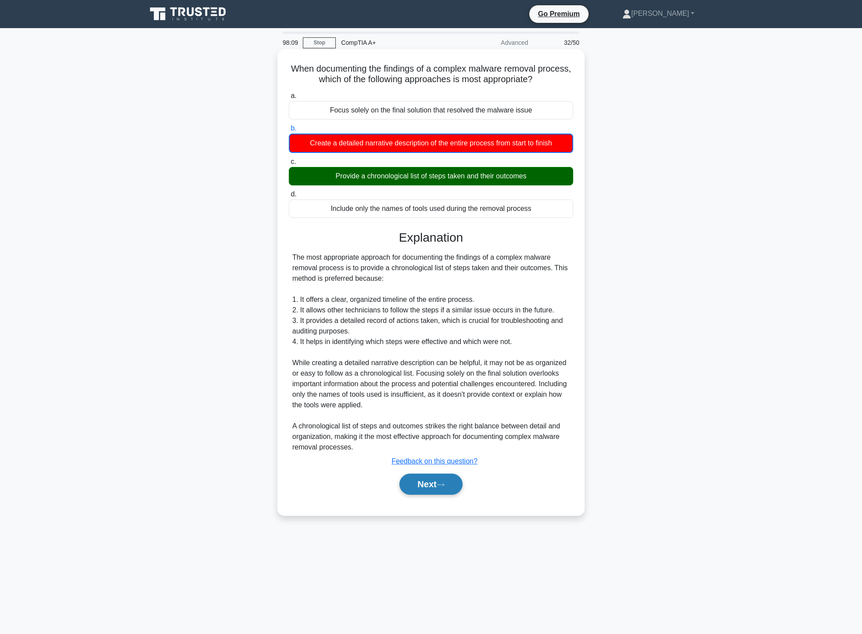
click at [440, 488] on button "Next" at bounding box center [431, 483] width 63 height 21
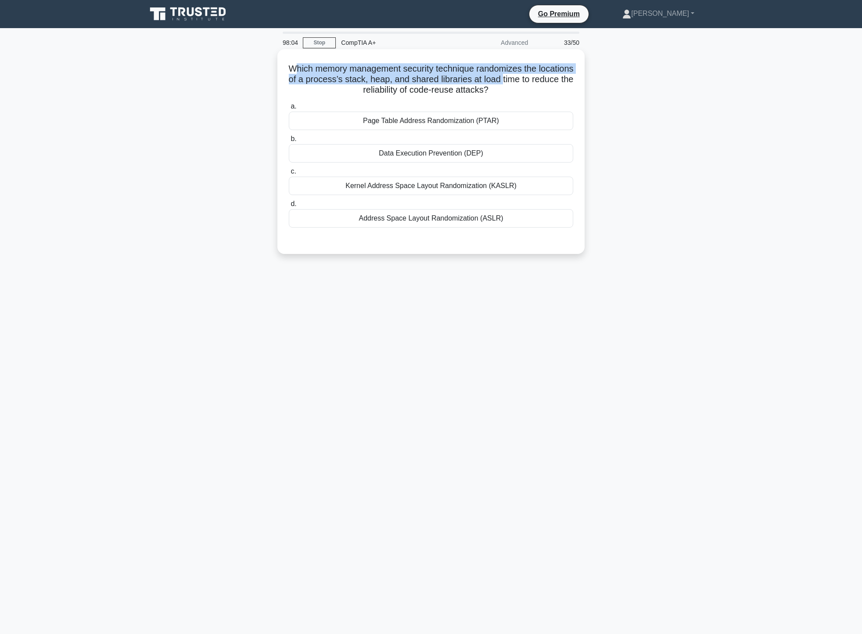
drag, startPoint x: 313, startPoint y: 65, endPoint x: 543, endPoint y: 79, distance: 230.5
click at [543, 79] on h5 "Which memory management security technique randomizes the locations of a proces…" at bounding box center [431, 79] width 286 height 32
click at [439, 91] on h5 "Which memory management security technique randomizes the locations of a proces…" at bounding box center [431, 79] width 286 height 32
drag, startPoint x: 459, startPoint y: 81, endPoint x: 578, endPoint y: 91, distance: 119.4
click at [578, 91] on div "Which memory management security technique randomizes the locations of a proces…" at bounding box center [431, 152] width 300 height 198
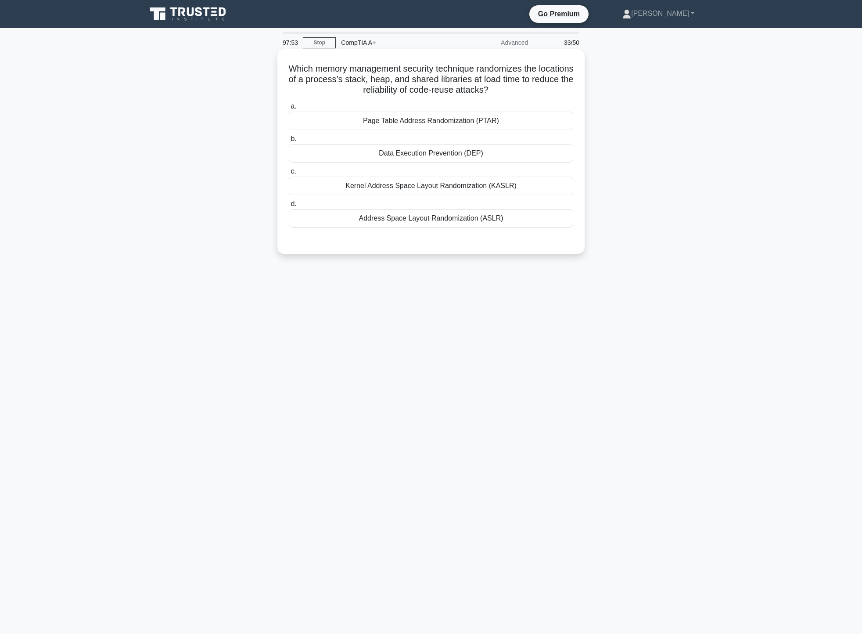
click at [496, 227] on div "Address Space Layout Randomization (ASLR)" at bounding box center [431, 218] width 284 height 18
click at [289, 207] on input "d. Address Space Layout Randomization (ASLR)" at bounding box center [289, 204] width 0 height 6
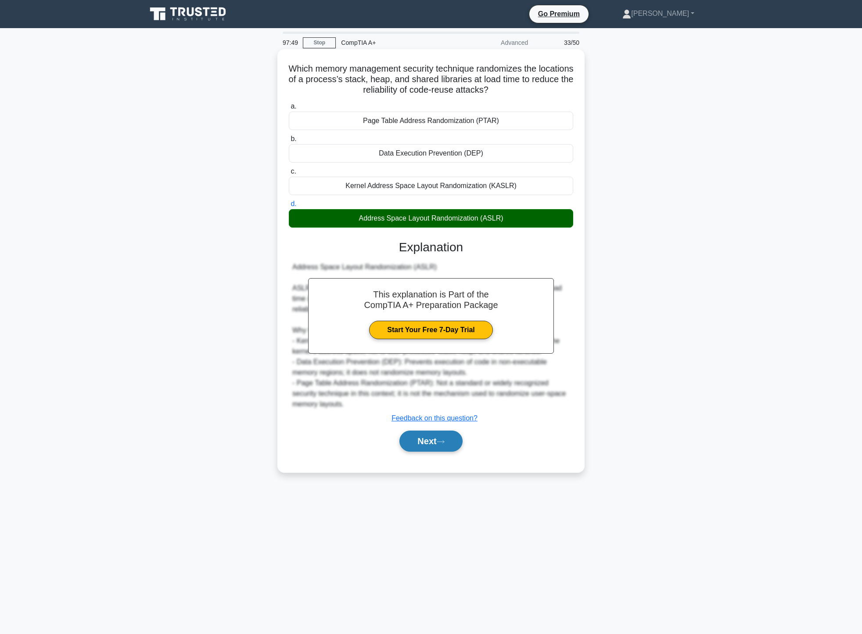
click at [457, 446] on button "Next" at bounding box center [431, 440] width 63 height 21
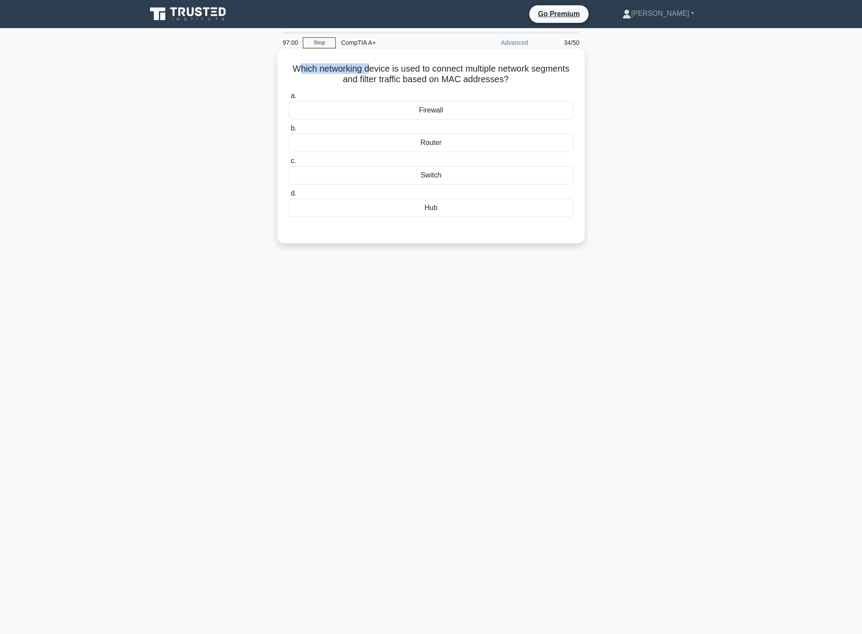
drag, startPoint x: 315, startPoint y: 72, endPoint x: 396, endPoint y: 68, distance: 81.3
click at [394, 68] on h5 "Which networking device is used to connect multiple network segments and filter…" at bounding box center [431, 74] width 286 height 22
click at [470, 179] on div "Switch" at bounding box center [431, 175] width 284 height 18
click at [289, 164] on input "c. Switch" at bounding box center [289, 161] width 0 height 6
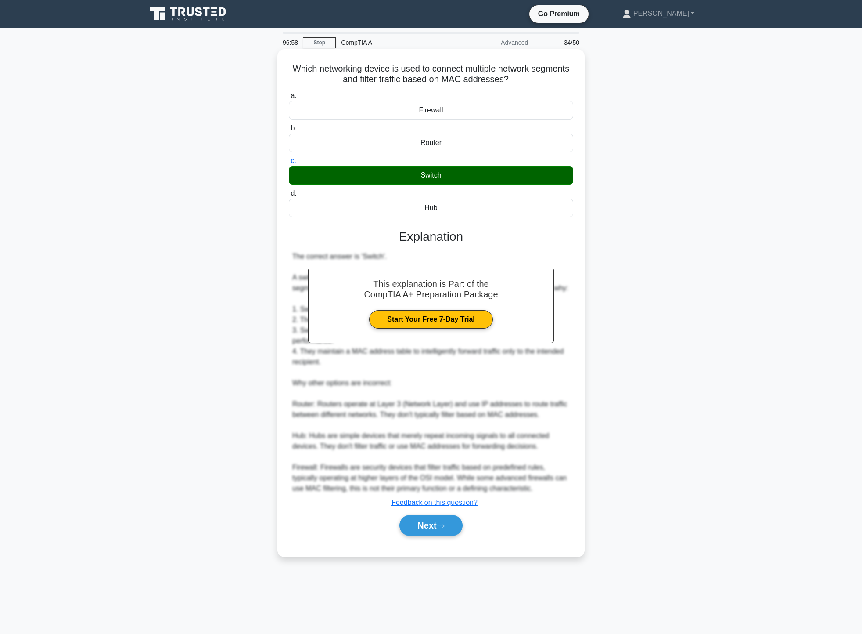
click at [429, 512] on div "Next" at bounding box center [431, 525] width 284 height 28
click at [431, 528] on button "Next" at bounding box center [431, 525] width 63 height 21
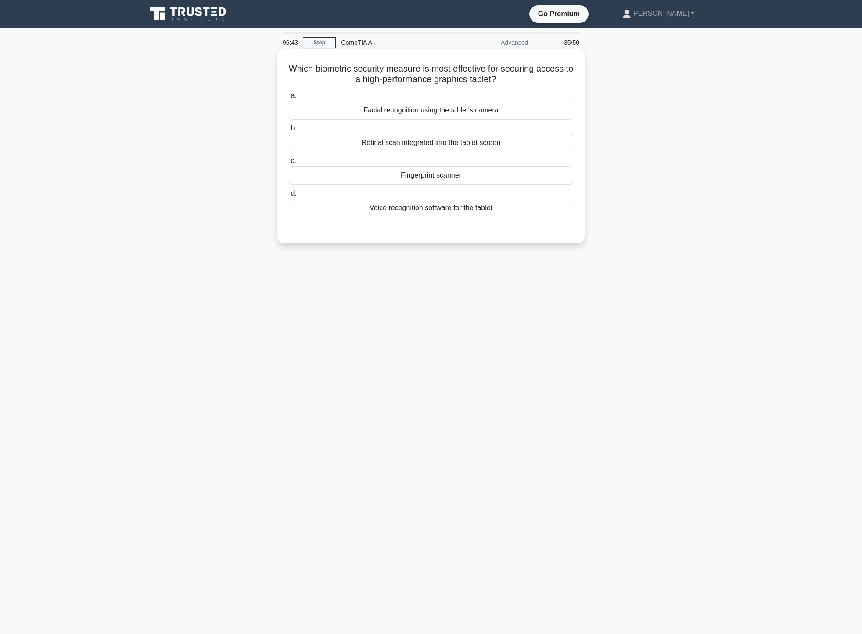
drag, startPoint x: 318, startPoint y: 68, endPoint x: 513, endPoint y: 76, distance: 195.1
click at [513, 76] on h5 "Which biometric security measure is most effective for securing access to a hig…" at bounding box center [431, 74] width 286 height 22
click at [486, 142] on div "Retinal scan integrated into the tablet screen" at bounding box center [431, 142] width 284 height 18
click at [289, 131] on input "b. Retinal scan integrated into the tablet screen" at bounding box center [289, 129] width 0 height 6
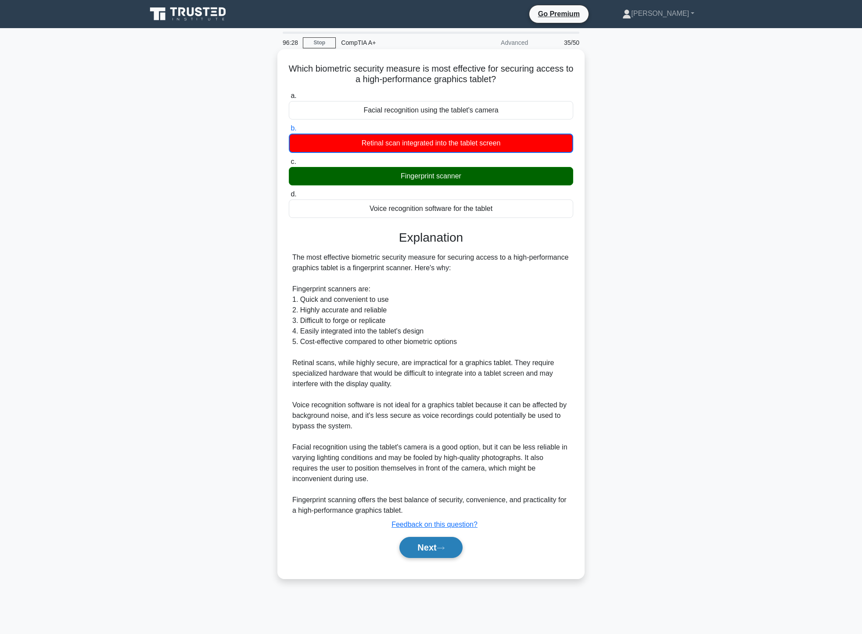
click at [413, 554] on button "Next" at bounding box center [431, 546] width 63 height 21
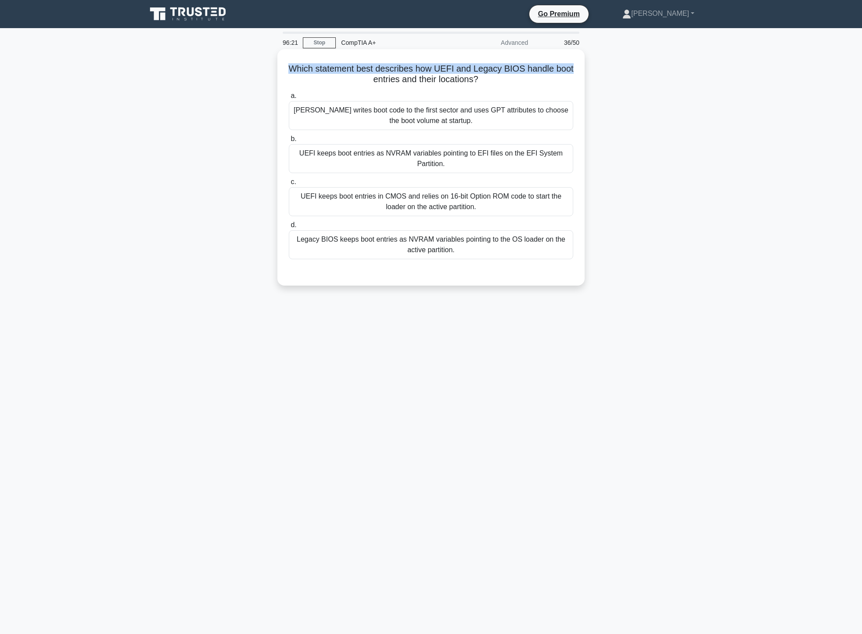
drag, startPoint x: 291, startPoint y: 68, endPoint x: 576, endPoint y: 71, distance: 284.5
click at [576, 71] on div "Which statement best describes how UEFI and Legacy BIOS handle boot entries and…" at bounding box center [431, 167] width 300 height 229
drag, startPoint x: 368, startPoint y: 82, endPoint x: 485, endPoint y: 89, distance: 117.0
click at [485, 89] on div "Which statement best describes how UEFI and Legacy BIOS handle boot entries and…" at bounding box center [431, 167] width 300 height 229
click at [519, 85] on h5 "Which statement best describes how UEFI and Legacy BIOS handle boot entries and…" at bounding box center [431, 74] width 286 height 22
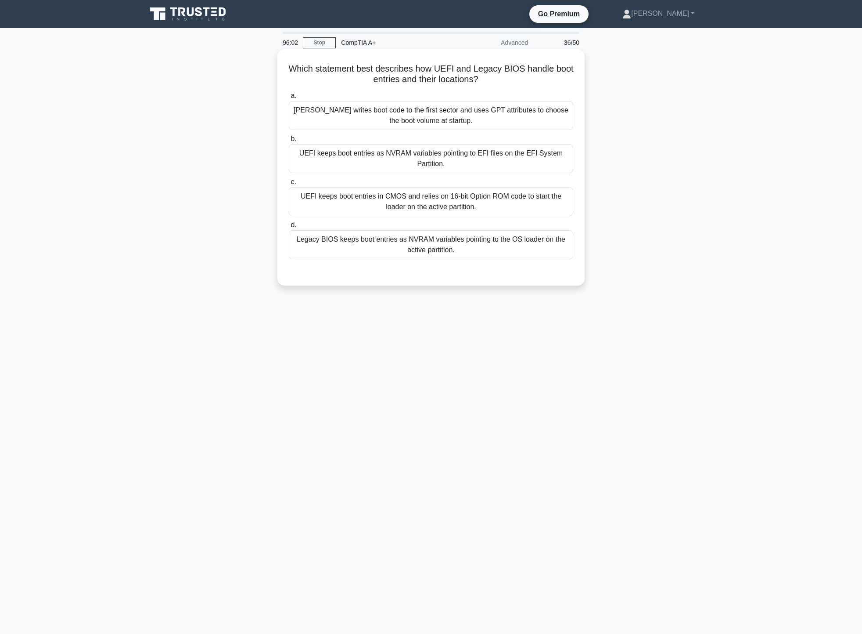
click at [505, 115] on div "UEFI writes boot code to the first sector and uses GPT attributes to choose the…" at bounding box center [431, 115] width 284 height 29
click at [289, 99] on input "a. UEFI writes boot code to the first sector and uses GPT attributes to choose …" at bounding box center [289, 96] width 0 height 6
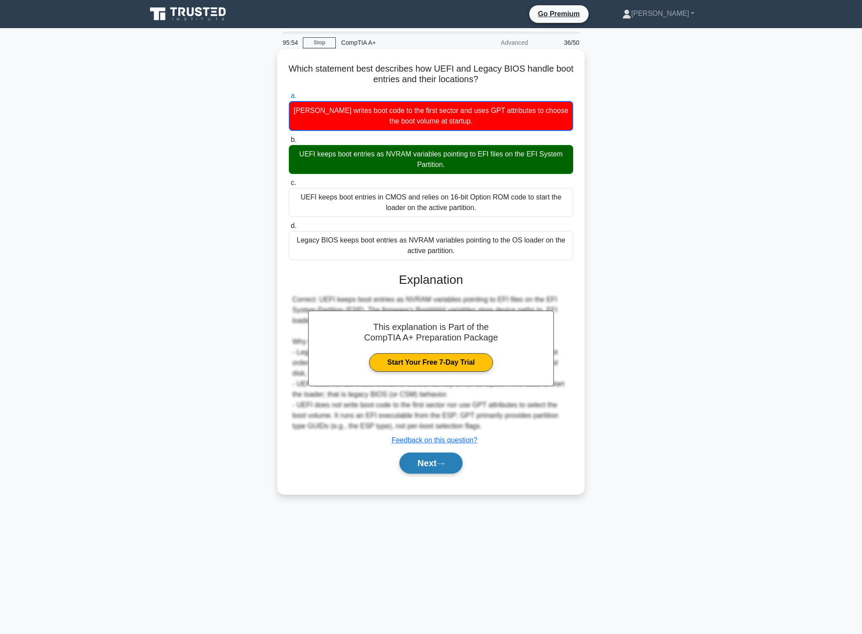
click at [441, 463] on icon at bounding box center [441, 463] width 8 height 5
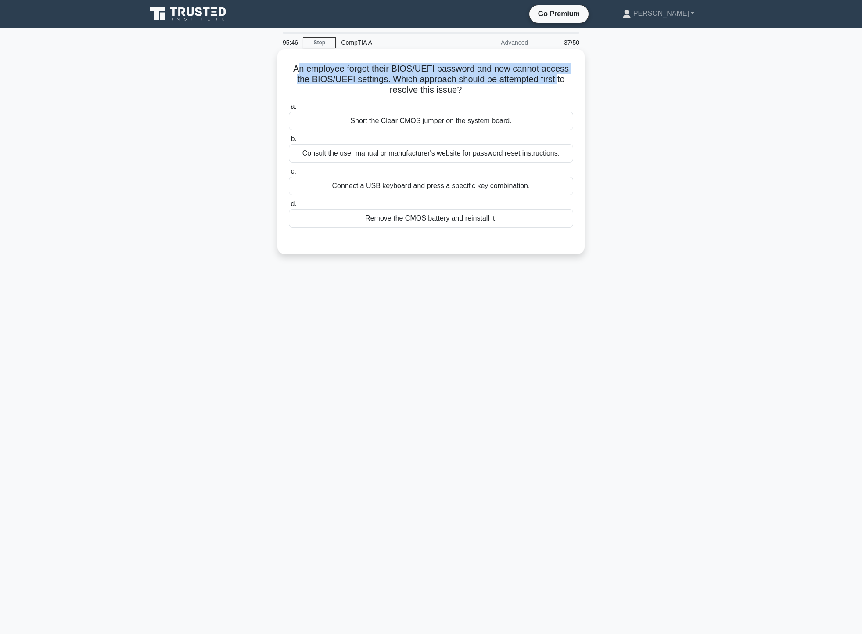
drag, startPoint x: 298, startPoint y: 68, endPoint x: 562, endPoint y: 80, distance: 265.0
click at [562, 80] on h5 "An employee forgot their BIOS/UEFI password and now cannot access the BIOS/UEFI…" at bounding box center [431, 79] width 286 height 32
click at [529, 121] on div "Short the Clear CMOS jumper on the system board." at bounding box center [431, 121] width 284 height 18
click at [289, 109] on input "a. Short the Clear CMOS jumper on the system board." at bounding box center [289, 107] width 0 height 6
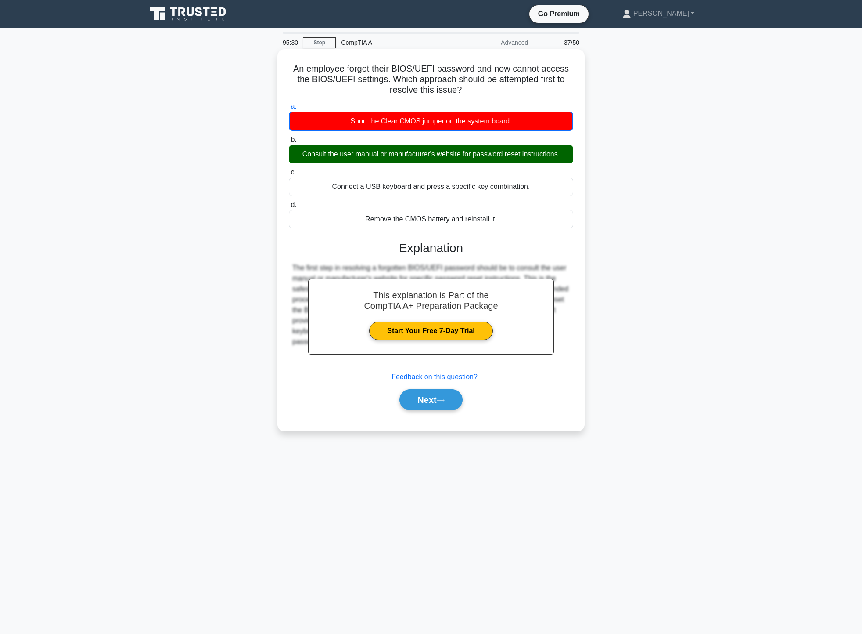
drag, startPoint x: 322, startPoint y: 159, endPoint x: 568, endPoint y: 160, distance: 245.9
click at [568, 157] on div "Consult the user manual or manufacturer's website for password reset instructio…" at bounding box center [431, 154] width 284 height 18
click at [445, 398] on icon at bounding box center [441, 400] width 8 height 5
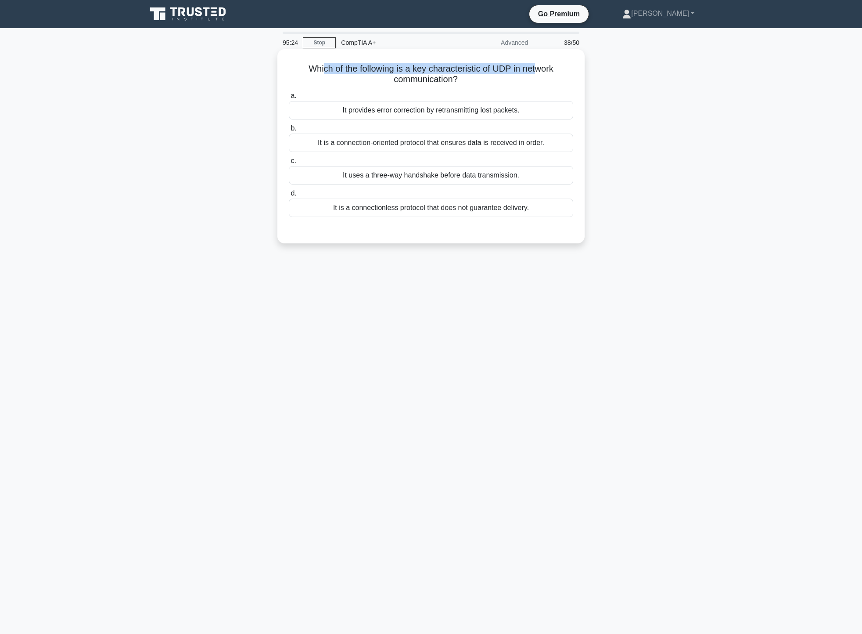
drag, startPoint x: 320, startPoint y: 67, endPoint x: 536, endPoint y: 60, distance: 216.1
click at [536, 60] on div "Which of the following is a key characteristic of UDP in network communication?…" at bounding box center [431, 146] width 300 height 187
click at [482, 204] on div "It is a connectionless protocol that does not guarantee delivery." at bounding box center [431, 207] width 284 height 18
click at [289, 196] on input "d. It is a connectionless protocol that does not guarantee delivery." at bounding box center [289, 194] width 0 height 6
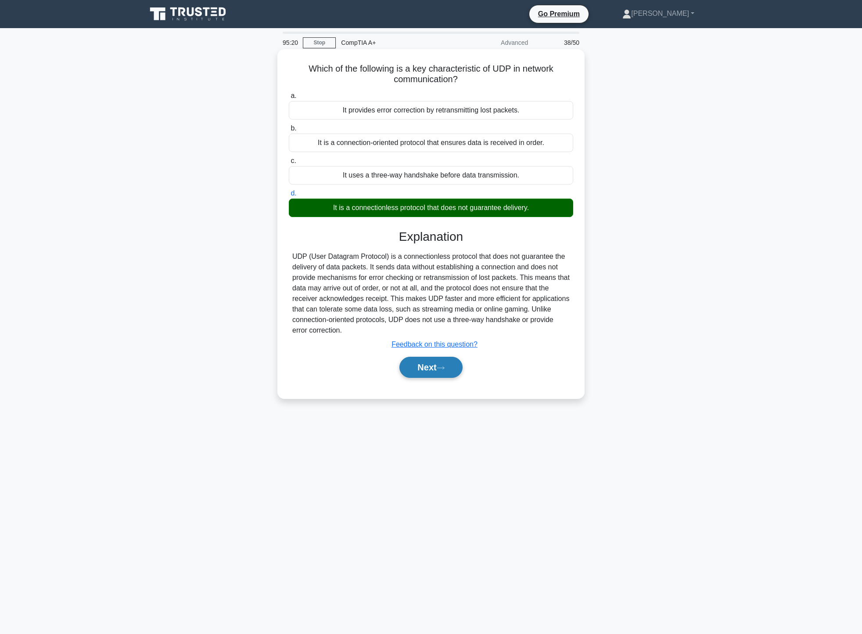
click at [424, 364] on button "Next" at bounding box center [431, 366] width 63 height 21
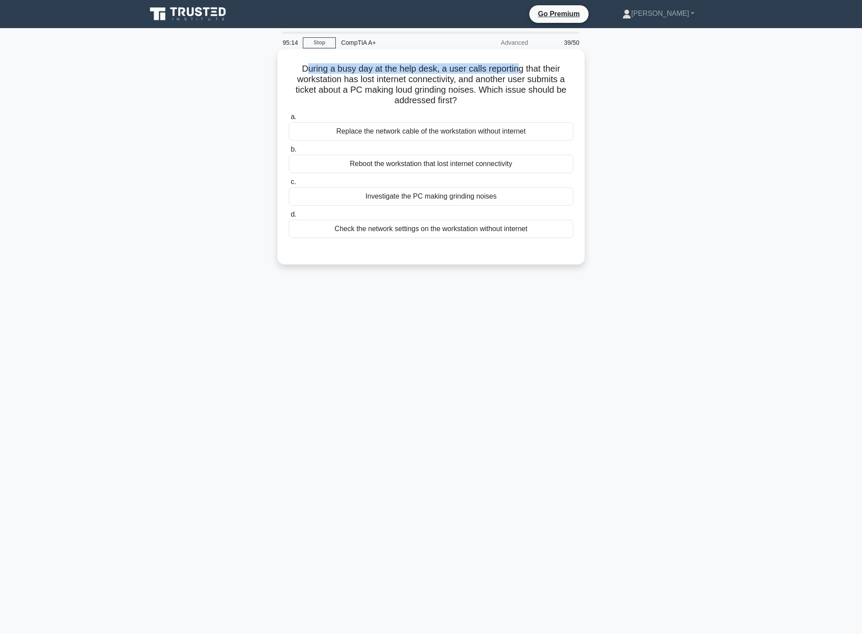
drag, startPoint x: 305, startPoint y: 66, endPoint x: 519, endPoint y: 68, distance: 214.3
click at [519, 68] on h5 "During a busy day at the help desk, a user calls reporting that their workstati…" at bounding box center [431, 84] width 286 height 43
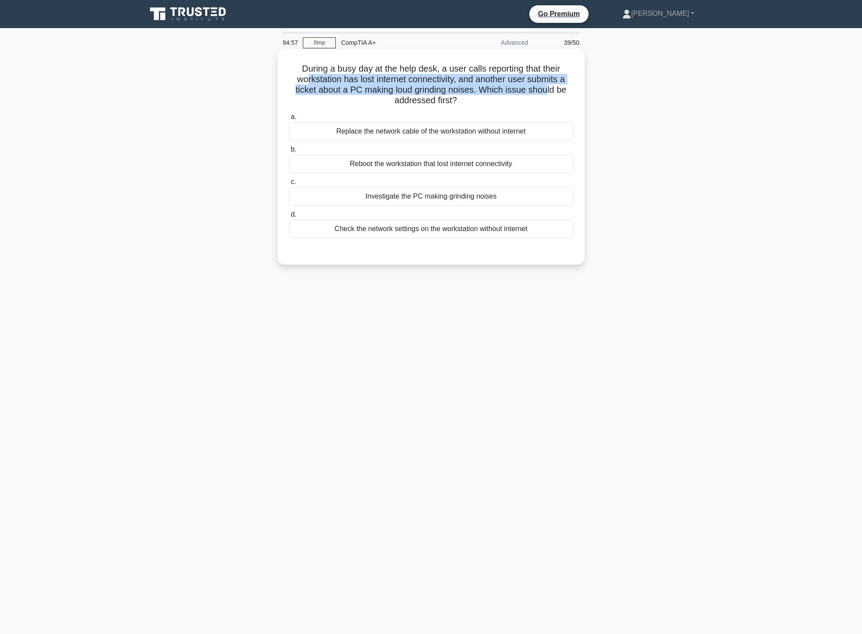
drag, startPoint x: 306, startPoint y: 75, endPoint x: 548, endPoint y: 94, distance: 243.5
click at [548, 94] on h5 "During a busy day at the help desk, a user calls reporting that their workstati…" at bounding box center [431, 84] width 286 height 43
click at [485, 161] on div "Reboot the workstation that lost internet connectivity" at bounding box center [431, 164] width 284 height 18
click at [289, 152] on input "b. Reboot the workstation that lost internet connectivity" at bounding box center [289, 150] width 0 height 6
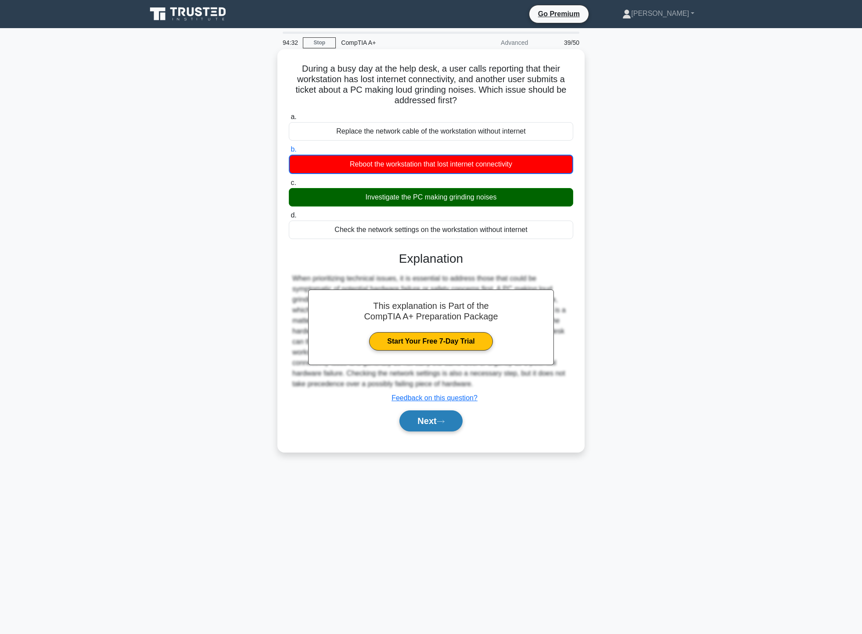
click at [429, 428] on button "Next" at bounding box center [431, 420] width 63 height 21
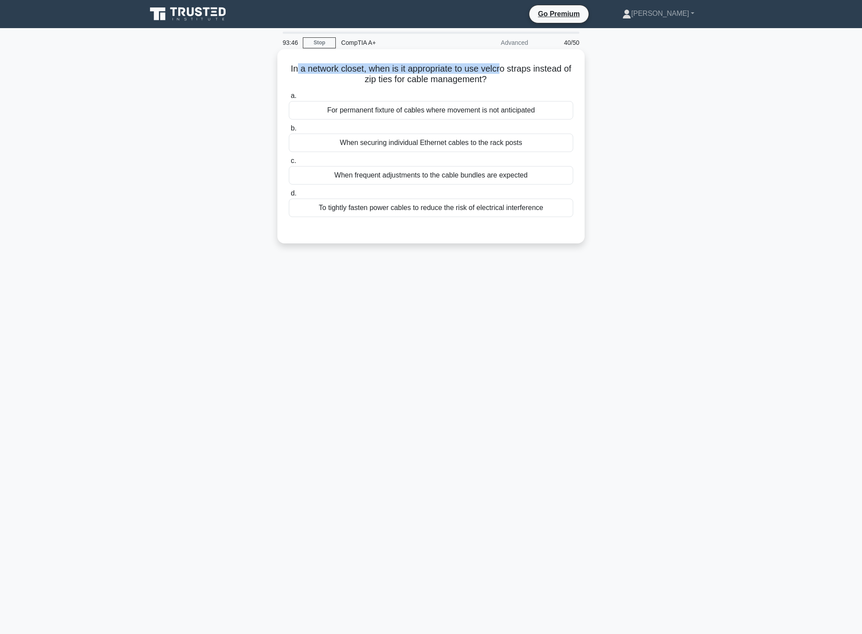
drag, startPoint x: 301, startPoint y: 68, endPoint x: 508, endPoint y: 69, distance: 207.7
click at [508, 69] on h5 "In a network closet, when is it appropriate to use velcro straps instead of zip…" at bounding box center [431, 74] width 286 height 22
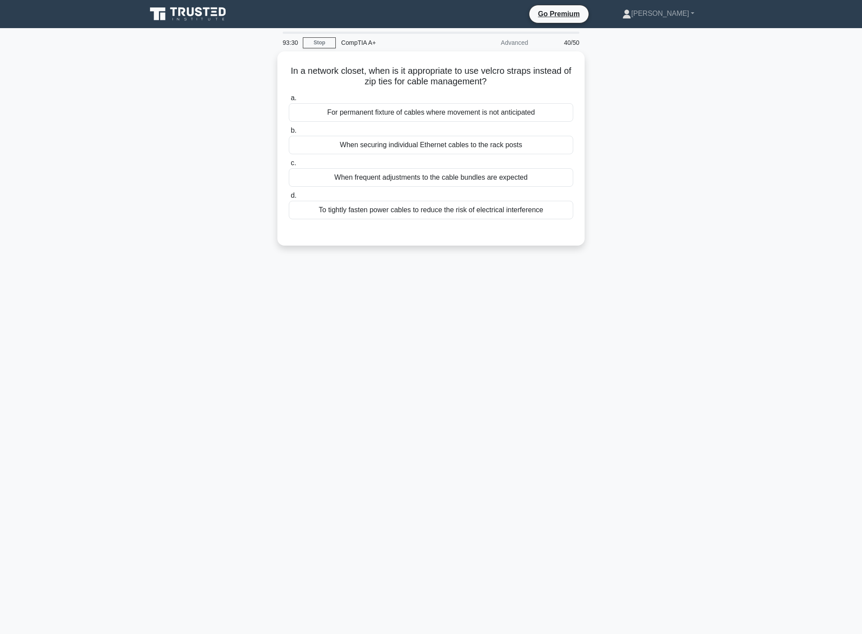
click at [639, 182] on div "In a network closet, when is it appropriate to use velcro straps instead of zip…" at bounding box center [431, 153] width 580 height 205
click at [516, 176] on div "When frequent adjustments to the cable bundles are expected" at bounding box center [431, 175] width 284 height 18
click at [289, 164] on input "c. When frequent adjustments to the cable bundles are expected" at bounding box center [289, 161] width 0 height 6
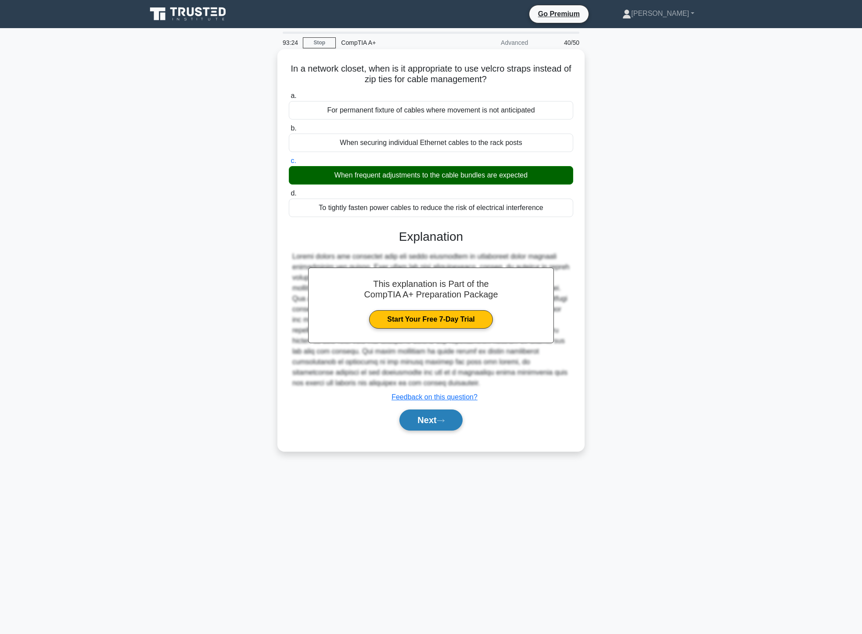
click at [430, 421] on button "Next" at bounding box center [431, 419] width 63 height 21
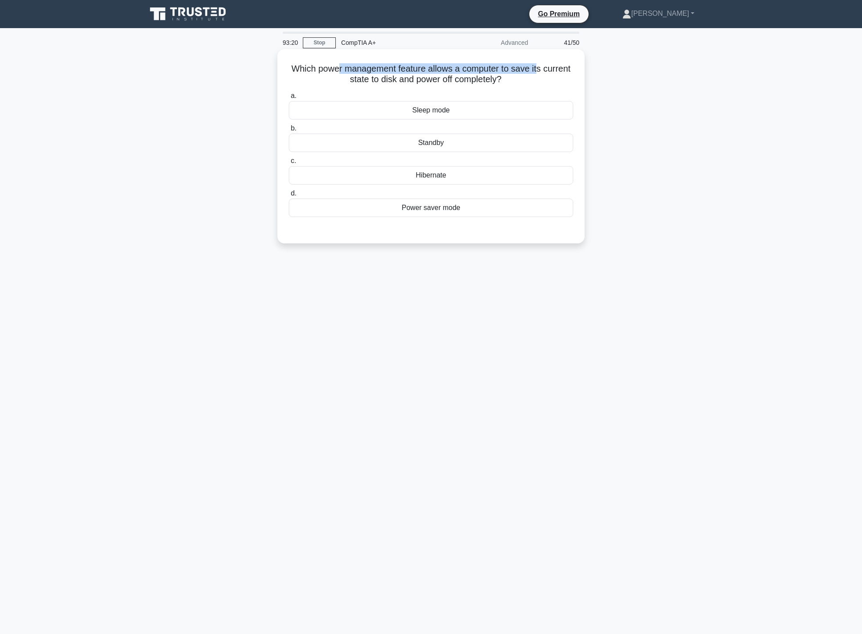
drag, startPoint x: 353, startPoint y: 73, endPoint x: 554, endPoint y: 62, distance: 200.9
click at [554, 62] on div "Which power management feature allows a computer to save its current state to d…" at bounding box center [431, 146] width 300 height 187
drag, startPoint x: 327, startPoint y: 80, endPoint x: 504, endPoint y: 90, distance: 177.2
click at [504, 90] on div "Which power management feature allows a computer to save its current state to d…" at bounding box center [431, 146] width 300 height 187
click at [607, 97] on div "Which power management feature allows a computer to save its current state to d…" at bounding box center [431, 153] width 580 height 205
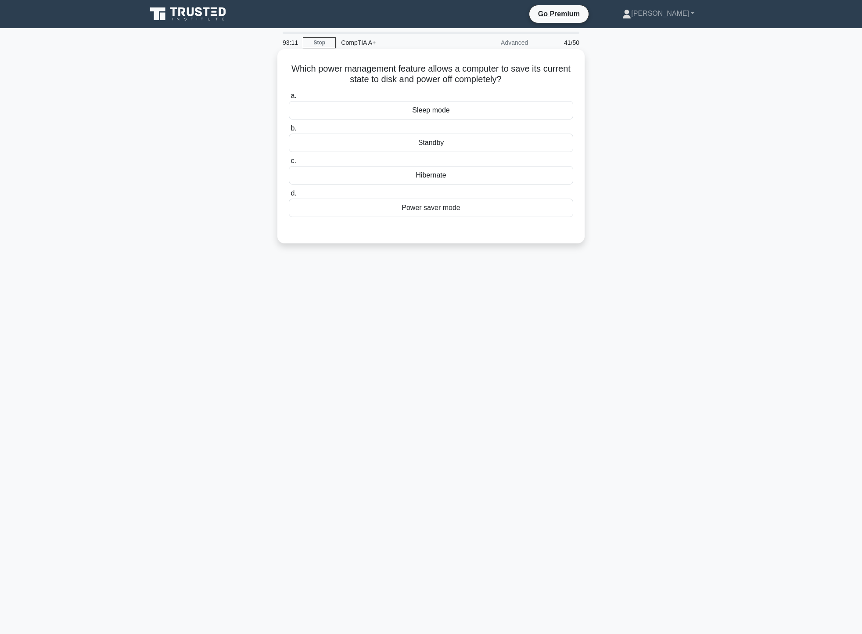
click at [493, 113] on div "Sleep mode" at bounding box center [431, 110] width 284 height 18
click at [289, 99] on input "a. Sleep mode" at bounding box center [289, 96] width 0 height 6
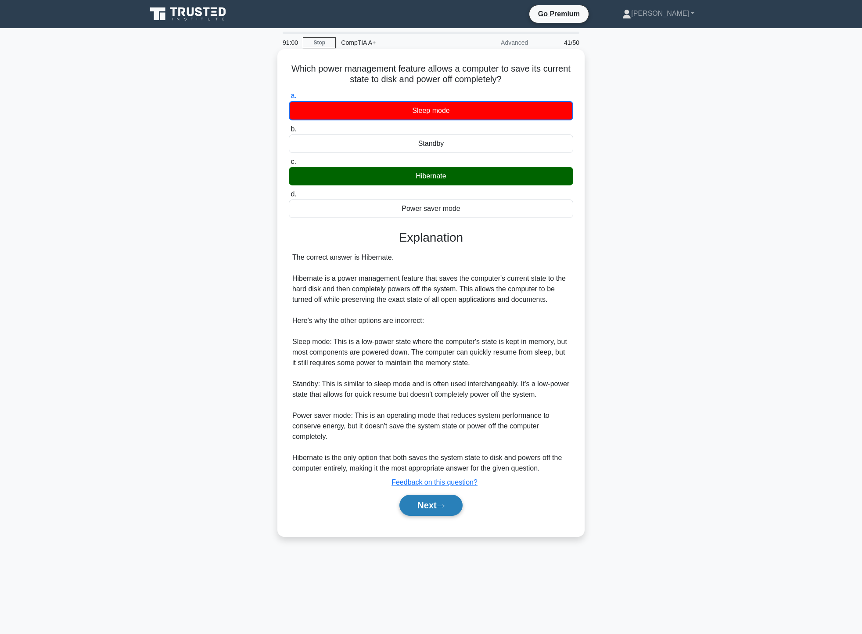
click at [434, 511] on button "Next" at bounding box center [431, 504] width 63 height 21
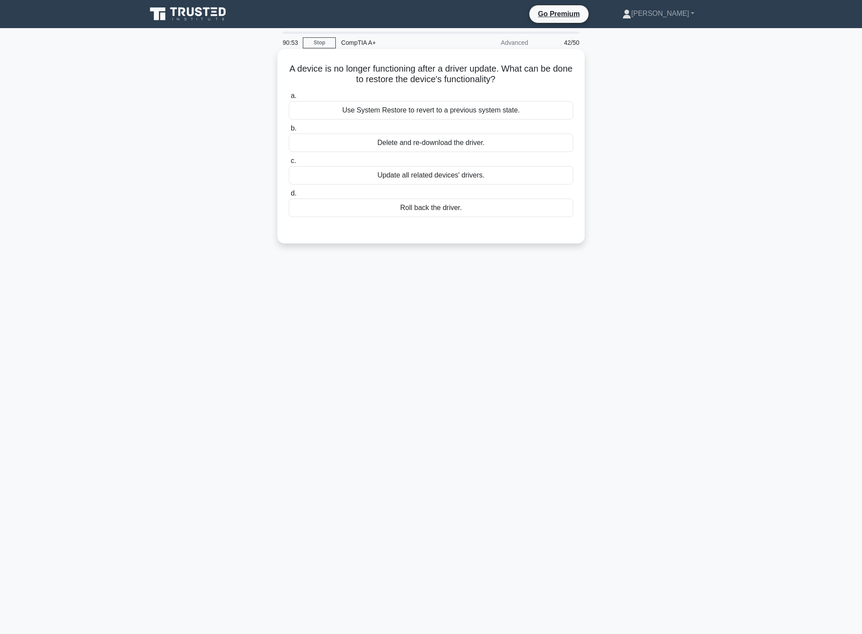
drag, startPoint x: 297, startPoint y: 71, endPoint x: 568, endPoint y: 81, distance: 271.5
click at [568, 81] on h5 "A device is no longer functioning after a driver update. What can be done to re…" at bounding box center [431, 74] width 286 height 22
click at [509, 210] on div "Roll back the driver." at bounding box center [431, 207] width 284 height 18
click at [289, 196] on input "d. Roll back the driver." at bounding box center [289, 194] width 0 height 6
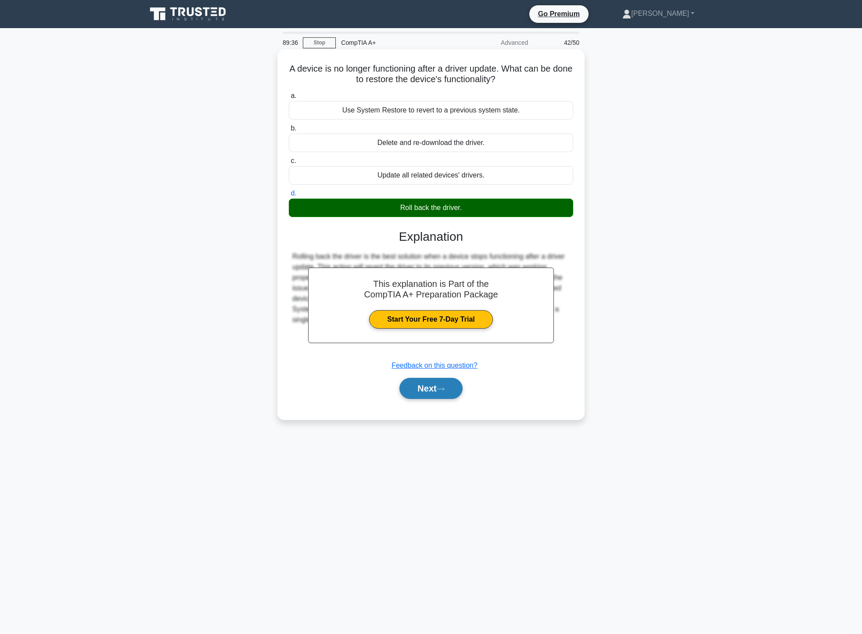
click at [452, 394] on button "Next" at bounding box center [431, 388] width 63 height 21
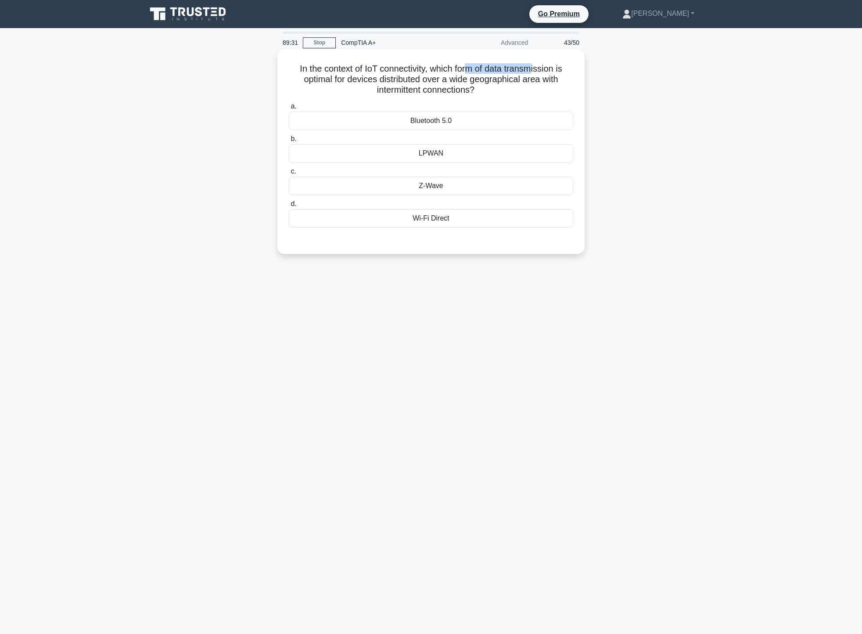
drag, startPoint x: 469, startPoint y: 64, endPoint x: 536, endPoint y: 66, distance: 67.2
click at [536, 66] on h5 "In the context of IoT connectivity, which form of data transmission is optimal …" at bounding box center [431, 79] width 286 height 32
drag, startPoint x: 308, startPoint y: 82, endPoint x: 557, endPoint y: 81, distance: 248.9
click at [557, 81] on h5 "In the context of IoT connectivity, which form of data transmission is optimal …" at bounding box center [431, 79] width 286 height 32
click at [477, 151] on div "LPWAN" at bounding box center [431, 153] width 284 height 18
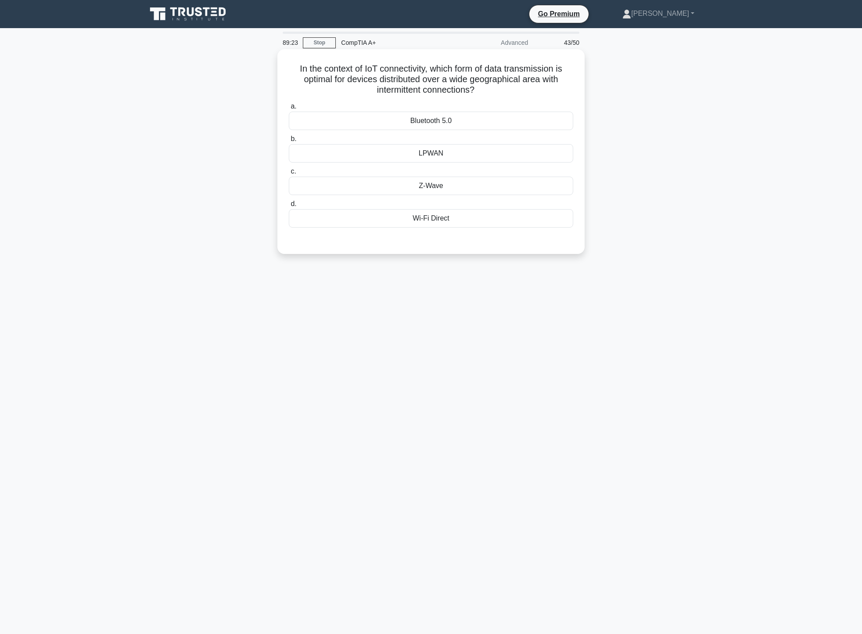
click at [289, 142] on input "b. LPWAN" at bounding box center [289, 139] width 0 height 6
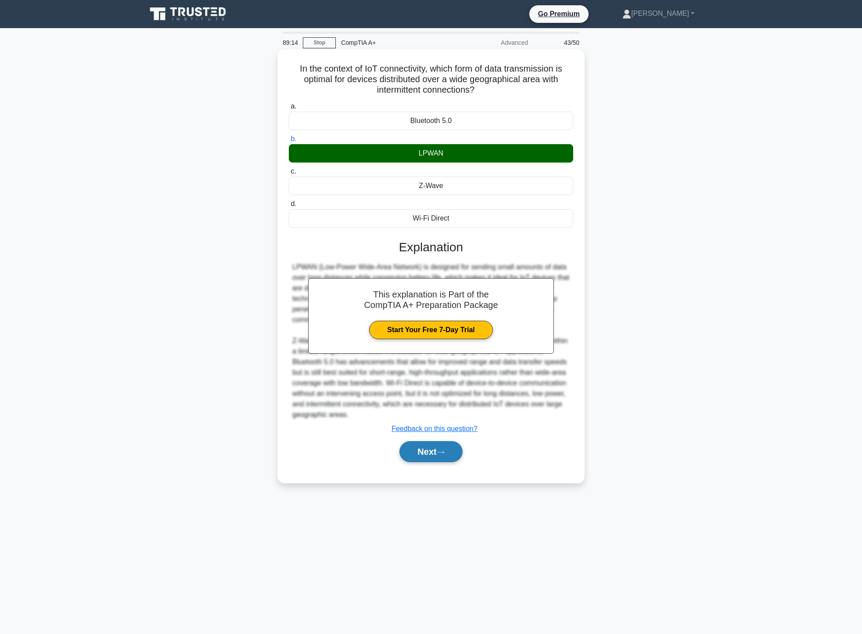
click at [445, 458] on button "Next" at bounding box center [431, 451] width 63 height 21
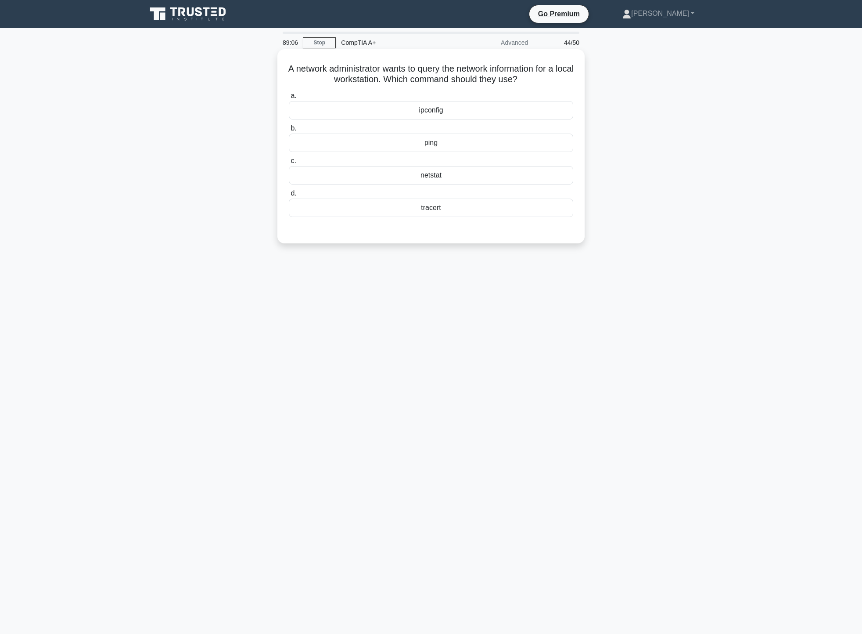
drag, startPoint x: 287, startPoint y: 68, endPoint x: 549, endPoint y: 80, distance: 262.8
click at [549, 80] on div "A network administrator wants to query the network information for a local work…" at bounding box center [431, 146] width 300 height 187
click at [480, 177] on div "netstat" at bounding box center [431, 175] width 284 height 18
click at [289, 164] on input "c. netstat" at bounding box center [289, 161] width 0 height 6
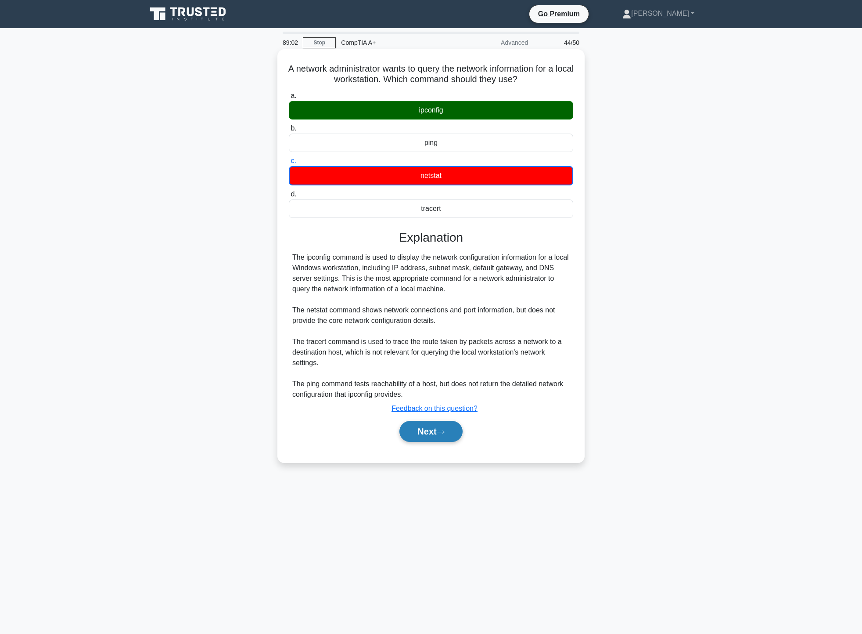
click at [440, 437] on button "Next" at bounding box center [431, 431] width 63 height 21
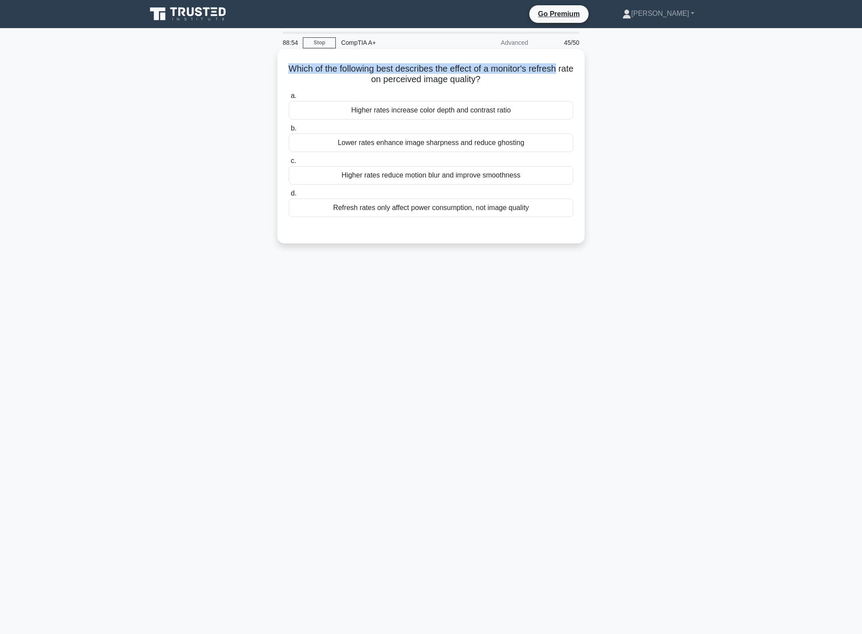
drag, startPoint x: 294, startPoint y: 70, endPoint x: 572, endPoint y: 73, distance: 277.9
click at [572, 73] on h5 "Which of the following best describes the effect of a monitor's refresh rate on…" at bounding box center [431, 74] width 286 height 22
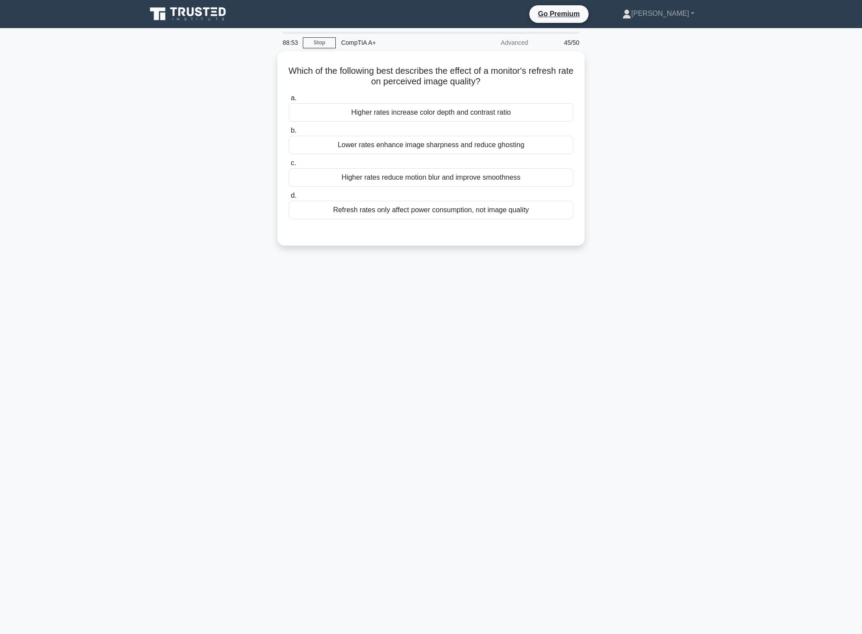
click at [654, 98] on div "Which of the following best describes the effect of a monitor's refresh rate on…" at bounding box center [431, 153] width 580 height 205
click at [544, 178] on div "Higher rates reduce motion blur and improve smoothness" at bounding box center [431, 175] width 284 height 18
click at [289, 164] on input "c. Higher rates reduce motion blur and improve smoothness" at bounding box center [289, 161] width 0 height 6
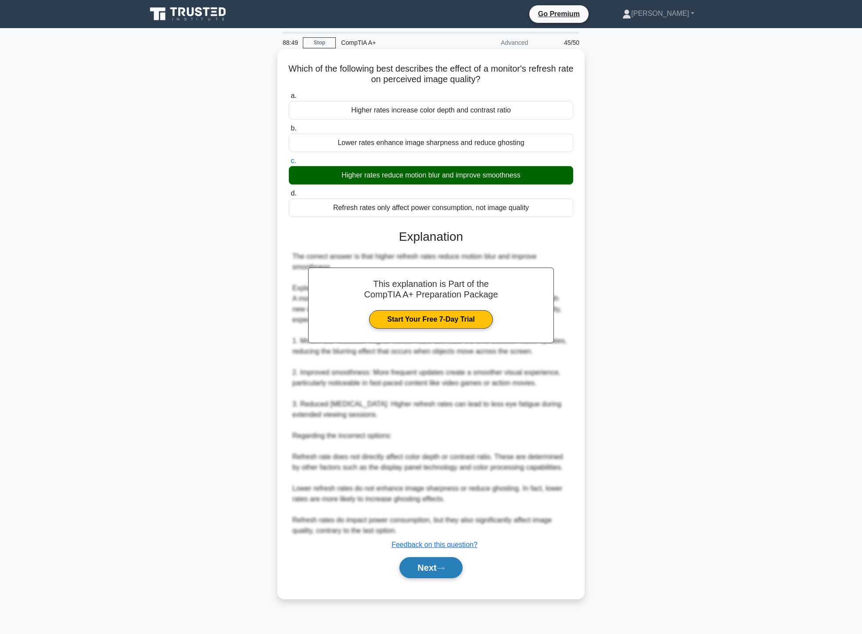
click at [446, 577] on button "Next" at bounding box center [431, 567] width 63 height 21
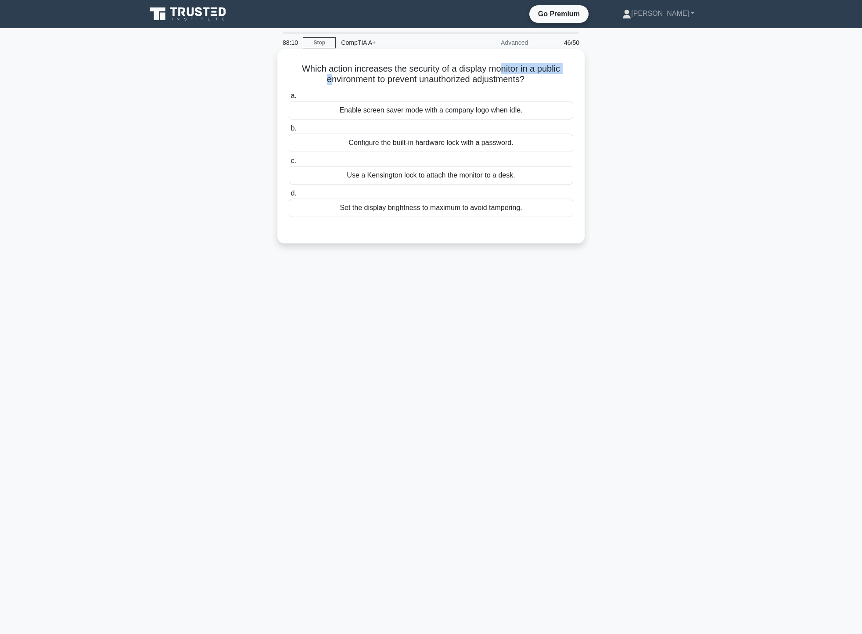
drag, startPoint x: 326, startPoint y: 79, endPoint x: 503, endPoint y: 64, distance: 177.1
click at [503, 64] on h5 "Which action increases the security of a display monitor in a public environmen…" at bounding box center [431, 74] width 286 height 22
click at [659, 83] on div "Which action increases the security of a display monitor in a public environmen…" at bounding box center [431, 153] width 580 height 205
drag, startPoint x: 316, startPoint y: 84, endPoint x: 469, endPoint y: 82, distance: 153.7
click at [469, 82] on h5 "Which action increases the security of a display monitor in a public environmen…" at bounding box center [431, 74] width 286 height 22
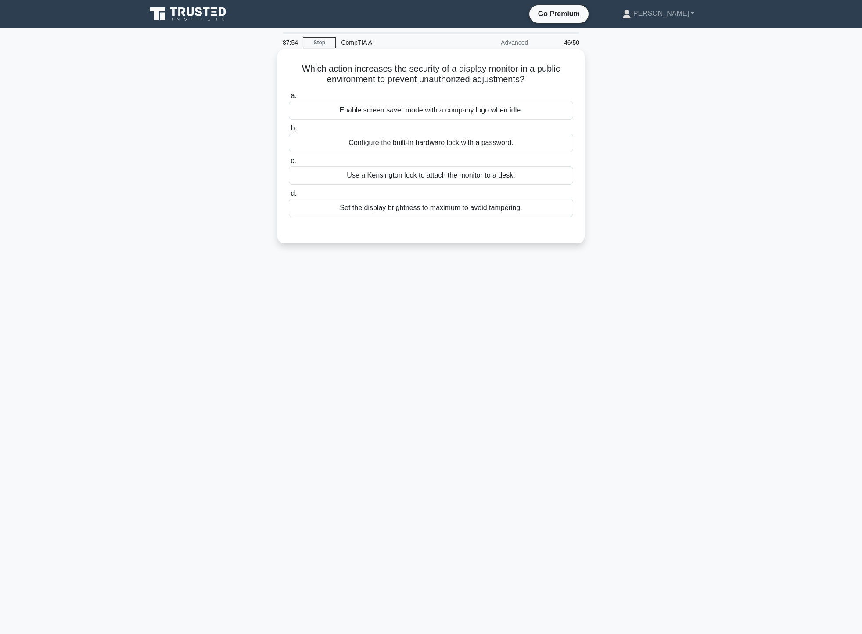
click at [470, 141] on div "Configure the built-in hardware lock with a password." at bounding box center [431, 142] width 284 height 18
click at [289, 131] on input "b. Configure the built-in hardware lock with a password." at bounding box center [289, 129] width 0 height 6
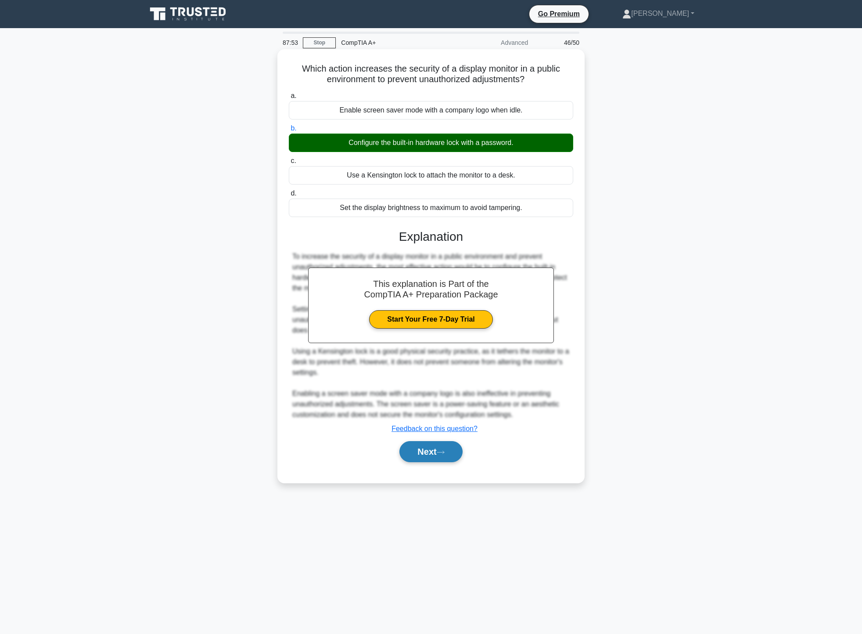
click at [449, 455] on button "Next" at bounding box center [431, 451] width 63 height 21
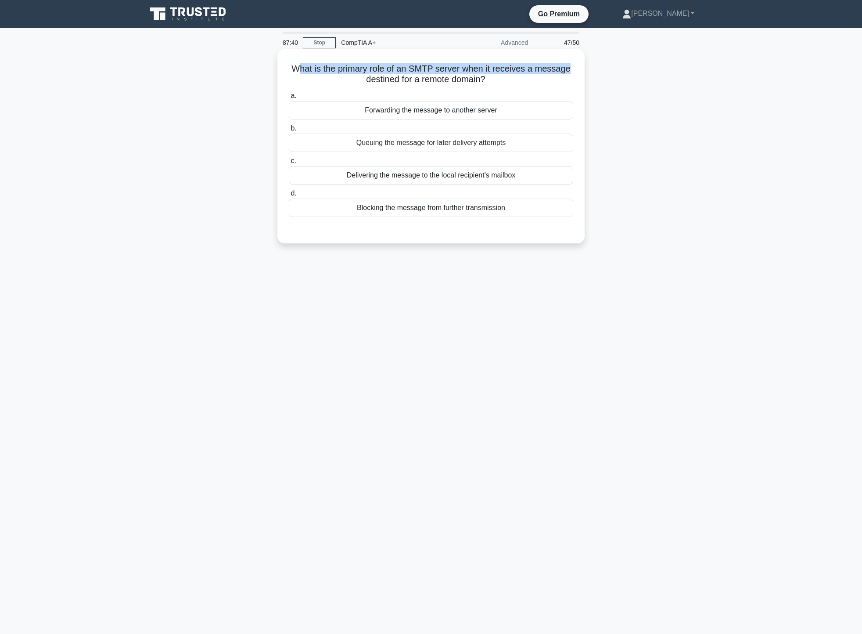
drag, startPoint x: 296, startPoint y: 65, endPoint x: 570, endPoint y: 63, distance: 274.4
click at [570, 63] on h5 "What is the primary role of an SMTP server when it receives a message destined …" at bounding box center [431, 74] width 286 height 22
click at [448, 144] on div "Queuing the message for later delivery attempts" at bounding box center [431, 142] width 284 height 18
click at [289, 131] on input "b. Queuing the message for later delivery attempts" at bounding box center [289, 129] width 0 height 6
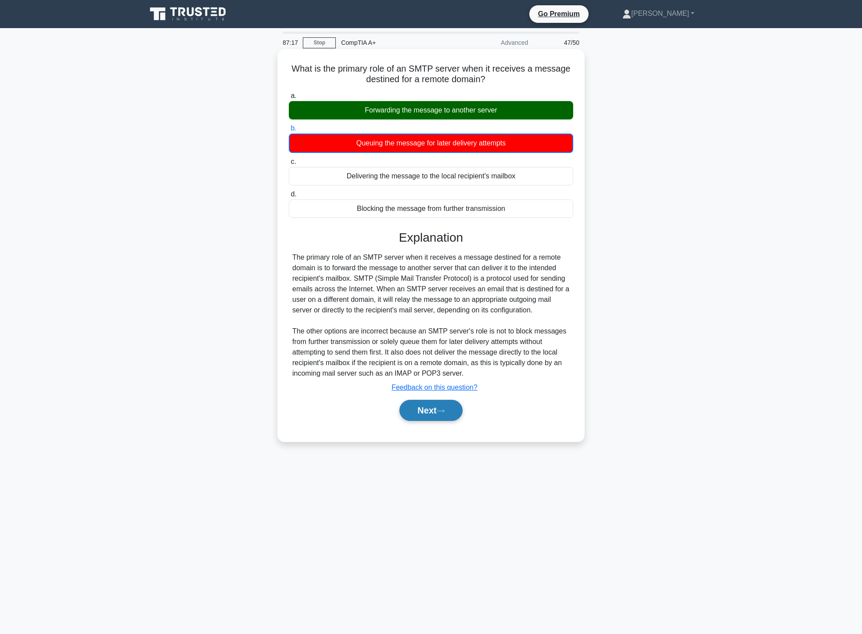
click at [449, 414] on button "Next" at bounding box center [431, 410] width 63 height 21
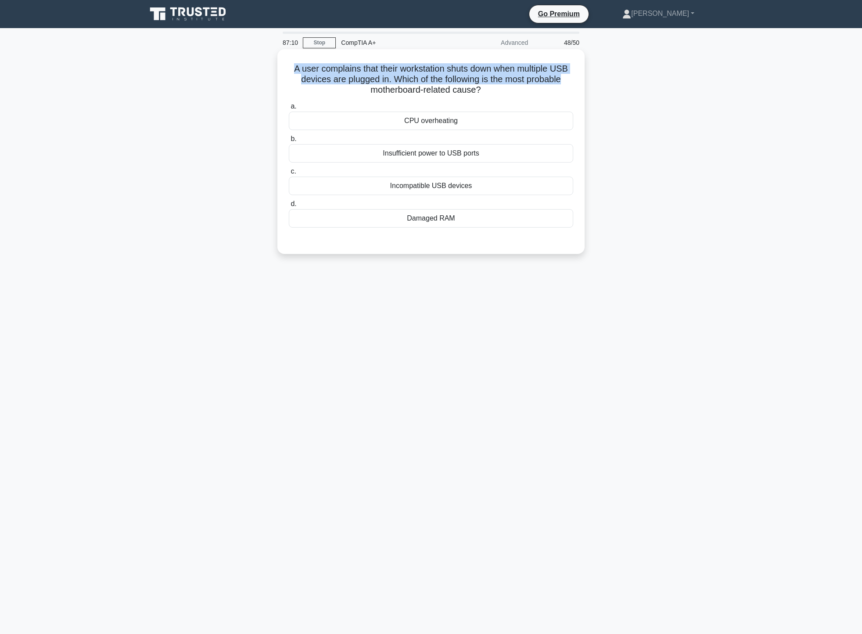
drag, startPoint x: 285, startPoint y: 63, endPoint x: 572, endPoint y: 79, distance: 287.1
click at [572, 79] on div "A user complains that their workstation shuts down when multiple USB devices ar…" at bounding box center [431, 152] width 300 height 198
click at [492, 92] on icon ".spinner_0XTQ{transform-origin:center;animation:spinner_y6GP .75s linear infini…" at bounding box center [486, 90] width 11 height 11
click at [485, 186] on div "Incompatible USB devices" at bounding box center [431, 185] width 284 height 18
click at [289, 174] on input "c. Incompatible USB devices" at bounding box center [289, 172] width 0 height 6
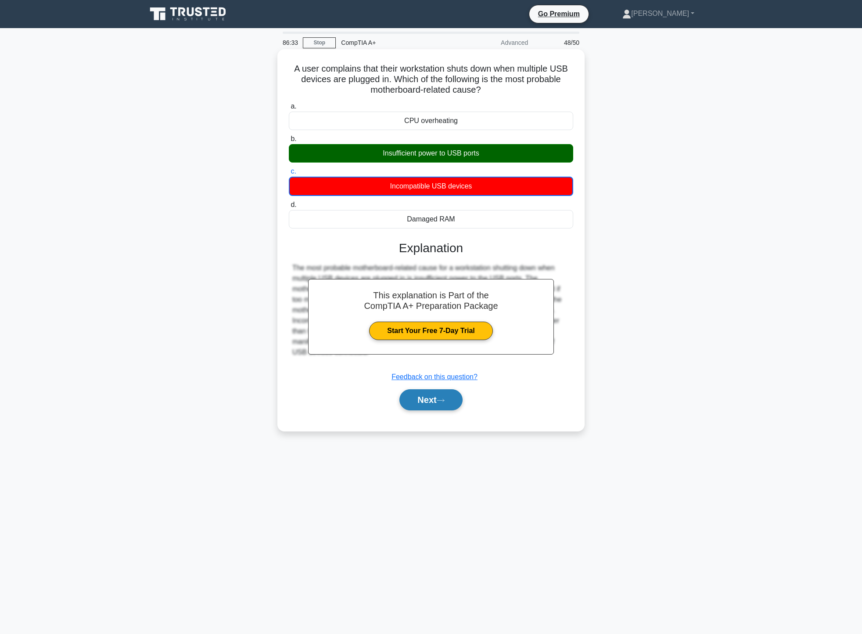
click at [437, 393] on button "Next" at bounding box center [431, 399] width 63 height 21
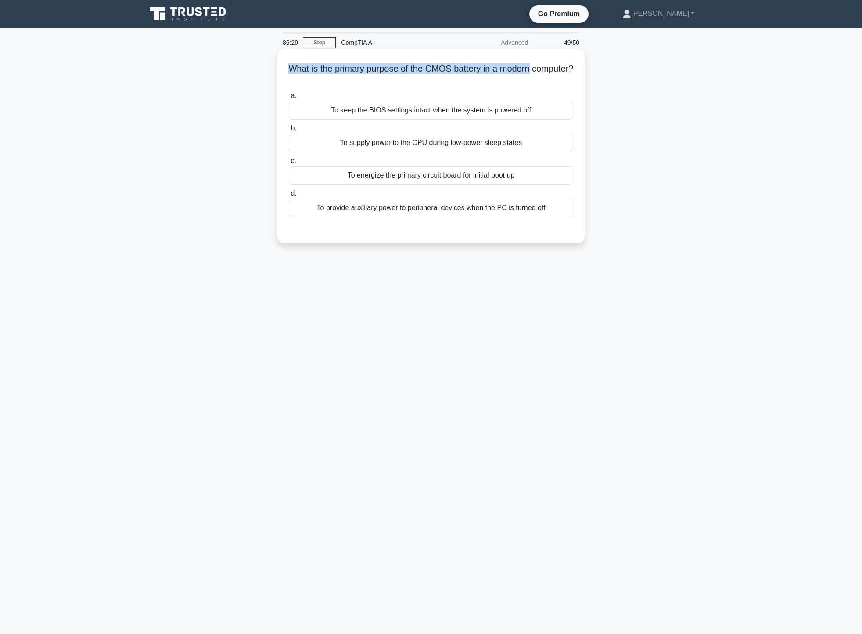
drag, startPoint x: 305, startPoint y: 65, endPoint x: 558, endPoint y: 63, distance: 252.9
click at [558, 63] on h5 "What is the primary purpose of the CMOS battery in a modern computer? .spinner_…" at bounding box center [431, 74] width 286 height 22
click at [479, 109] on div "To keep the BIOS settings intact when the system is powered off" at bounding box center [431, 110] width 284 height 18
click at [289, 99] on input "a. To keep the BIOS settings intact when the system is powered off" at bounding box center [289, 96] width 0 height 6
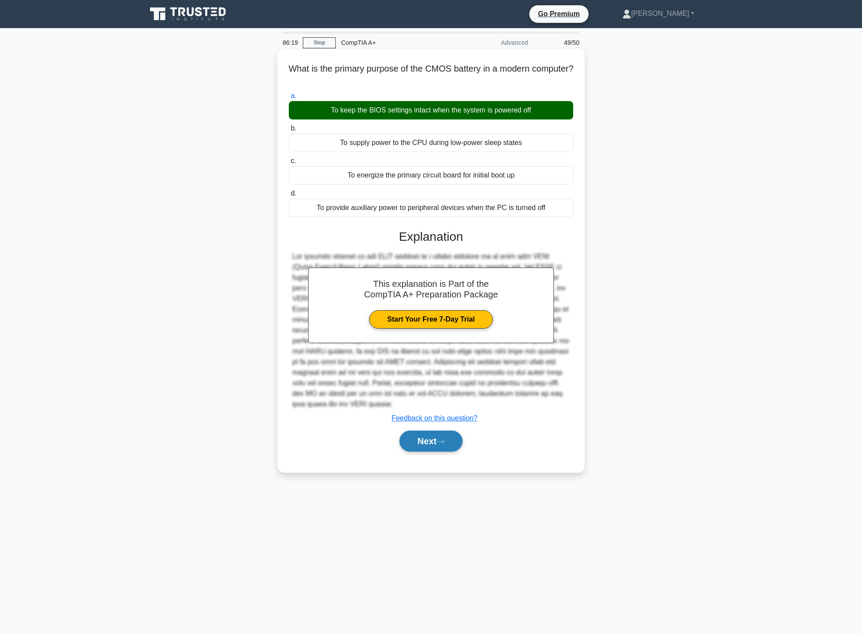
click at [460, 443] on button "Next" at bounding box center [431, 440] width 63 height 21
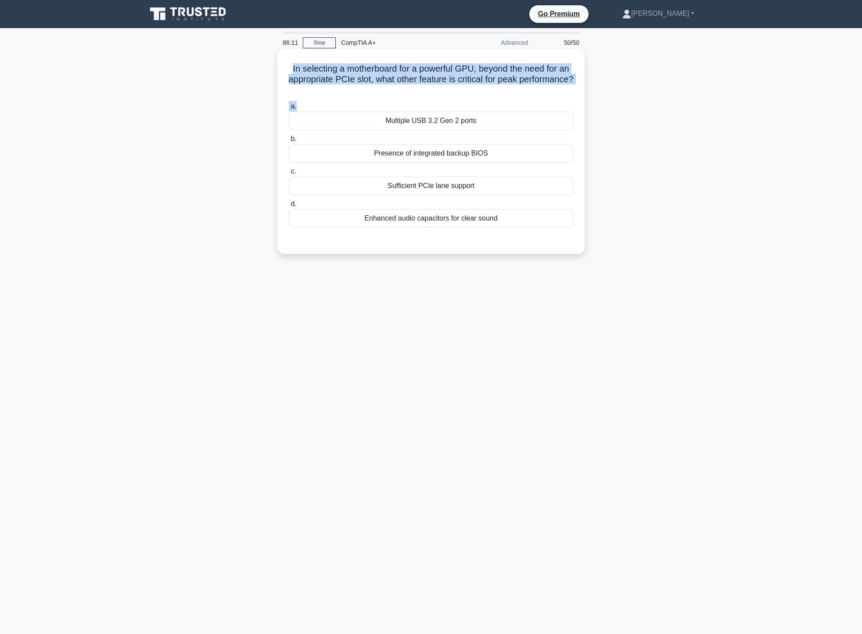
drag, startPoint x: 288, startPoint y: 68, endPoint x: 583, endPoint y: 99, distance: 296.7
click at [583, 99] on div "In selecting a motherboard for a powerful GPU, beyond the need for an appropria…" at bounding box center [430, 151] width 307 height 205
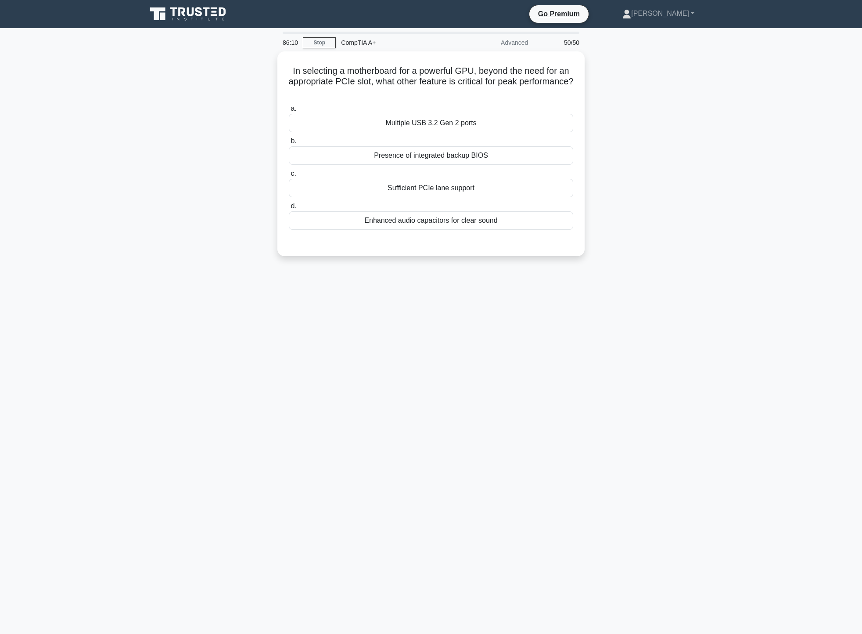
click at [696, 123] on div "In selecting a motherboard for a powerful GPU, beyond the need for an appropria…" at bounding box center [431, 158] width 580 height 215
click at [479, 191] on div "Sufficient PCIe lane support" at bounding box center [431, 185] width 284 height 18
click at [289, 174] on input "c. Sufficient PCIe lane support" at bounding box center [289, 172] width 0 height 6
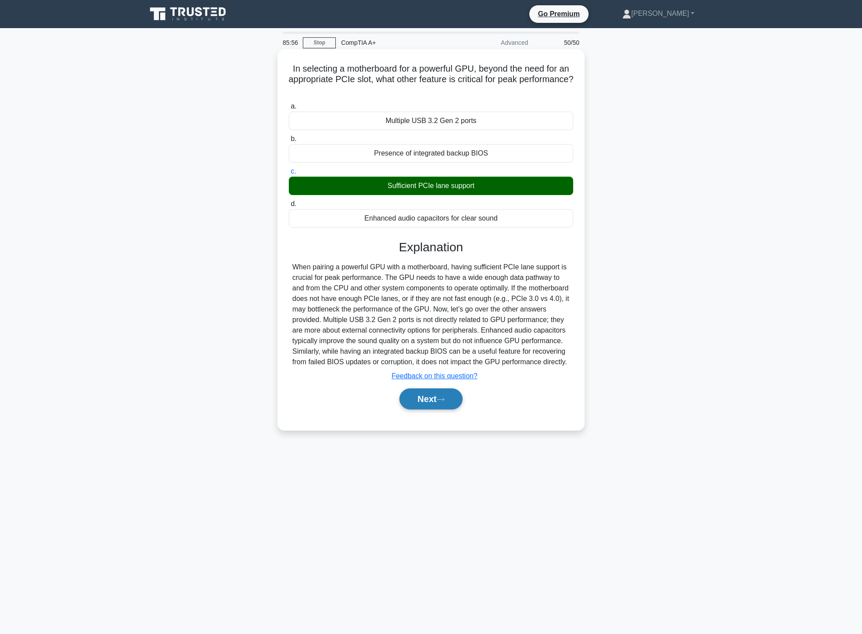
click at [432, 409] on button "Next" at bounding box center [431, 398] width 63 height 21
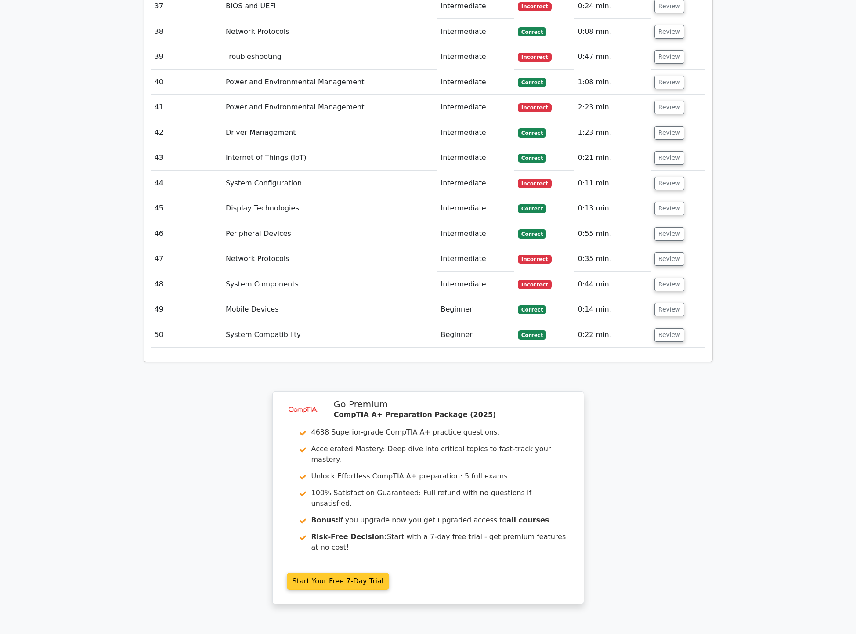
scroll to position [2459, 0]
click at [379, 633] on link "Continue practicing" at bounding box center [390, 645] width 80 height 17
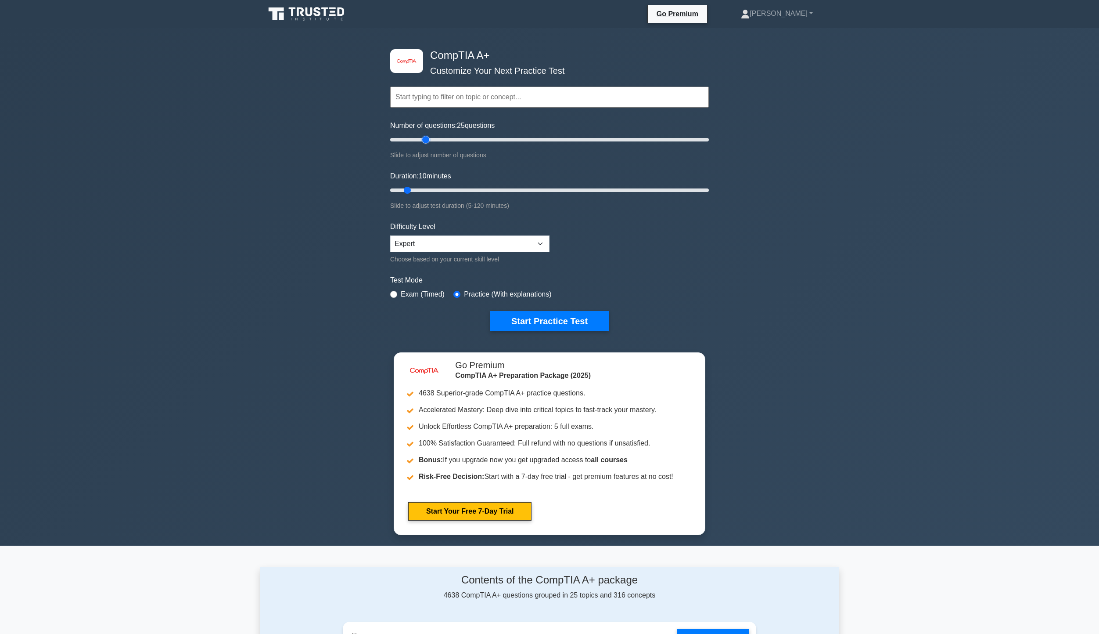
drag, startPoint x: 404, startPoint y: 137, endPoint x: 425, endPoint y: 136, distance: 21.5
type input "25"
click at [425, 136] on input "Number of questions: 25 questions" at bounding box center [549, 139] width 319 height 11
drag, startPoint x: 421, startPoint y: 189, endPoint x: 796, endPoint y: 207, distance: 376.2
type input "120"
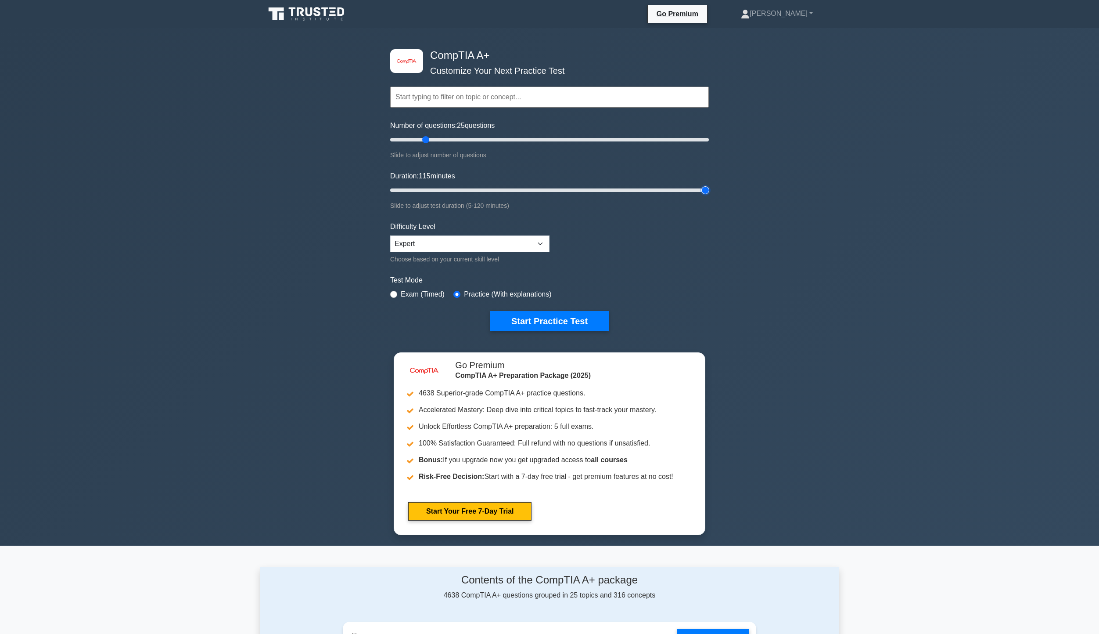
click at [709, 195] on input "Duration: 115 minutes" at bounding box center [549, 190] width 319 height 11
click at [538, 318] on button "Start Practice Test" at bounding box center [549, 321] width 119 height 20
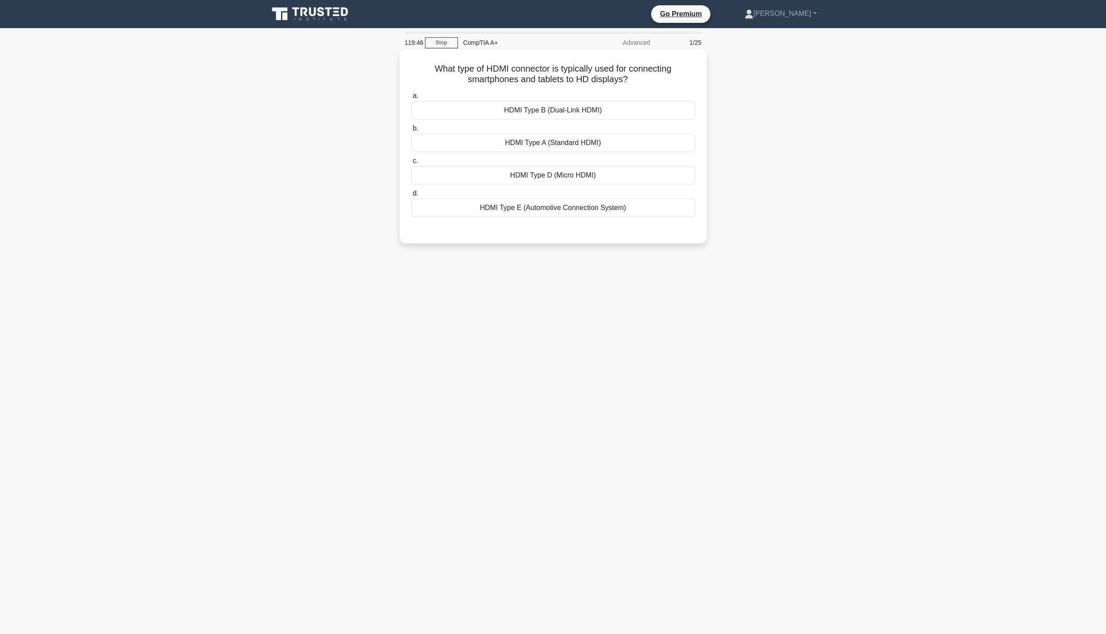
click at [585, 185] on div "a. HDMI Type B (Dual-Link HDMI) b. HDMI Type A (Standard HDMI) c. d." at bounding box center [553, 154] width 295 height 130
click at [592, 181] on div "HDMI Type D (Micro HDMI)" at bounding box center [553, 175] width 284 height 18
click at [411, 164] on input "c. HDMI Type D (Micro HDMI)" at bounding box center [411, 161] width 0 height 6
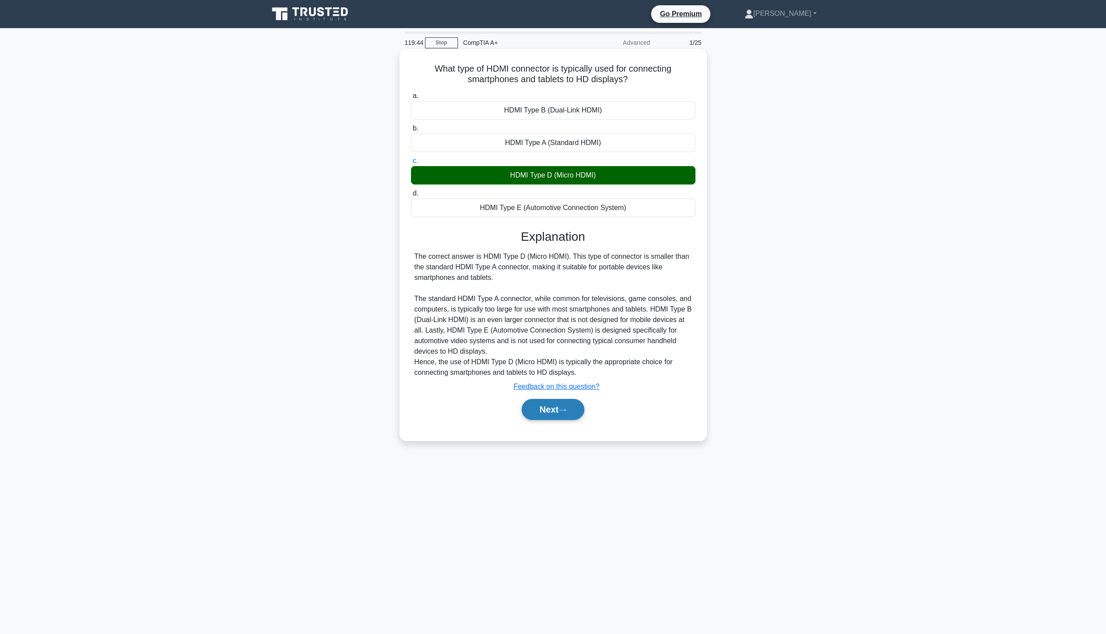
click at [559, 409] on button "Next" at bounding box center [553, 409] width 63 height 21
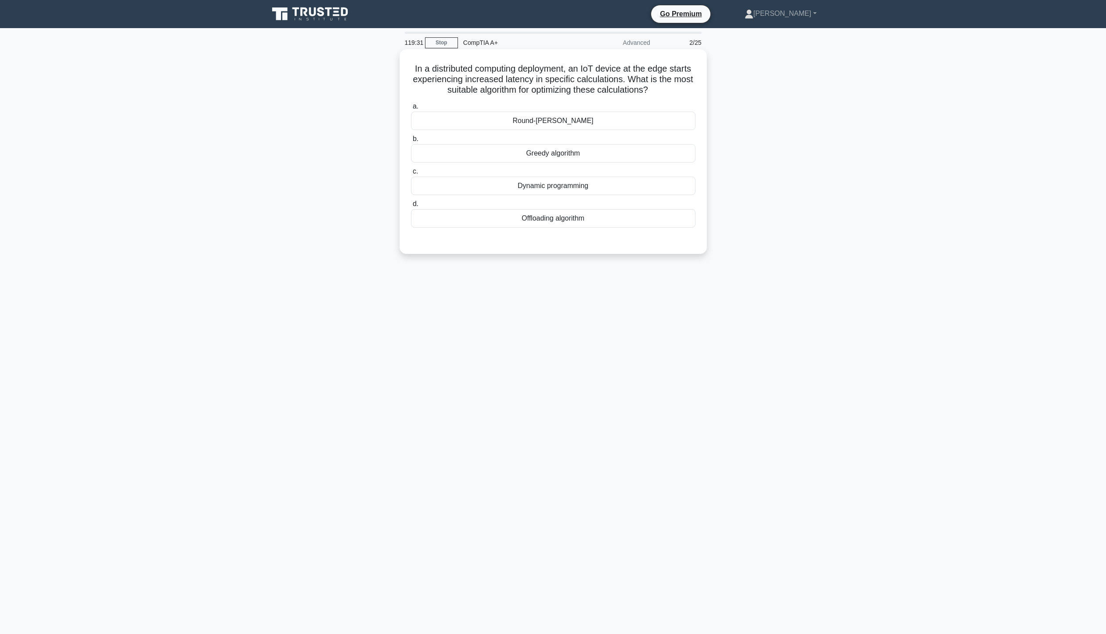
drag, startPoint x: 426, startPoint y: 67, endPoint x: 706, endPoint y: 89, distance: 280.1
click at [706, 89] on div "In a distributed computing deployment, an IoT device at the edge starts experie…" at bounding box center [553, 151] width 307 height 205
click at [572, 151] on div "Greedy algorithm" at bounding box center [553, 153] width 284 height 18
click at [411, 142] on input "b. Greedy algorithm" at bounding box center [411, 139] width 0 height 6
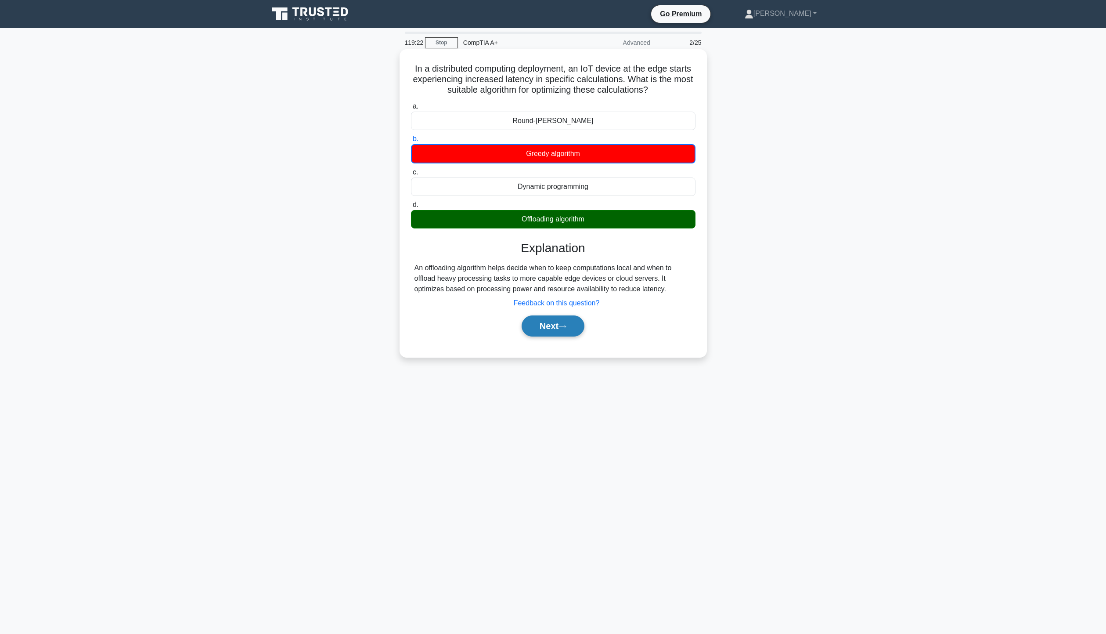
click at [562, 335] on button "Next" at bounding box center [553, 325] width 63 height 21
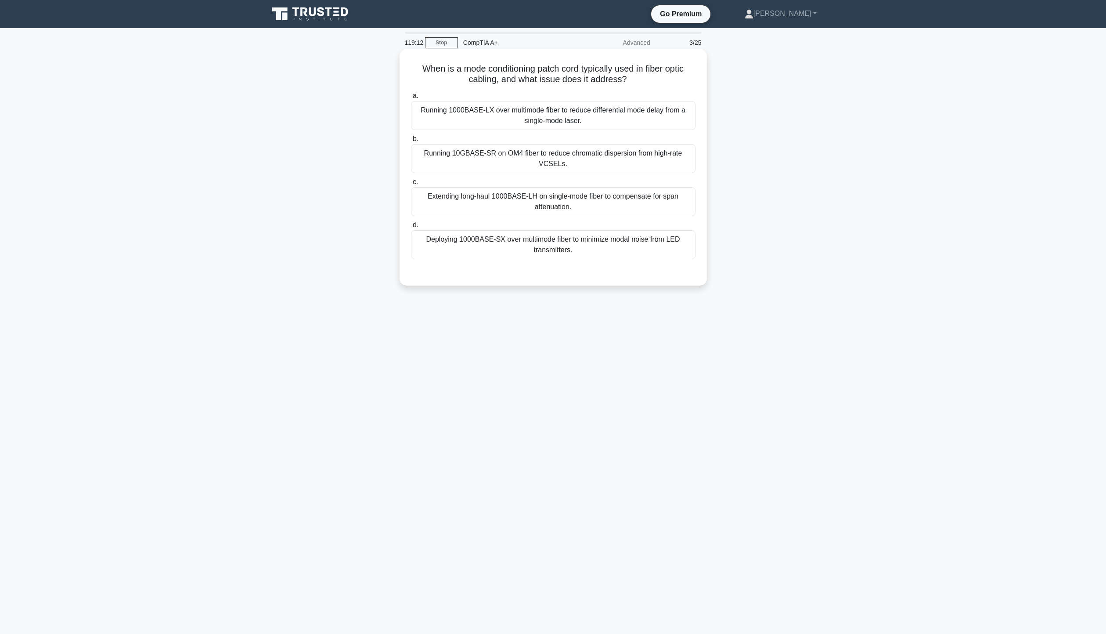
drag, startPoint x: 418, startPoint y: 71, endPoint x: 690, endPoint y: 80, distance: 271.5
click at [690, 80] on h5 "When is a mode conditioning patch cord typically used in fiber optic cabling, a…" at bounding box center [553, 74] width 286 height 22
click at [690, 82] on h5 "When is a mode conditioning patch cord typically used in fiber optic cabling, a…" at bounding box center [553, 74] width 286 height 22
click at [627, 153] on div "Running 10GBASE‑SR on OM4 fiber to reduce chromatic dispersion from high‑rate V…" at bounding box center [553, 158] width 284 height 29
click at [411, 142] on input "b. Running 10GBASE‑SR on OM4 fiber to reduce chromatic dispersion from high‑rat…" at bounding box center [411, 139] width 0 height 6
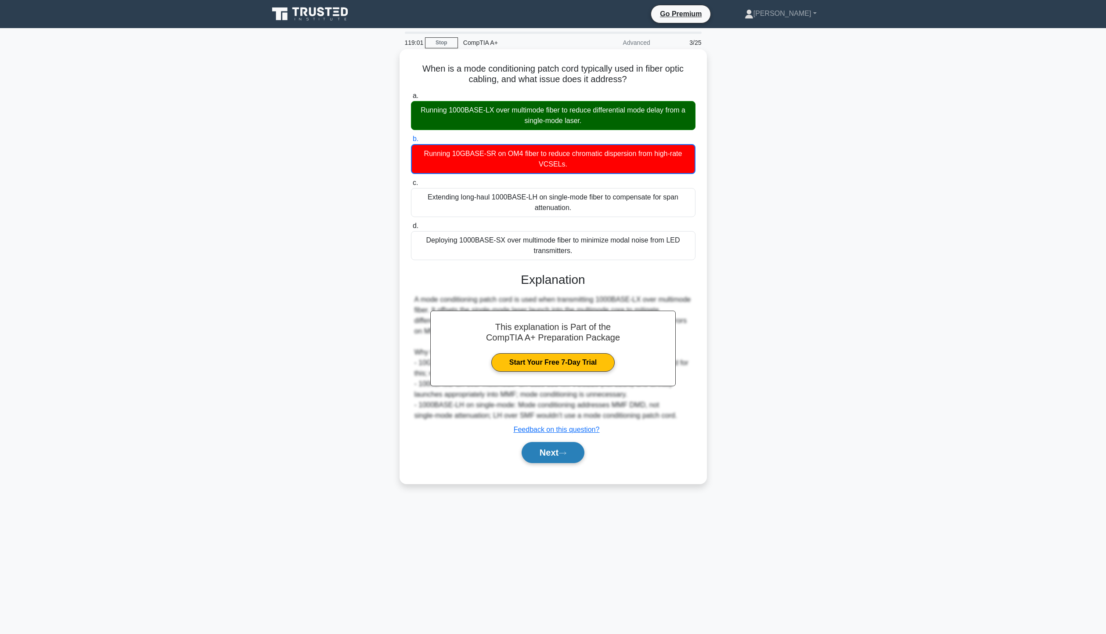
click at [557, 460] on button "Next" at bounding box center [553, 452] width 63 height 21
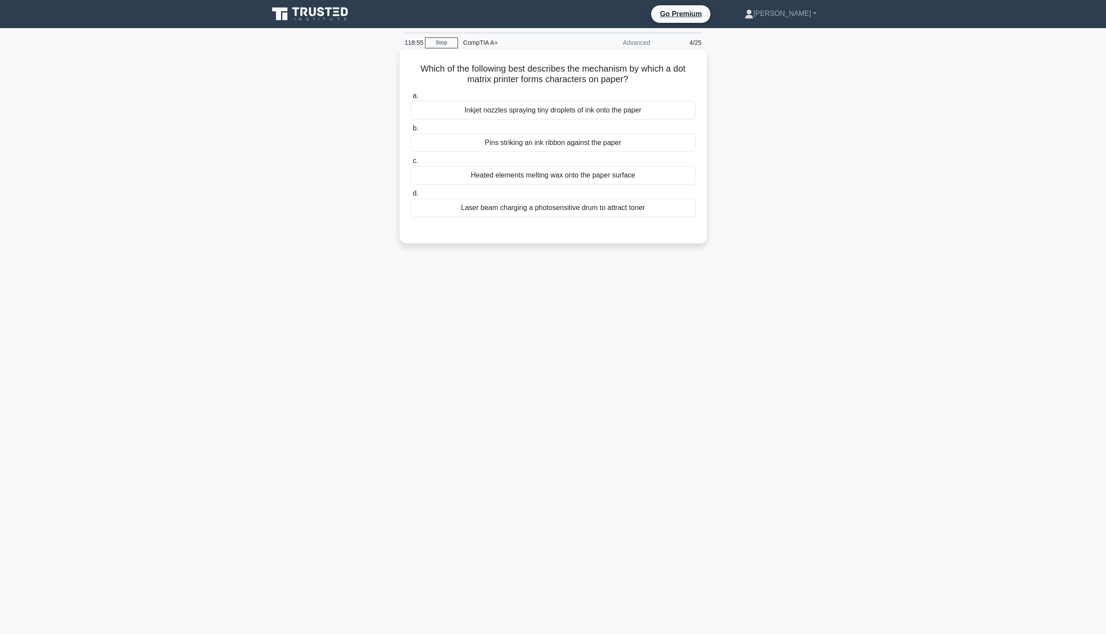
drag, startPoint x: 430, startPoint y: 71, endPoint x: 680, endPoint y: 82, distance: 250.9
click at [680, 82] on h5 "Which of the following best describes the mechanism by which a dot matrix print…" at bounding box center [553, 74] width 286 height 22
click at [638, 146] on div "Pins striking an ink ribbon against the paper" at bounding box center [553, 142] width 284 height 18
click at [411, 131] on input "b. Pins striking an ink ribbon against the paper" at bounding box center [411, 129] width 0 height 6
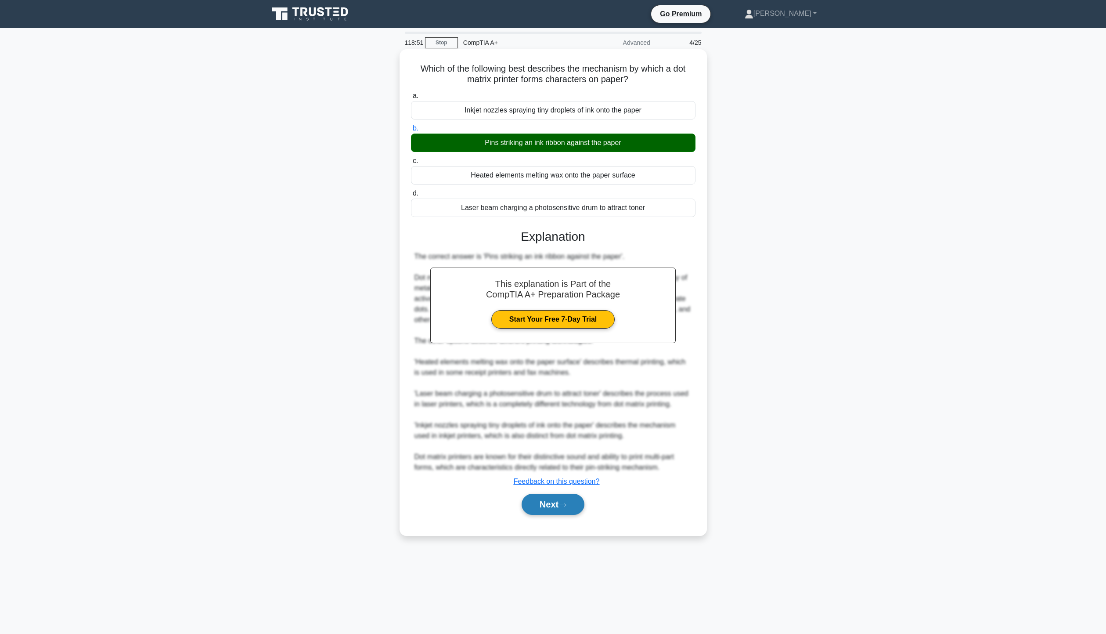
click at [557, 506] on button "Next" at bounding box center [553, 503] width 63 height 21
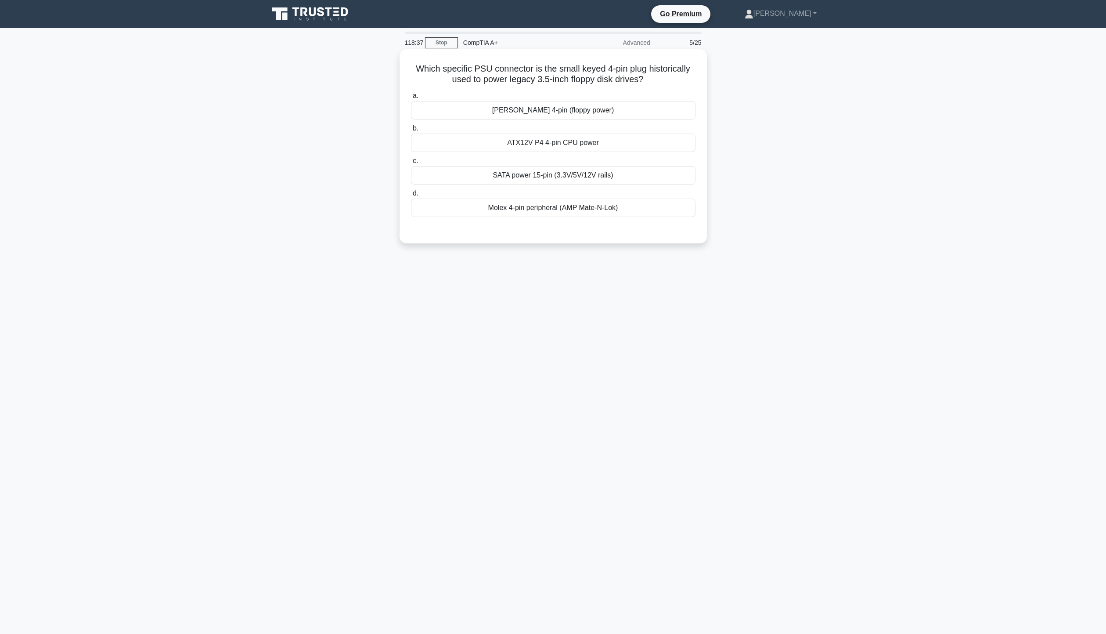
drag, startPoint x: 492, startPoint y: 68, endPoint x: 702, endPoint y: 76, distance: 209.6
click at [702, 76] on div "Which specific PSU connector is the small keyed 4-pin plug historically used to…" at bounding box center [553, 146] width 300 height 187
click at [764, 188] on div "Which specific PSU connector is the small keyed 4-pin plug historically used to…" at bounding box center [553, 153] width 580 height 205
click at [639, 210] on div "Molex 4-pin peripheral (AMP Mate-N-Lok)" at bounding box center [553, 207] width 284 height 18
click at [411, 196] on input "d. Molex 4-pin peripheral (AMP Mate-N-Lok)" at bounding box center [411, 194] width 0 height 6
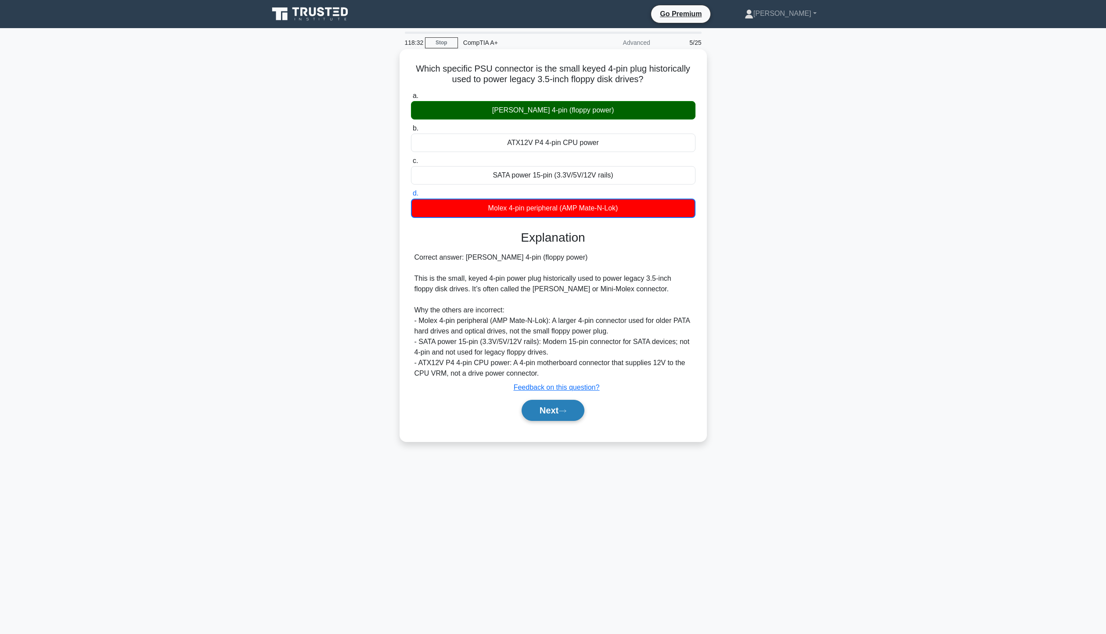
click at [558, 416] on button "Next" at bounding box center [553, 410] width 63 height 21
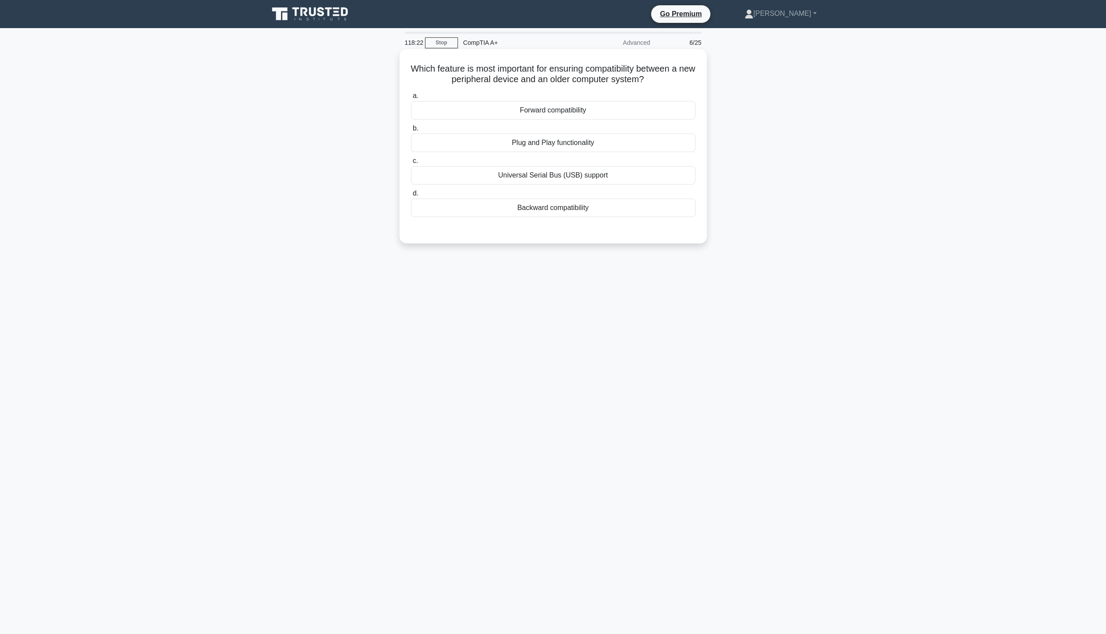
drag, startPoint x: 418, startPoint y: 65, endPoint x: 691, endPoint y: 79, distance: 273.5
click at [691, 79] on h5 "Which feature is most important for ensuring compatibility between a new periph…" at bounding box center [553, 74] width 286 height 22
click at [606, 208] on div "Backward compatibility" at bounding box center [553, 207] width 284 height 18
click at [411, 196] on input "d. Backward compatibility" at bounding box center [411, 194] width 0 height 6
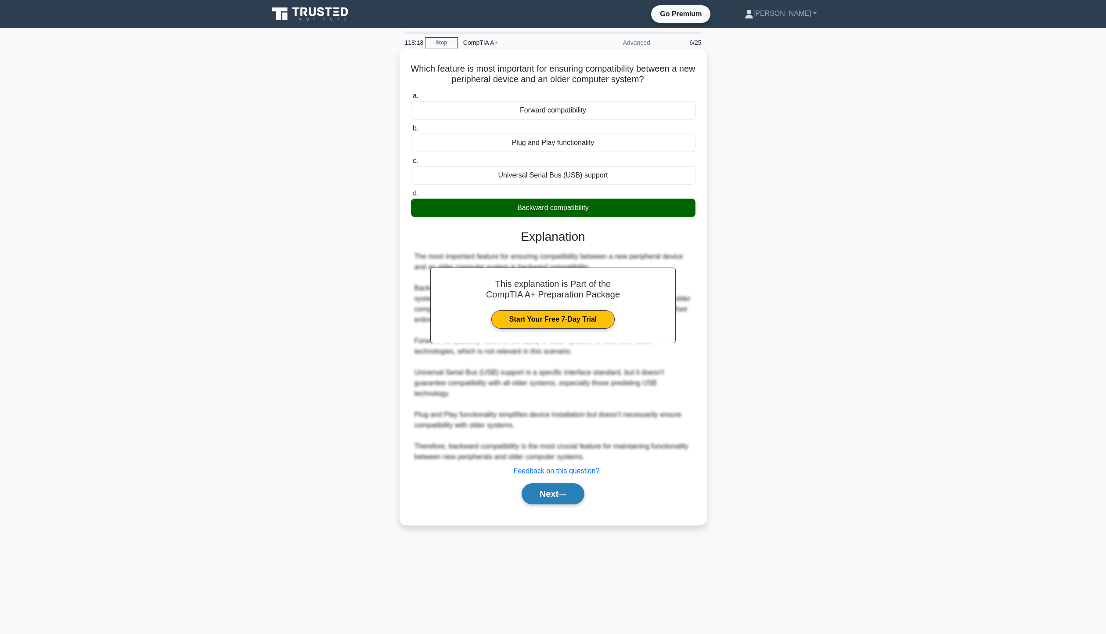
click at [575, 500] on button "Next" at bounding box center [553, 493] width 63 height 21
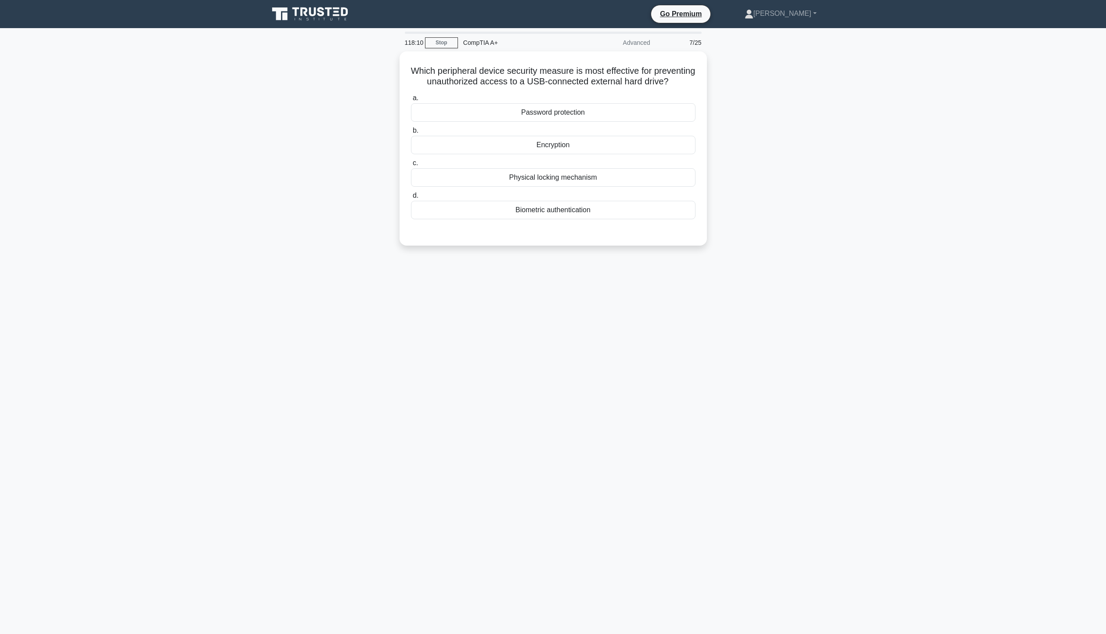
drag, startPoint x: 427, startPoint y: 65, endPoint x: 716, endPoint y: 97, distance: 290.6
click at [716, 97] on div "Which peripheral device security measure is most effective for preventing unaut…" at bounding box center [553, 153] width 580 height 205
click at [756, 112] on div "Which peripheral device security measure is most effective for preventing unaut…" at bounding box center [553, 153] width 580 height 205
click at [620, 152] on div "Encryption" at bounding box center [553, 142] width 284 height 18
click at [411, 131] on input "b. Encryption" at bounding box center [411, 129] width 0 height 6
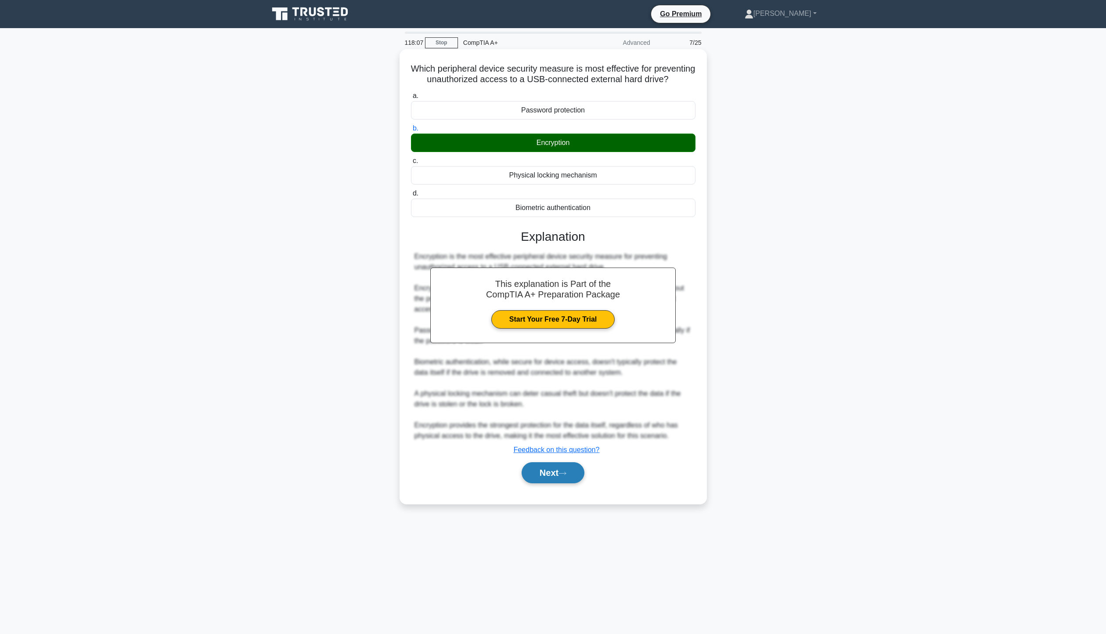
click at [564, 475] on icon at bounding box center [562, 473] width 8 height 5
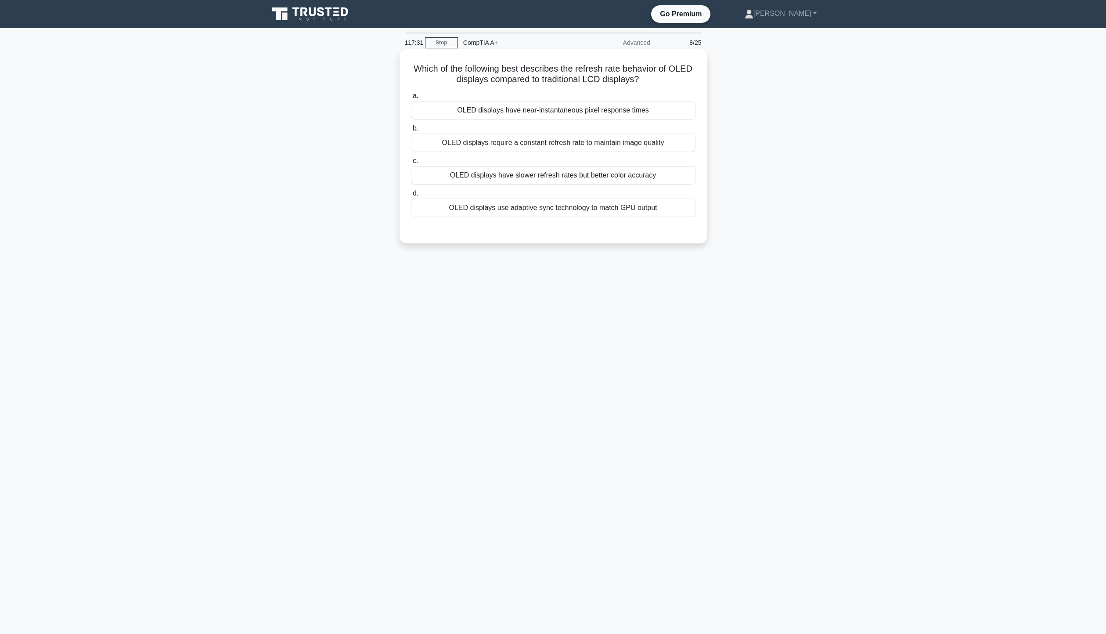
click at [528, 175] on div "OLED displays have slower refresh rates but better color accuracy" at bounding box center [553, 175] width 284 height 18
click at [411, 164] on input "c. OLED displays have slower refresh rates but better color accuracy" at bounding box center [411, 161] width 0 height 6
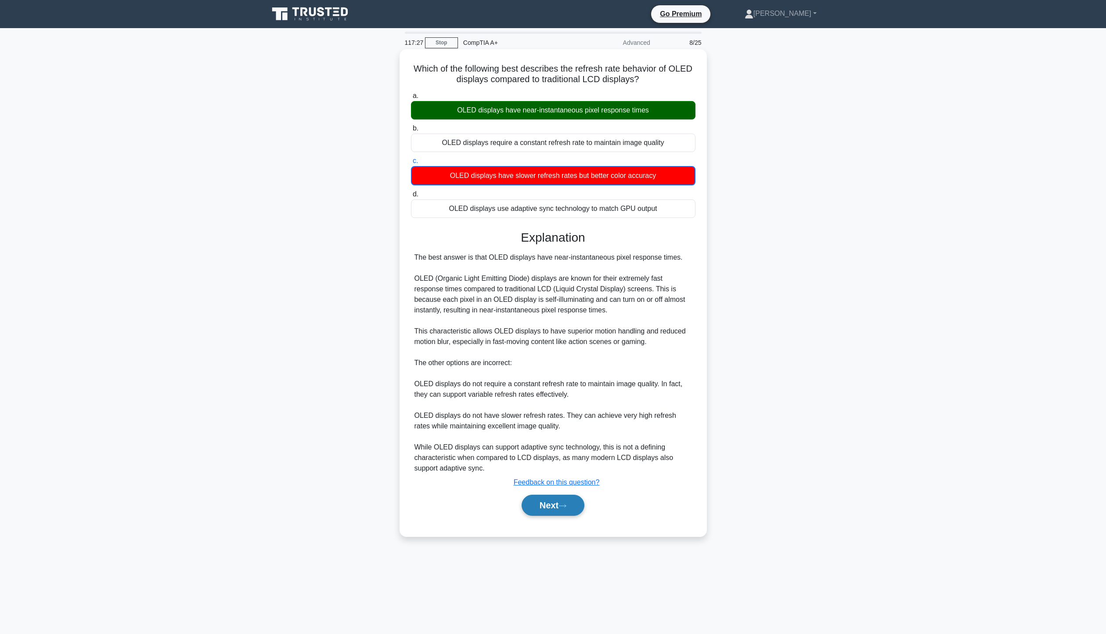
click at [556, 504] on button "Next" at bounding box center [553, 504] width 63 height 21
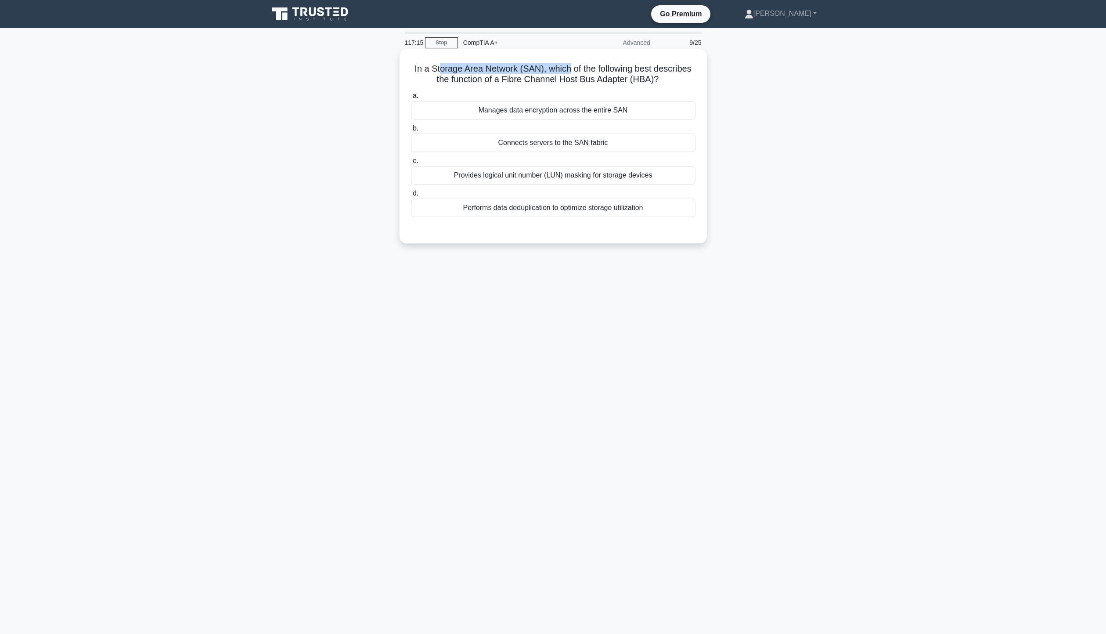
drag, startPoint x: 437, startPoint y: 74, endPoint x: 570, endPoint y: 65, distance: 133.7
click at [570, 65] on h5 "In a Storage Area Network (SAN), which of the following best describes the func…" at bounding box center [553, 74] width 286 height 22
click at [760, 77] on div "In a Storage Area Network (SAN), which of the following best describes the func…" at bounding box center [553, 153] width 580 height 205
click at [576, 144] on div "Connects servers to the SAN fabric" at bounding box center [553, 142] width 284 height 18
click at [411, 131] on input "b. Connects servers to the SAN fabric" at bounding box center [411, 129] width 0 height 6
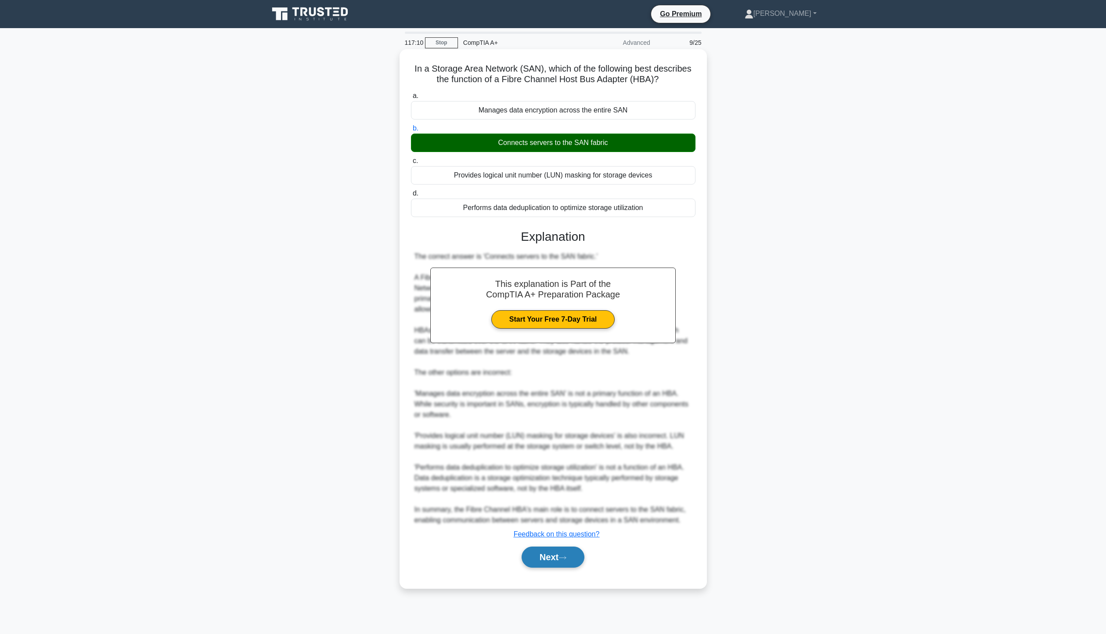
click at [561, 554] on button "Next" at bounding box center [553, 556] width 63 height 21
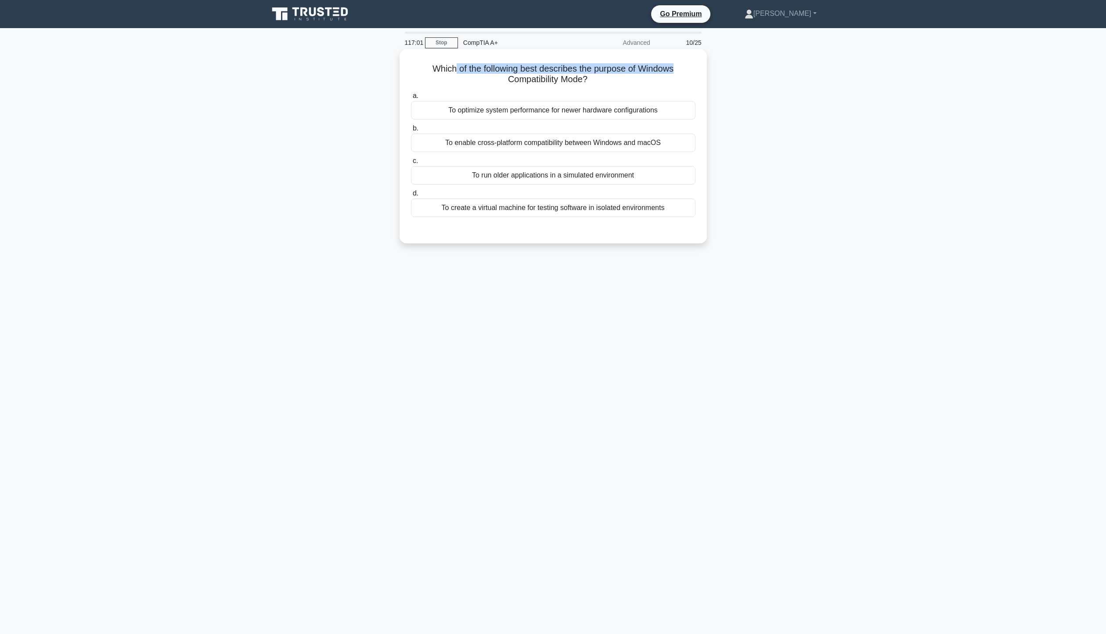
drag, startPoint x: 454, startPoint y: 71, endPoint x: 697, endPoint y: 65, distance: 243.7
click at [697, 65] on div "Which of the following best describes the purpose of Windows Compatibility Mode…" at bounding box center [553, 146] width 300 height 187
click at [632, 144] on div "To enable cross-platform compatibility between Windows and macOS" at bounding box center [553, 142] width 284 height 18
click at [411, 131] on input "b. To enable cross-platform compatibility between Windows and macOS" at bounding box center [411, 129] width 0 height 6
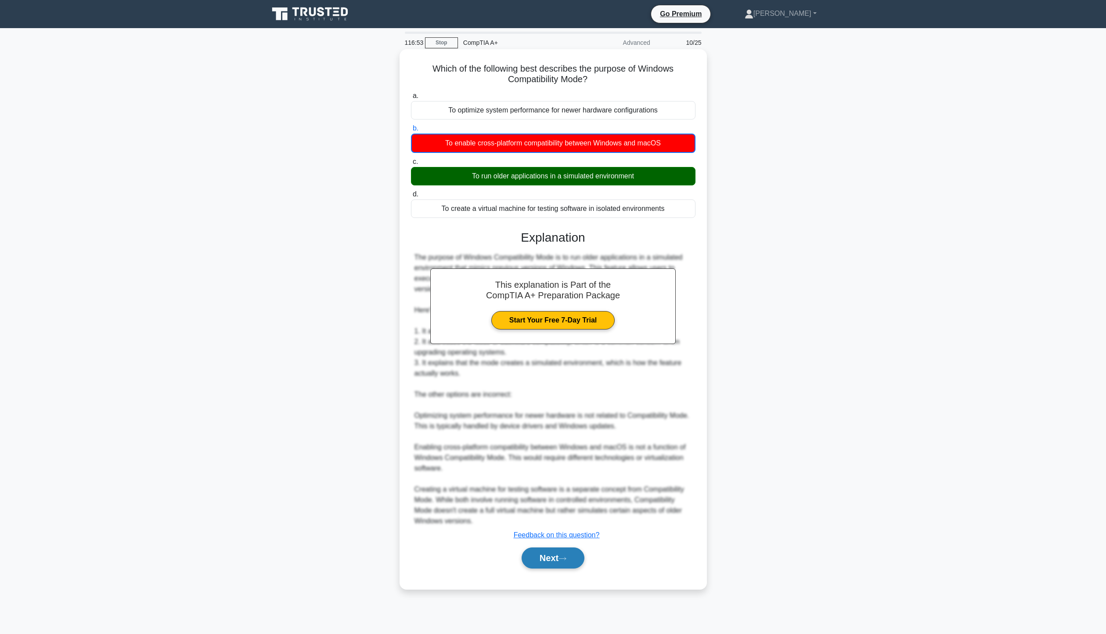
click at [570, 559] on button "Next" at bounding box center [553, 557] width 63 height 21
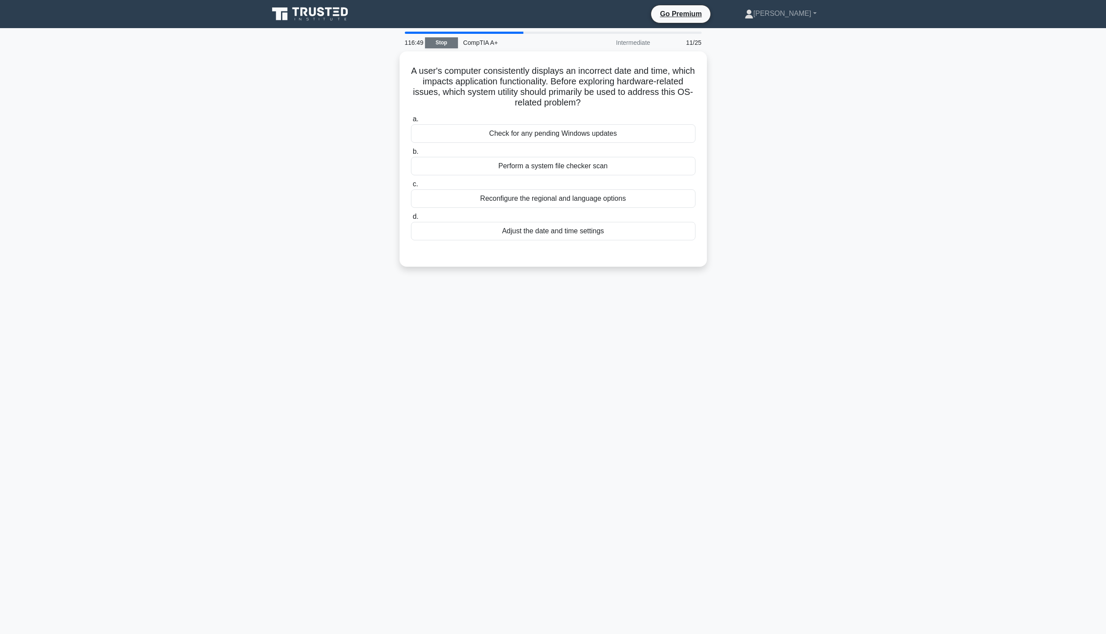
click at [455, 43] on link "Stop" at bounding box center [441, 42] width 33 height 11
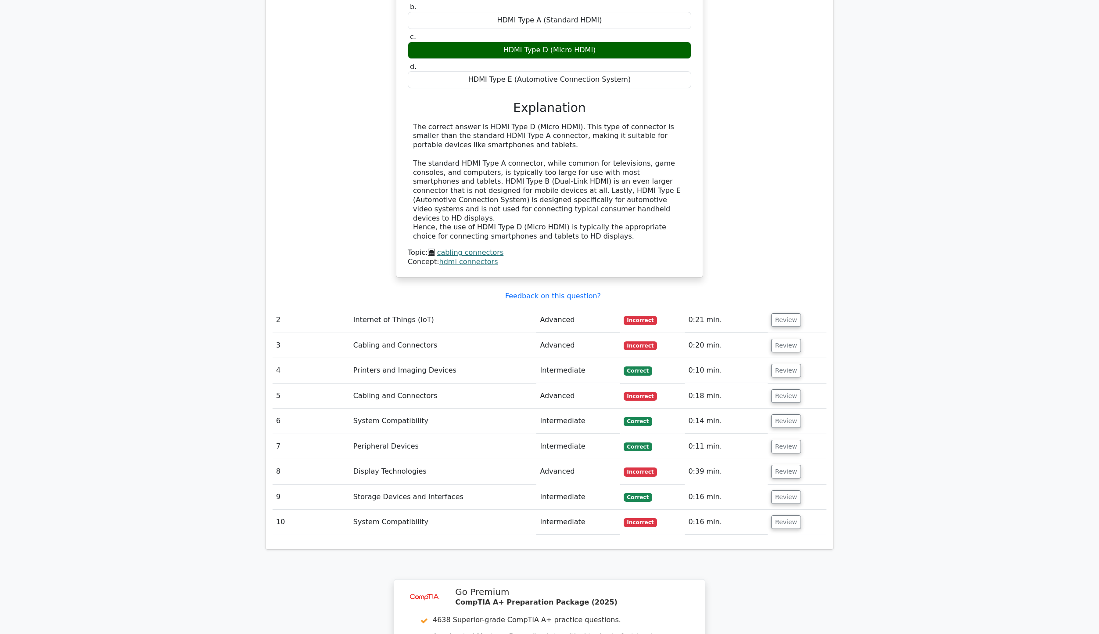
scroll to position [1102, 0]
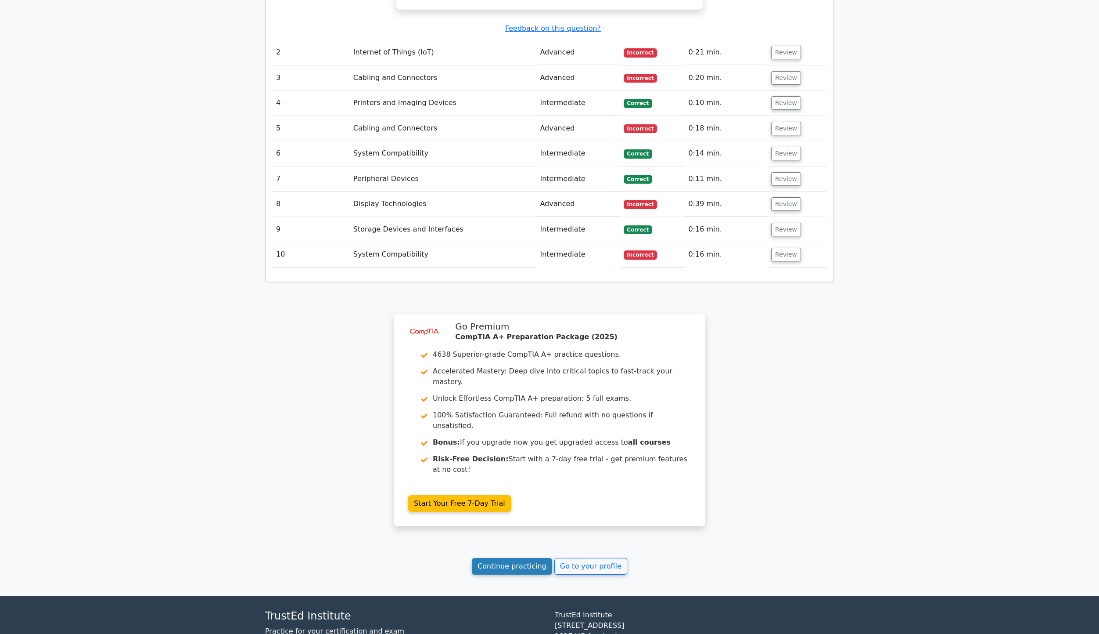
click at [505, 558] on link "Continue practicing" at bounding box center [512, 566] width 80 height 17
